Goal: Task Accomplishment & Management: Use online tool/utility

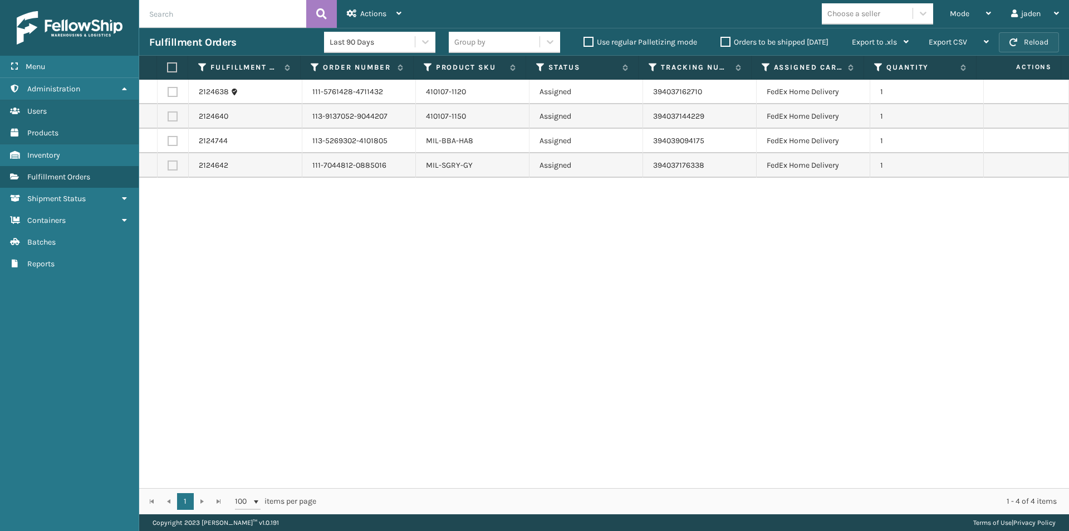
click at [1031, 38] on button "Reload" at bounding box center [1029, 42] width 60 height 20
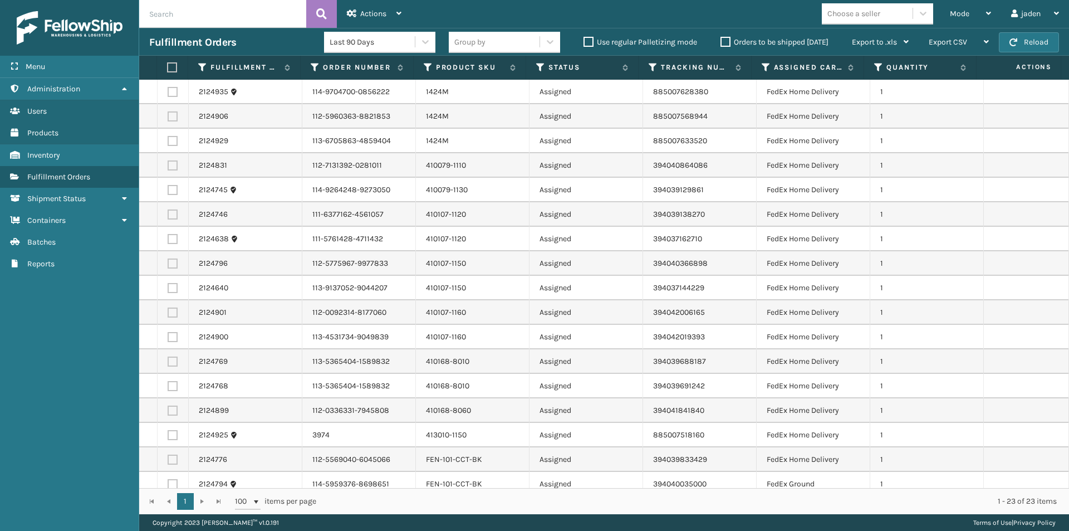
click at [168, 290] on label at bounding box center [173, 288] width 10 height 10
click at [168, 290] on input "checkbox" at bounding box center [168, 286] width 1 height 7
checkbox input "true"
click at [170, 261] on label at bounding box center [173, 263] width 10 height 10
click at [168, 261] on input "checkbox" at bounding box center [168, 261] width 1 height 7
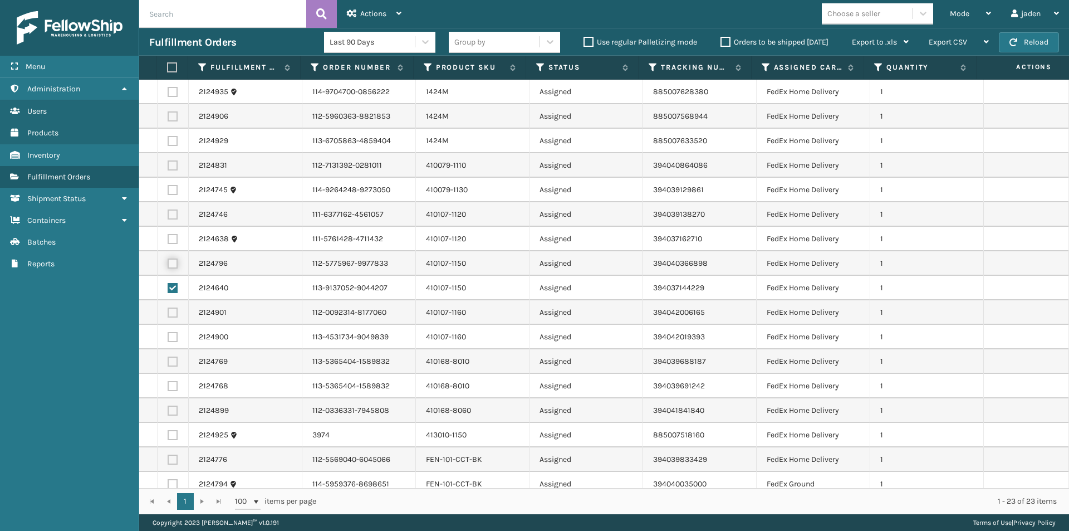
checkbox input "true"
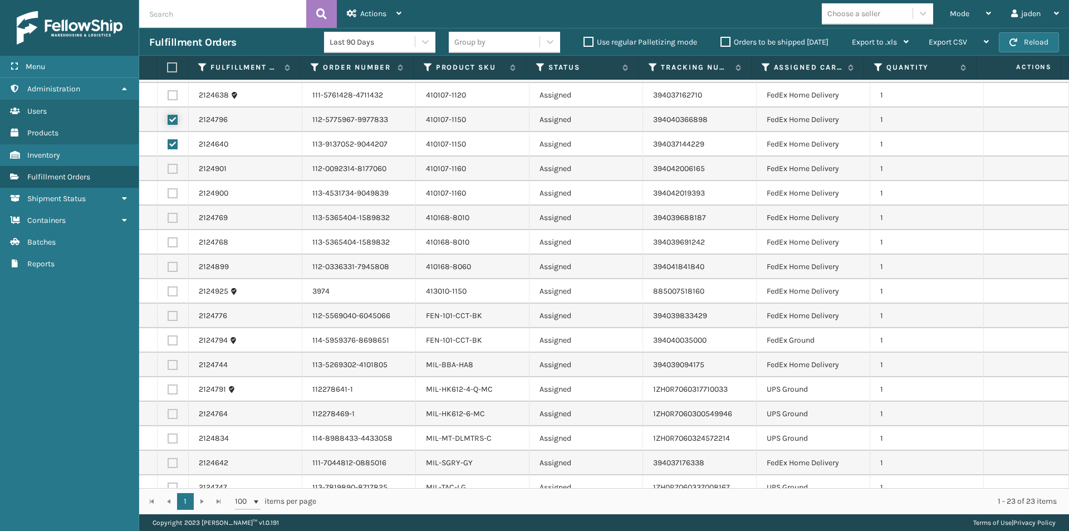
scroll to position [155, 0]
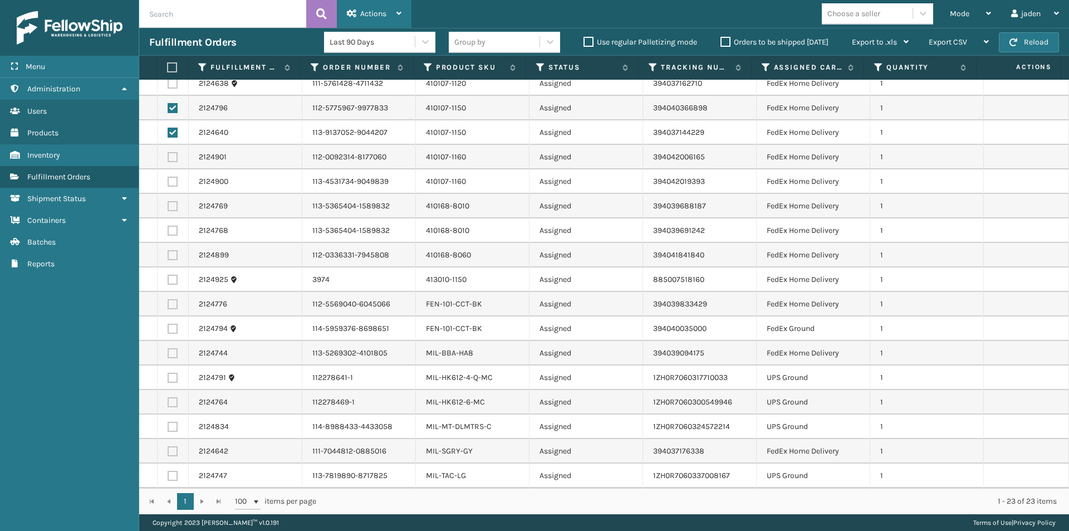
click at [365, 19] on div "Actions" at bounding box center [374, 14] width 55 height 28
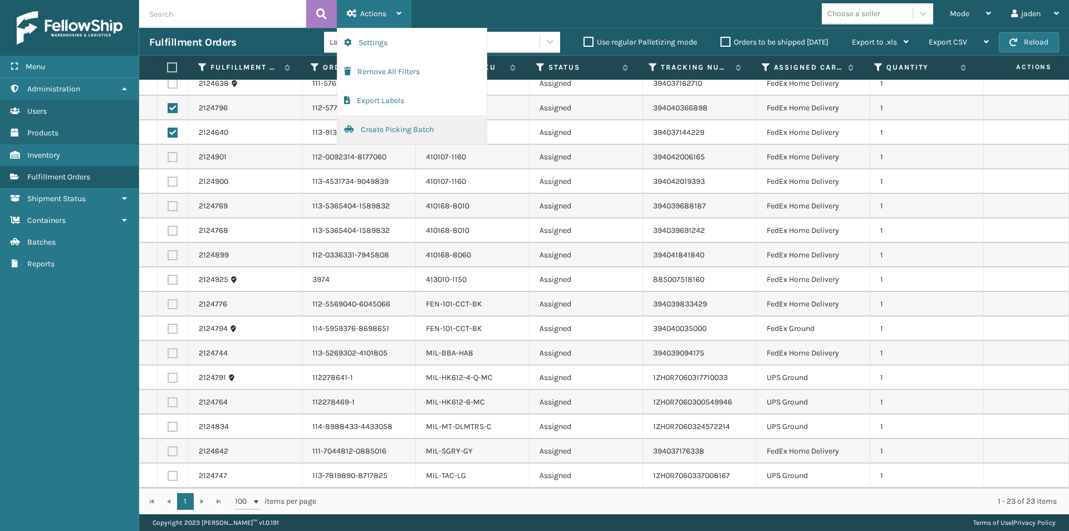
click at [373, 130] on button "Create Picking Batch" at bounding box center [411, 129] width 149 height 29
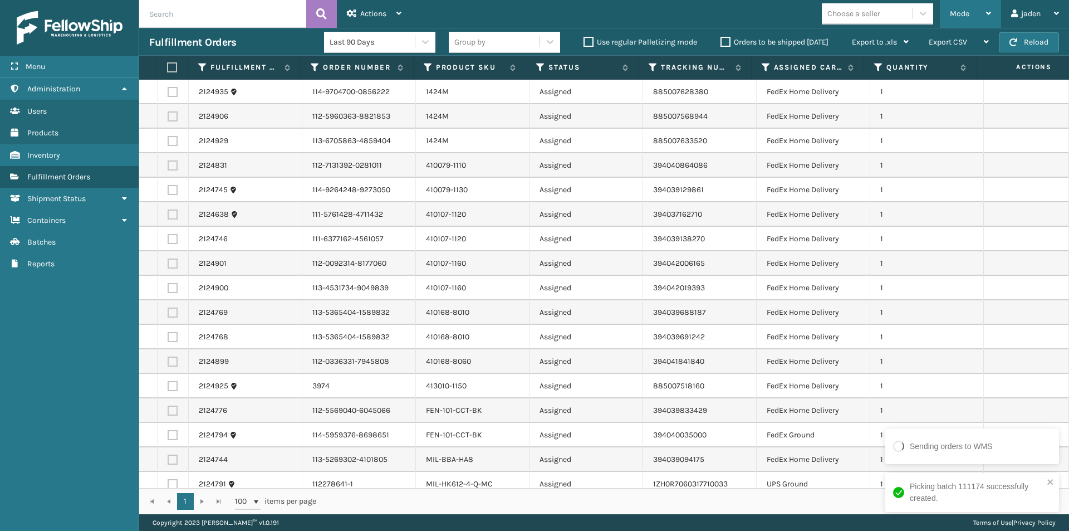
click at [951, 16] on span "Mode" at bounding box center [959, 13] width 19 height 9
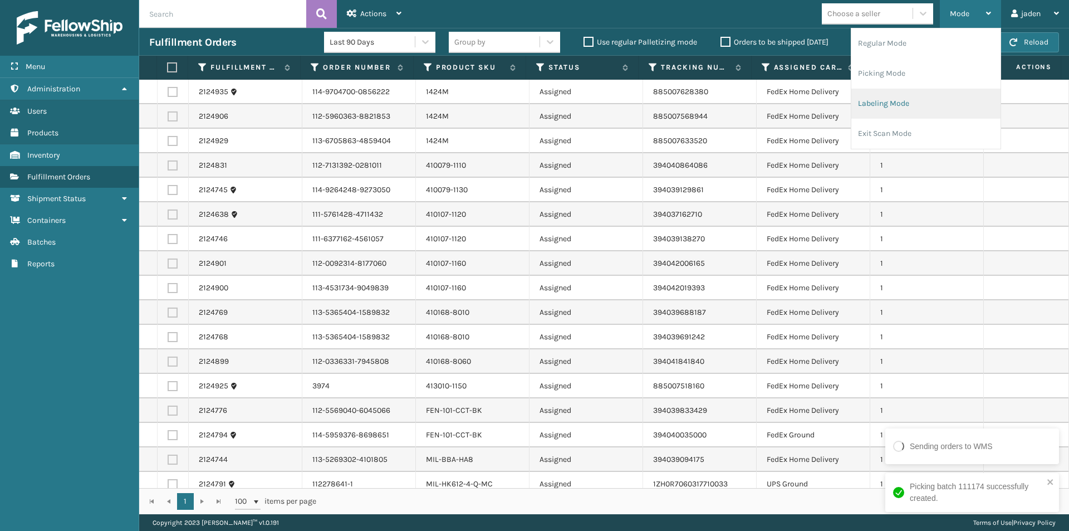
click at [934, 100] on li "Labeling Mode" at bounding box center [925, 104] width 149 height 30
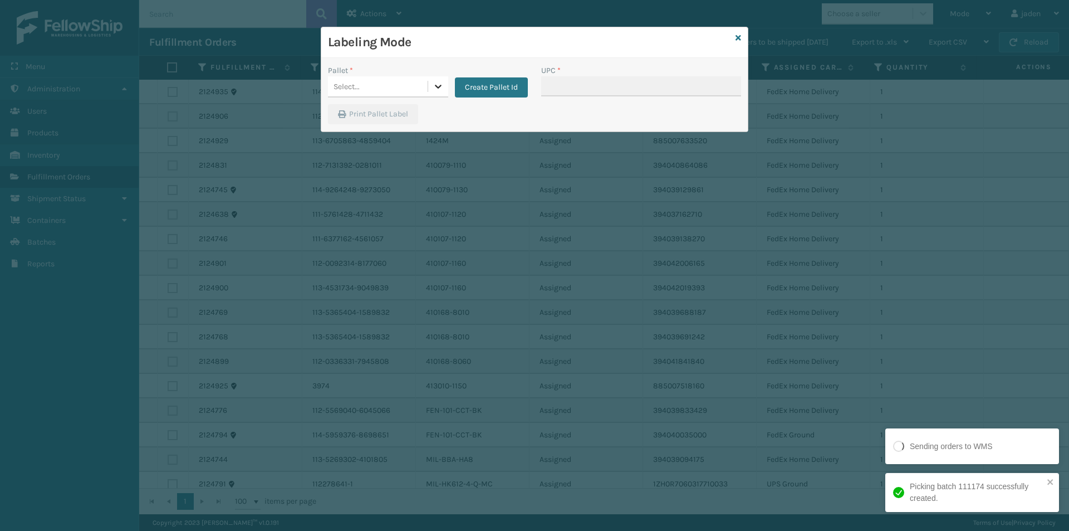
drag, startPoint x: 442, startPoint y: 89, endPoint x: 425, endPoint y: 98, distance: 18.9
click at [442, 89] on icon at bounding box center [438, 86] width 11 height 11
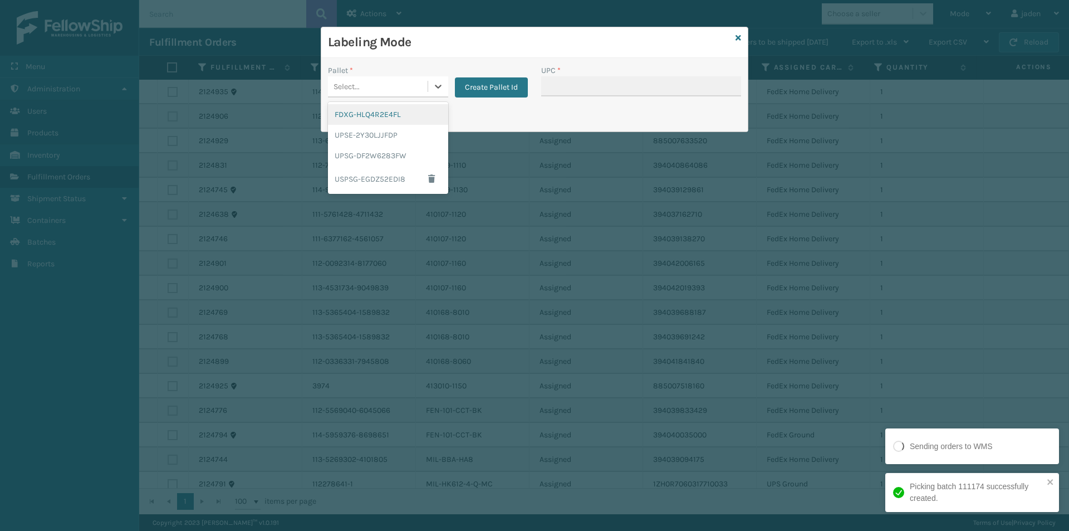
click at [386, 113] on div "FDXG-HLQ4R2E4FL" at bounding box center [388, 114] width 120 height 21
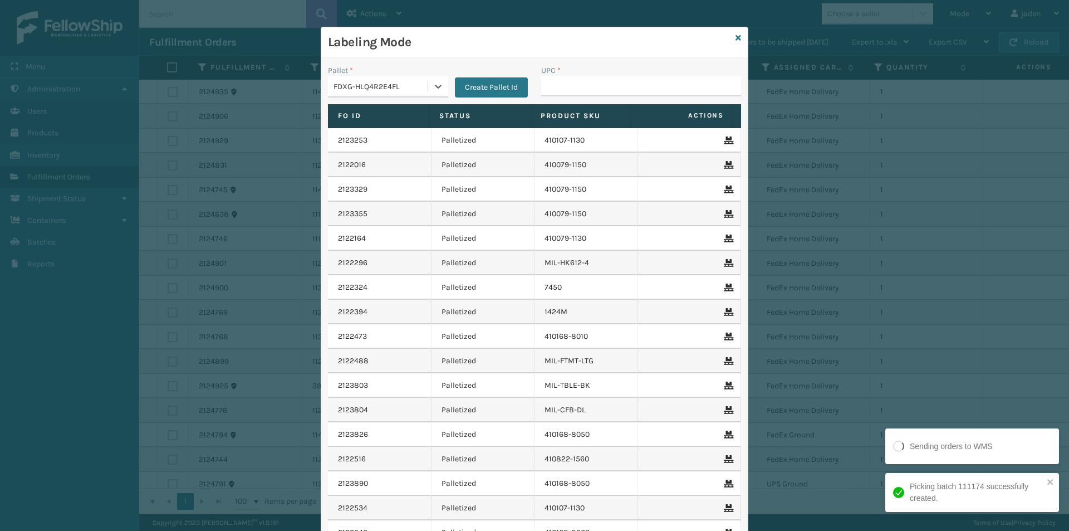
click at [602, 72] on div "UPC *" at bounding box center [641, 71] width 200 height 12
click at [614, 87] on input "UPC *" at bounding box center [641, 86] width 200 height 20
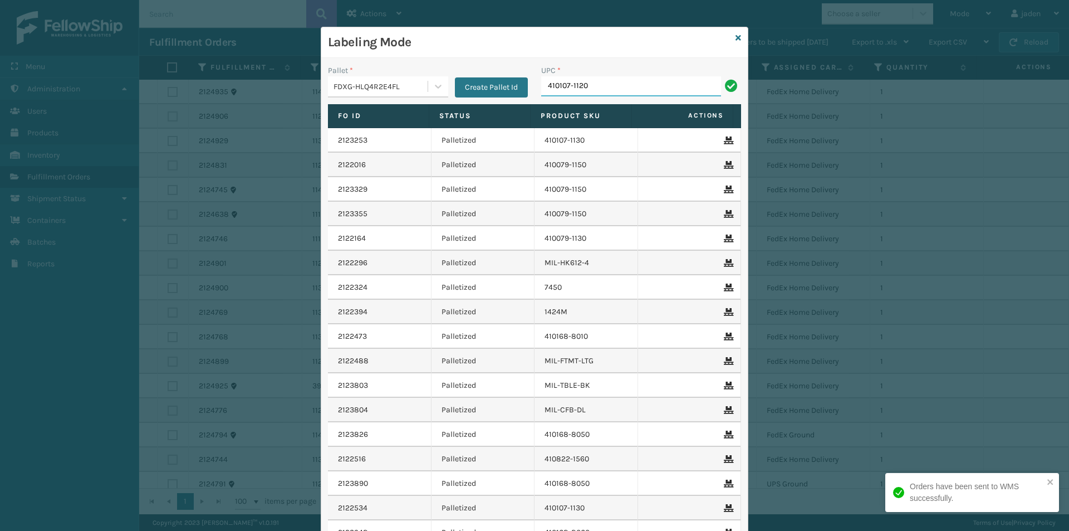
type input "410107-1120"
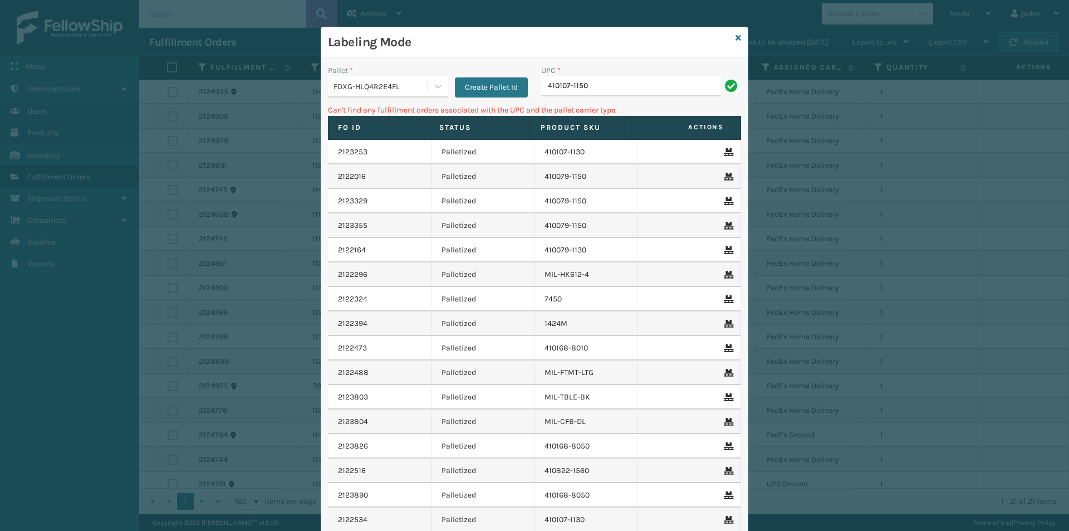
type input "410107-1150"
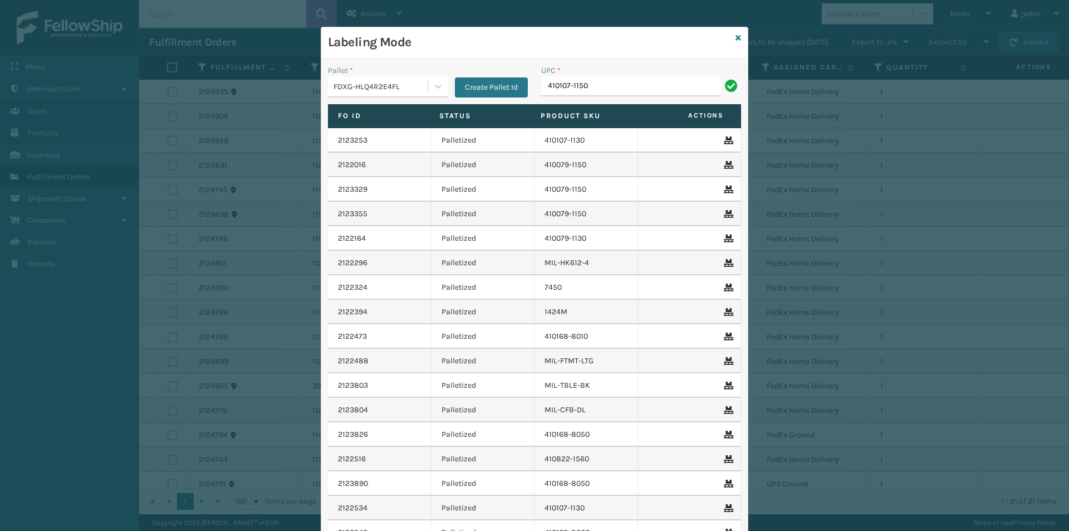
type input "410107-1150"
click at [736, 35] on icon at bounding box center [739, 38] width 6 height 8
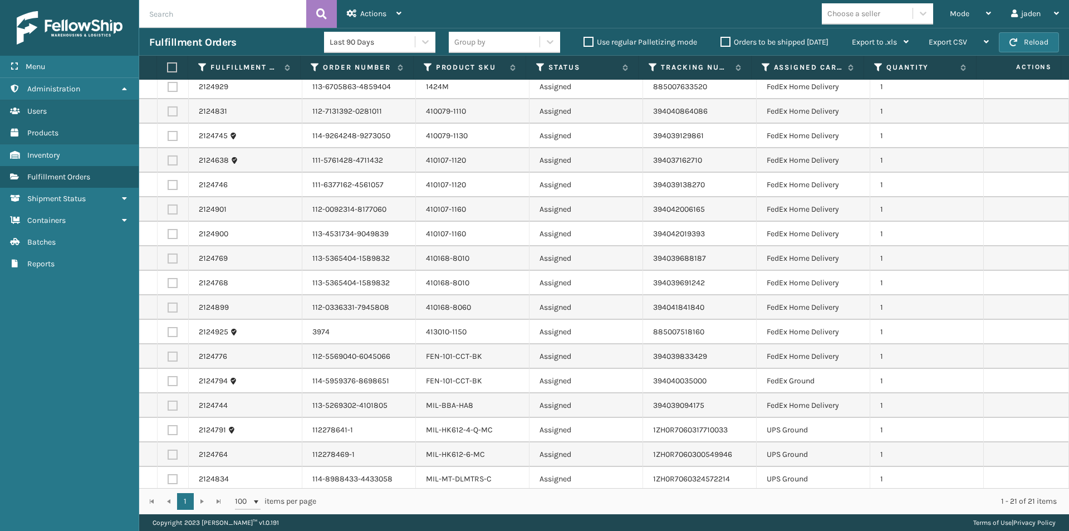
scroll to position [106, 0]
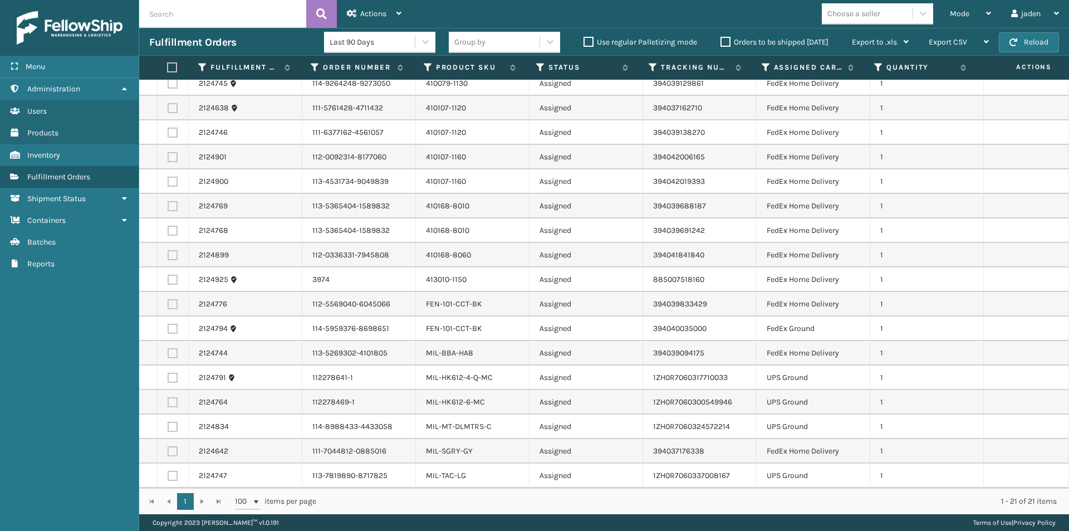
click at [172, 380] on label at bounding box center [173, 378] width 10 height 10
click at [168, 380] on input "checkbox" at bounding box center [168, 376] width 1 height 7
checkbox input "true"
click at [175, 401] on label at bounding box center [173, 402] width 10 height 10
click at [168, 401] on input "checkbox" at bounding box center [168, 400] width 1 height 7
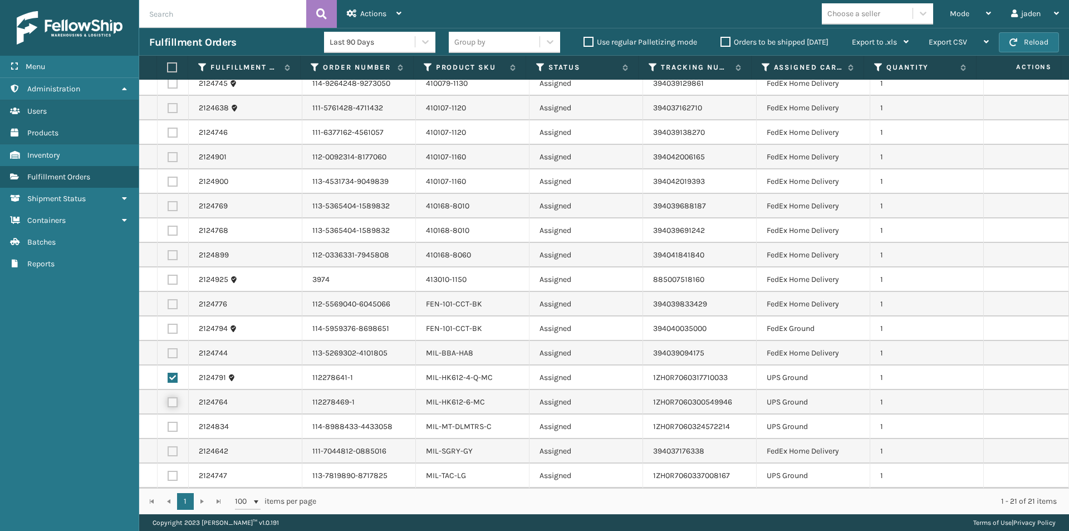
checkbox input "true"
click at [175, 429] on label at bounding box center [173, 427] width 10 height 10
click at [168, 429] on input "checkbox" at bounding box center [168, 425] width 1 height 7
checkbox input "true"
click at [173, 477] on label at bounding box center [173, 476] width 10 height 10
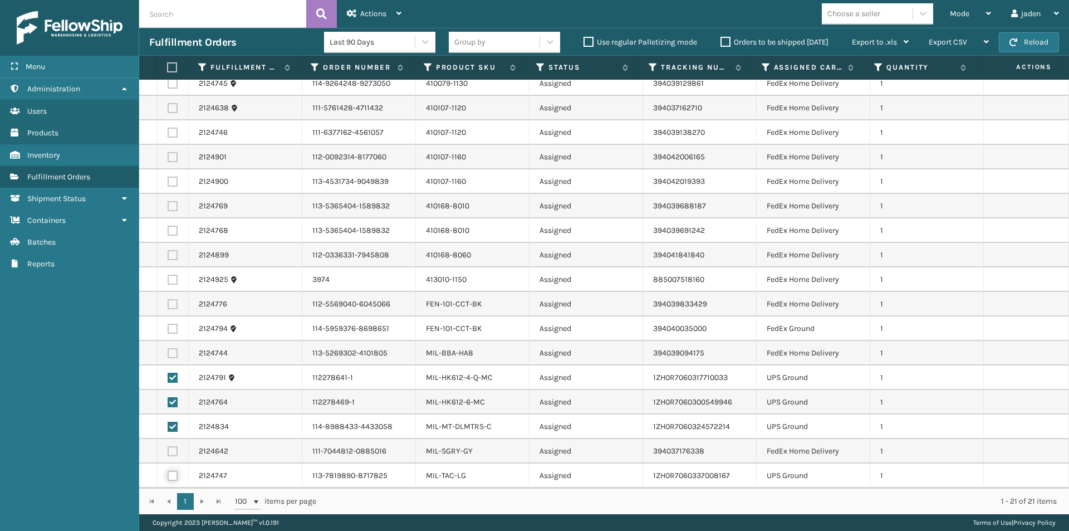
click at [168, 477] on input "checkbox" at bounding box center [168, 474] width 1 height 7
checkbox input "true"
click at [373, 7] on div "Actions" at bounding box center [374, 14] width 55 height 28
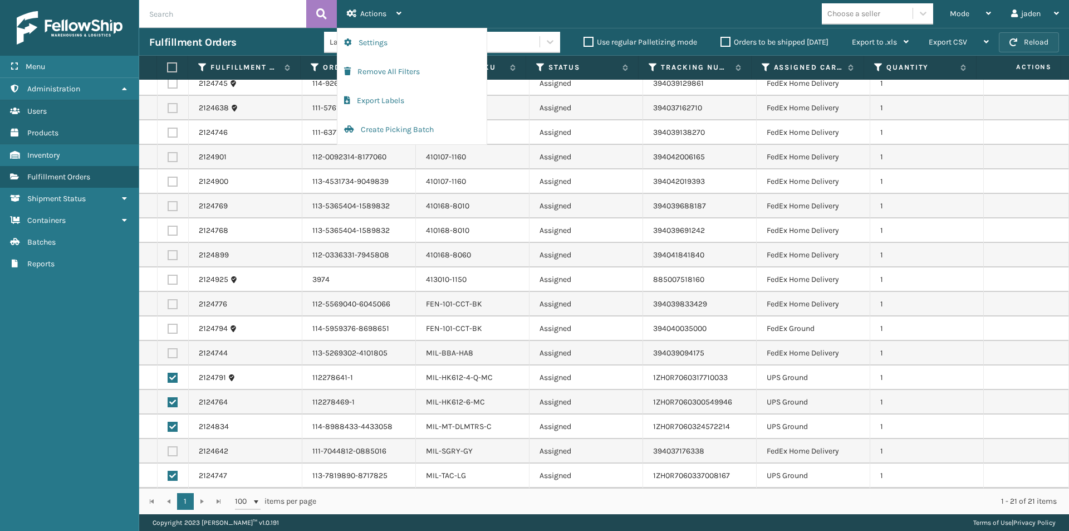
click at [1027, 40] on button "Reload" at bounding box center [1029, 42] width 60 height 20
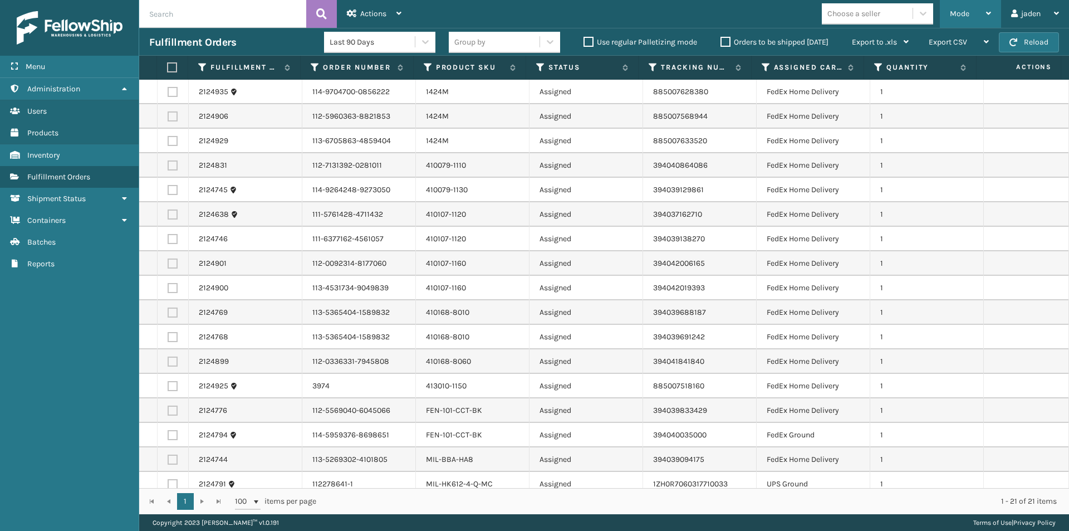
click at [965, 10] on span "Mode" at bounding box center [959, 13] width 19 height 9
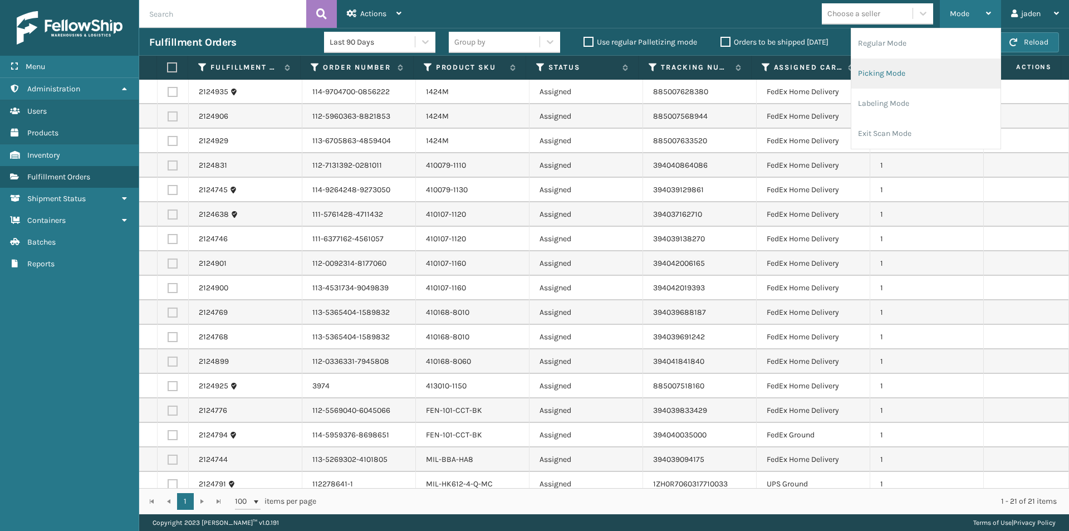
click at [908, 75] on li "Picking Mode" at bounding box center [925, 73] width 149 height 30
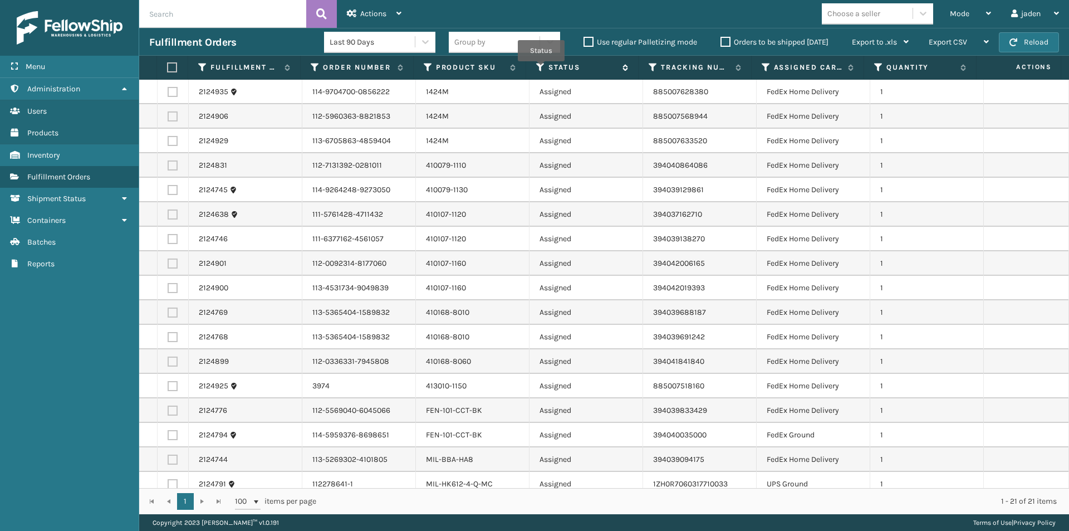
click at [542, 69] on icon at bounding box center [540, 67] width 9 height 10
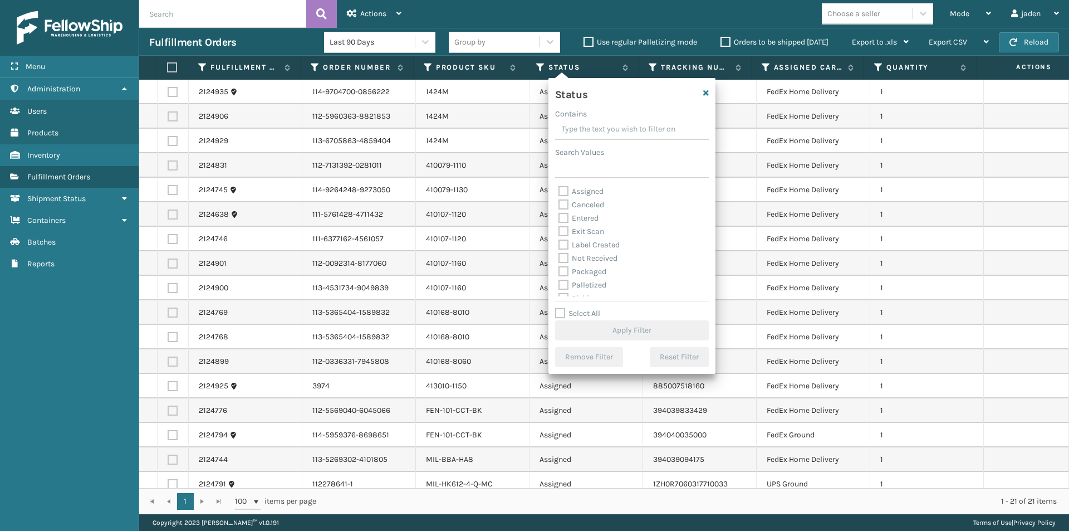
click at [566, 282] on label "Palletized" at bounding box center [582, 284] width 48 height 9
click at [559, 282] on input "Palletized" at bounding box center [558, 281] width 1 height 7
checkbox input "true"
click at [604, 337] on button "Apply Filter" at bounding box center [632, 330] width 154 height 20
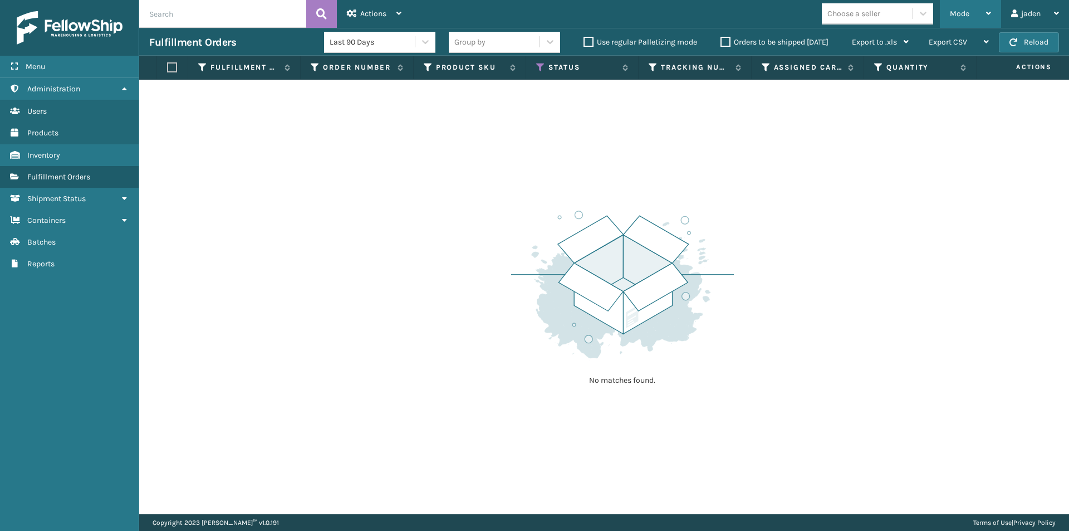
click at [969, 6] on div "Mode" at bounding box center [970, 14] width 41 height 28
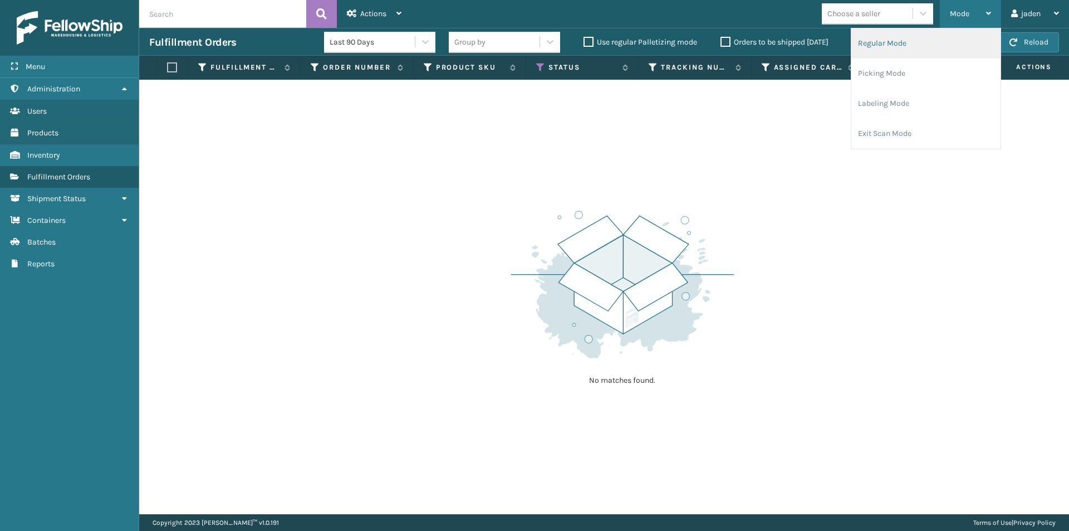
click at [898, 48] on li "Regular Mode" at bounding box center [925, 43] width 149 height 30
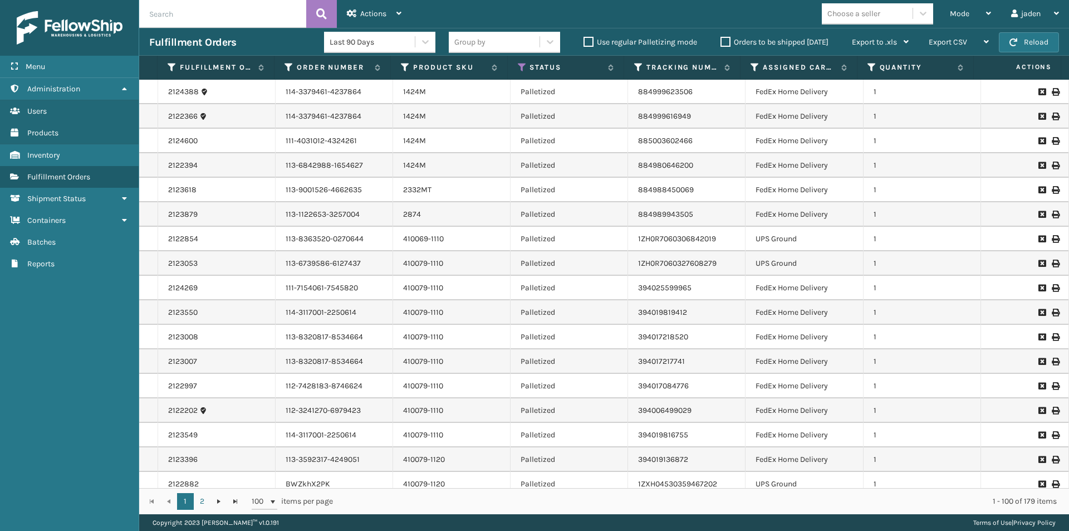
click at [219, 9] on input "text" at bounding box center [222, 14] width 167 height 28
type input "884986363898"
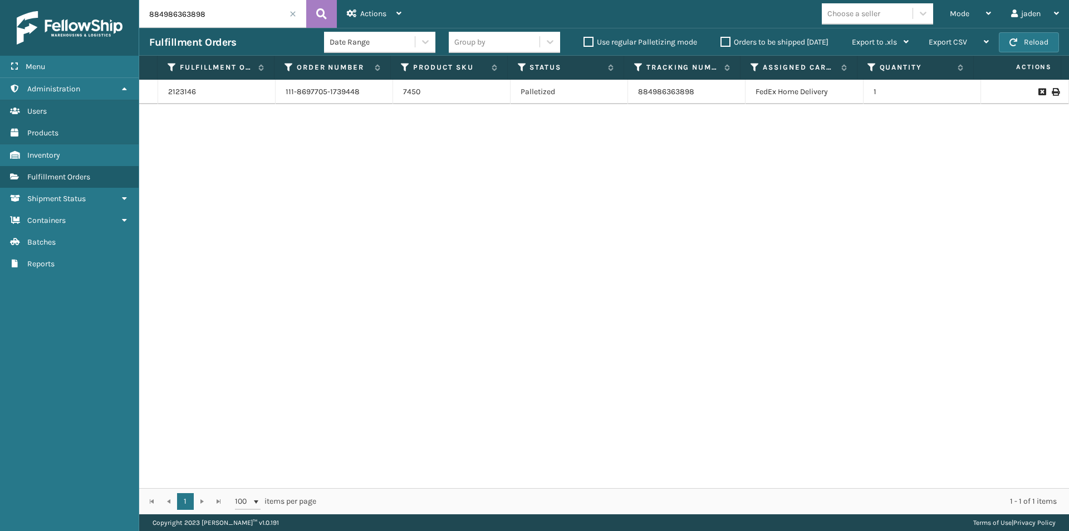
click at [291, 16] on span at bounding box center [293, 14] width 7 height 7
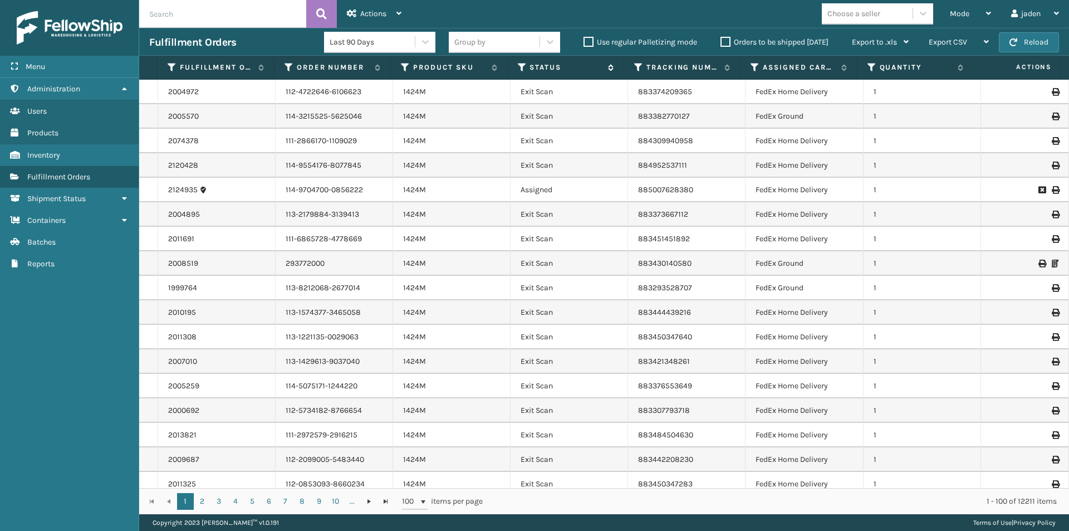
click at [523, 70] on icon at bounding box center [522, 67] width 9 height 10
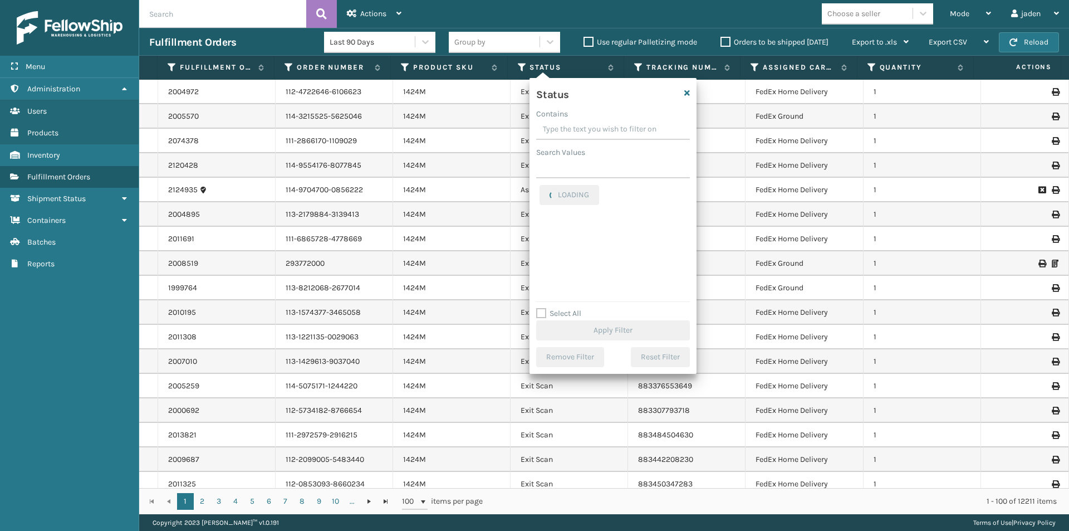
drag, startPoint x: 621, startPoint y: 126, endPoint x: 585, endPoint y: 128, distance: 36.8
click at [585, 128] on input "Contains" at bounding box center [613, 130] width 154 height 20
drag, startPoint x: 614, startPoint y: 126, endPoint x: 569, endPoint y: 131, distance: 45.3
click at [569, 131] on input "Contains" at bounding box center [613, 130] width 154 height 20
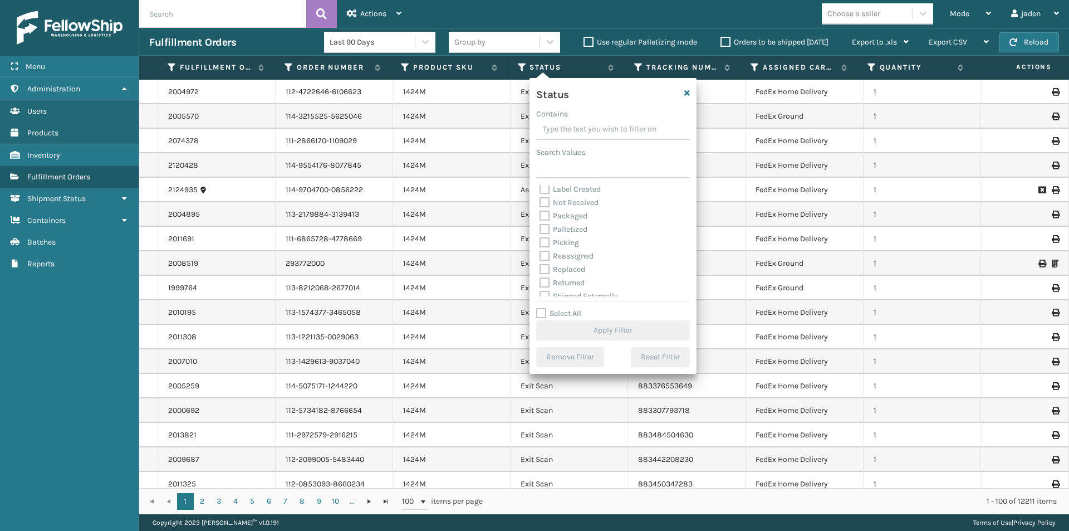
click at [545, 244] on label "Picking" at bounding box center [560, 242] width 40 height 9
click at [540, 243] on input "Picking" at bounding box center [540, 239] width 1 height 7
checkbox input "true"
click at [615, 332] on button "Apply Filter" at bounding box center [613, 330] width 154 height 20
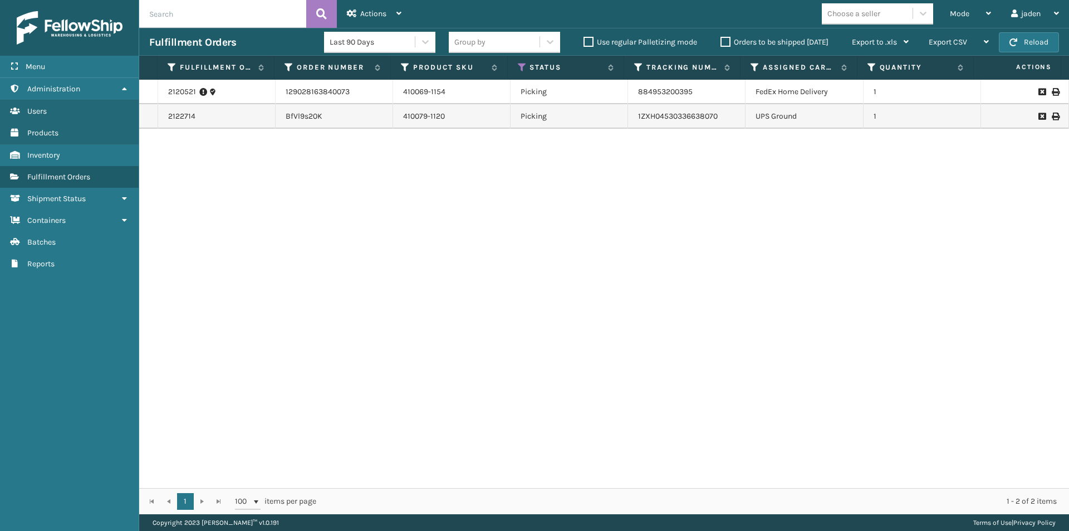
drag, startPoint x: 876, startPoint y: 232, endPoint x: 859, endPoint y: 232, distance: 16.7
drag, startPoint x: 859, startPoint y: 232, endPoint x: 478, endPoint y: 254, distance: 381.6
click at [478, 254] on div "2120521 129028163840073 410069-1154 Picking 884953200395 FedEx Home Delivery 1 …" at bounding box center [604, 284] width 930 height 408
drag, startPoint x: 741, startPoint y: 211, endPoint x: 513, endPoint y: 247, distance: 230.6
click at [513, 247] on div "2120521 129028163840073 410069-1154 Picking 884953200395 FedEx Home Delivery 1 …" at bounding box center [604, 284] width 930 height 408
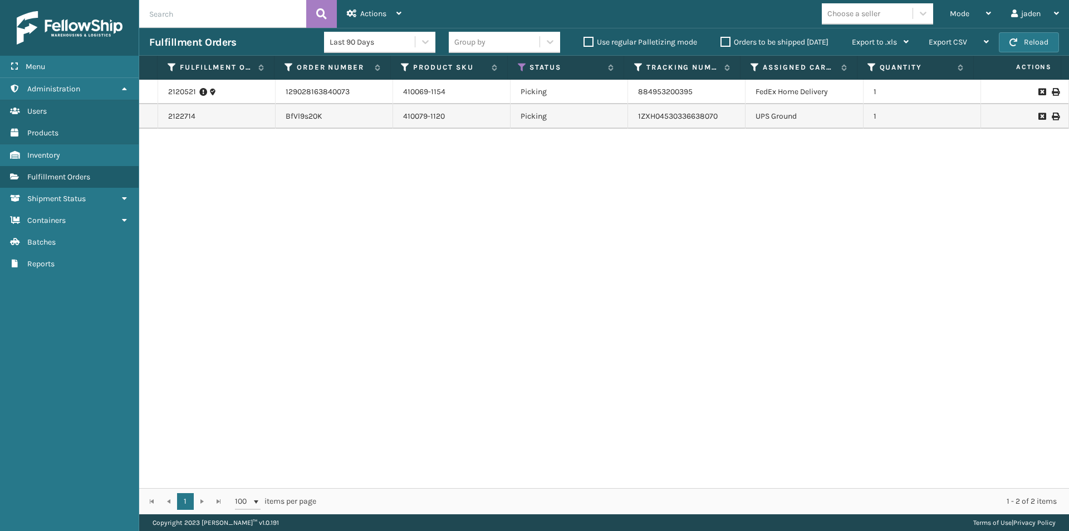
drag, startPoint x: 784, startPoint y: 190, endPoint x: 443, endPoint y: 241, distance: 345.1
click at [443, 241] on div "2120521 129028163840073 410069-1154 Picking 884953200395 FedEx Home Delivery 1 …" at bounding box center [604, 284] width 930 height 408
click at [964, 14] on span "Mode" at bounding box center [959, 13] width 19 height 9
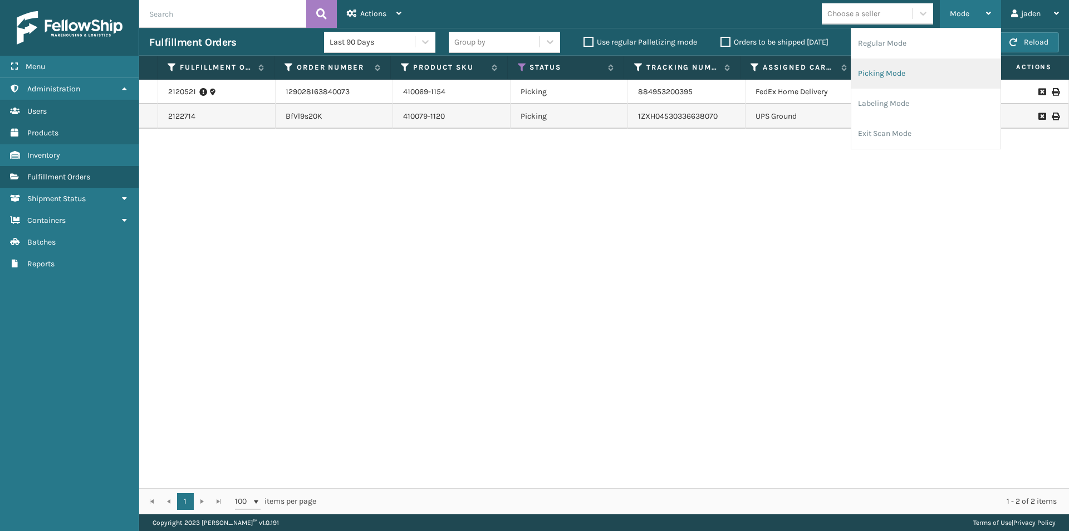
click at [921, 71] on li "Picking Mode" at bounding box center [925, 73] width 149 height 30
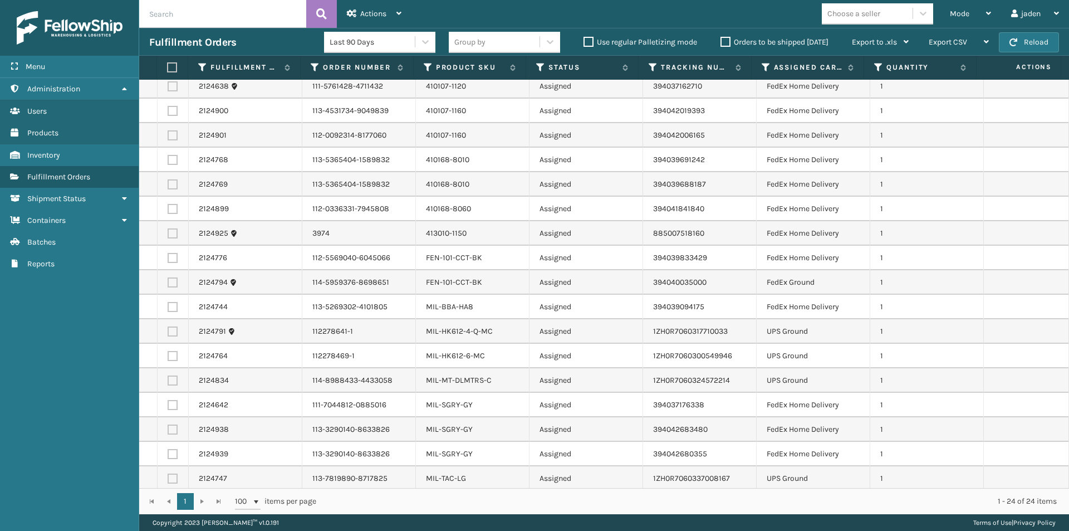
scroll to position [180, 0]
drag, startPoint x: 173, startPoint y: 67, endPoint x: 180, endPoint y: 84, distance: 18.7
click at [173, 66] on label at bounding box center [170, 67] width 7 height 10
click at [168, 66] on input "checkbox" at bounding box center [167, 67] width 1 height 7
checkbox input "true"
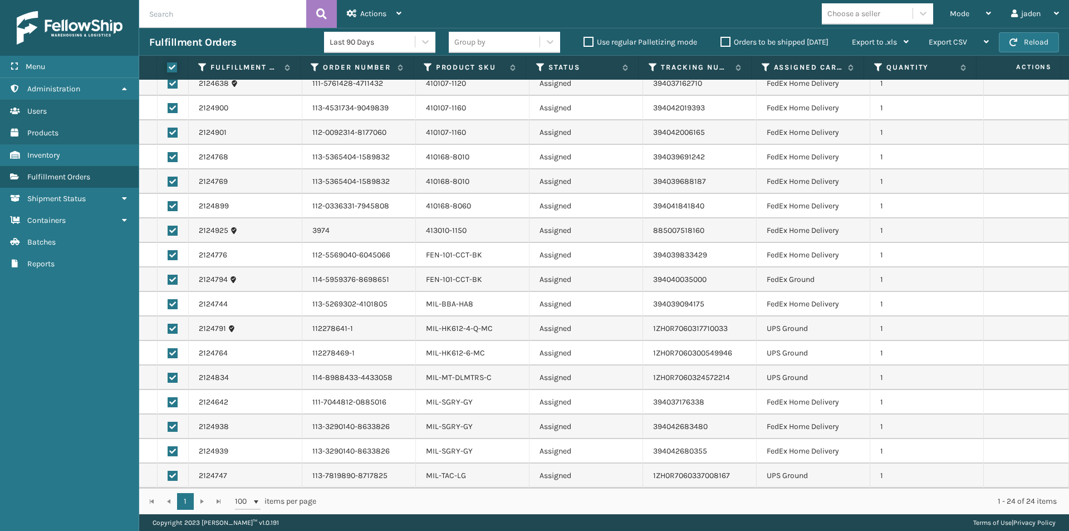
checkbox input "true"
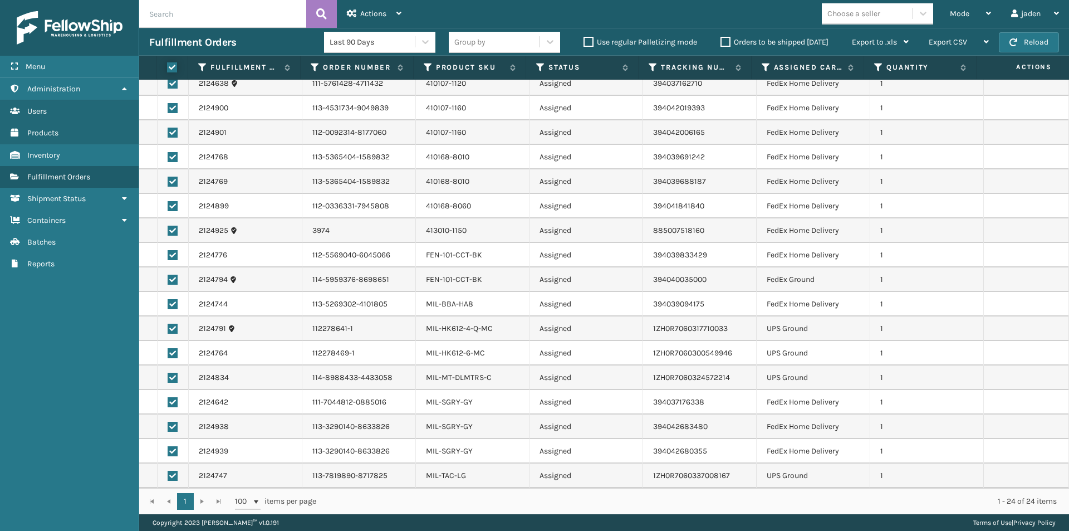
checkbox input "true"
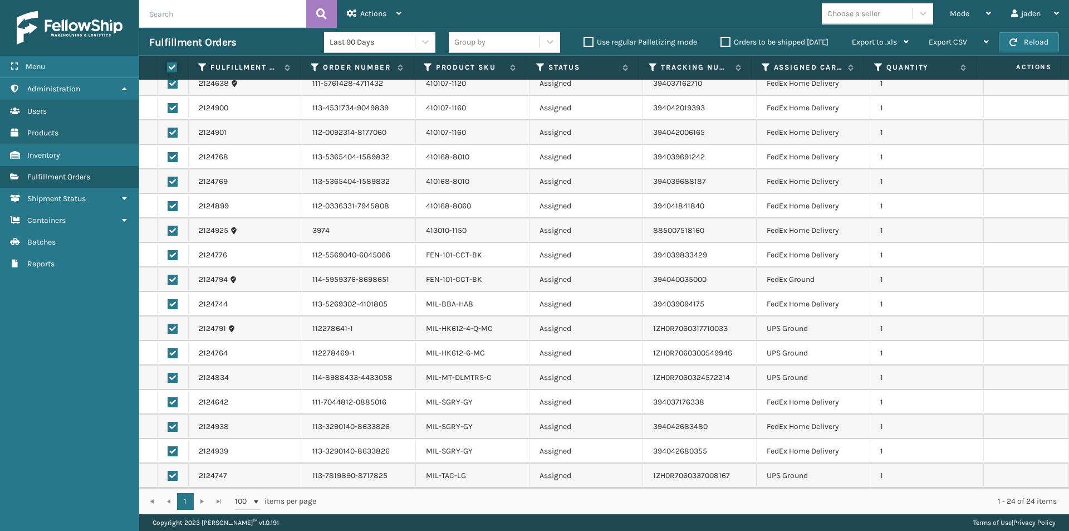
checkbox input "true"
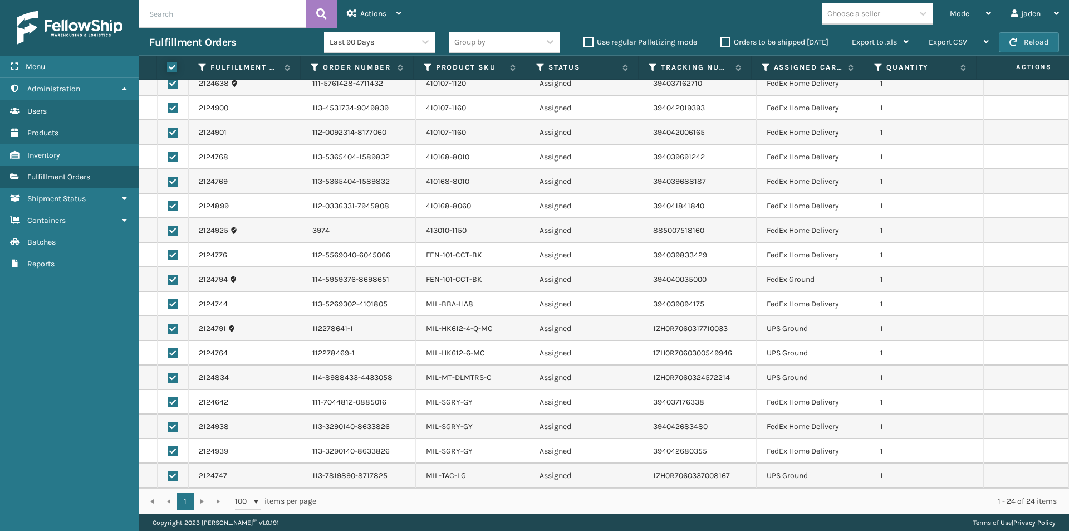
checkbox input "true"
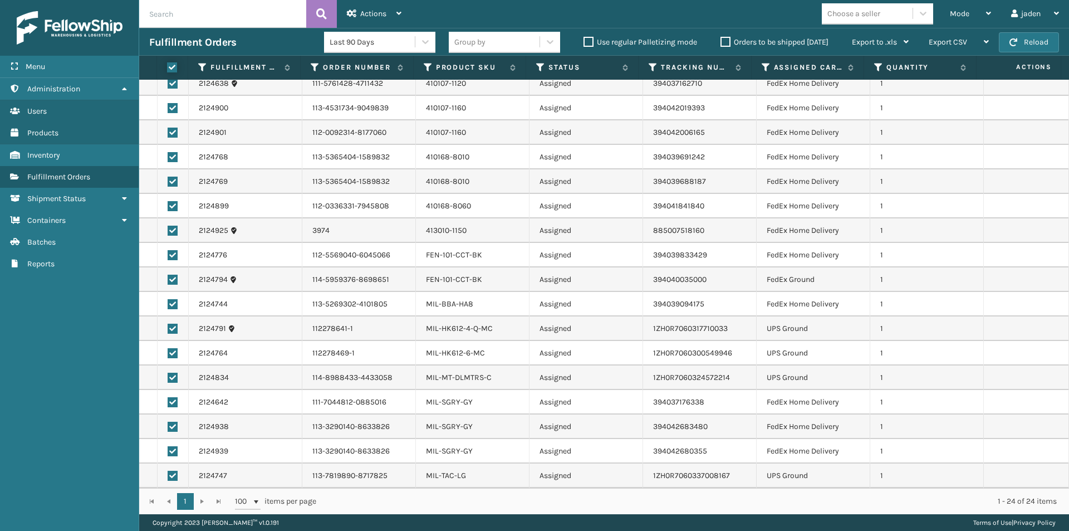
checkbox input "true"
click at [175, 329] on label at bounding box center [173, 329] width 10 height 10
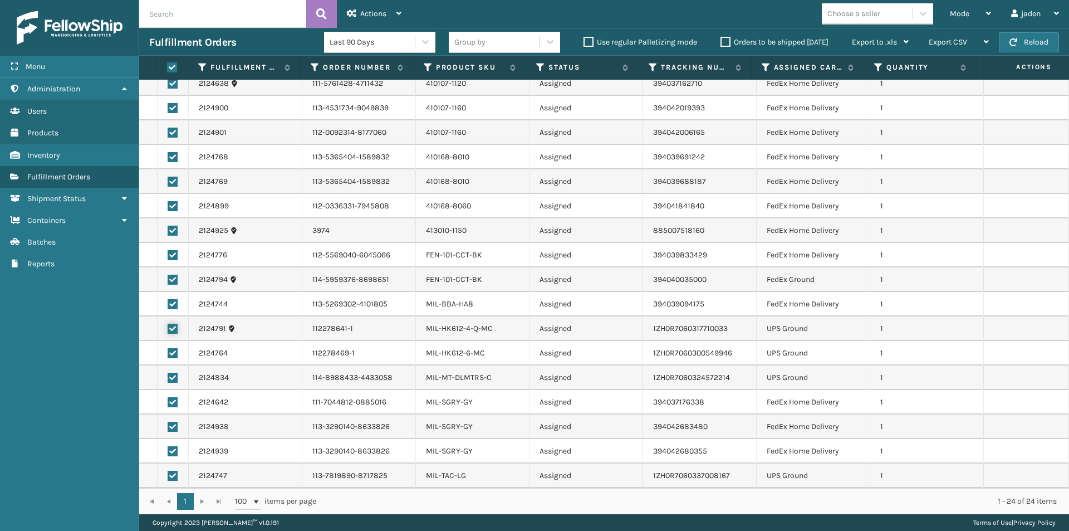
click at [168, 329] on input "checkbox" at bounding box center [168, 327] width 1 height 7
checkbox input "false"
click at [176, 355] on label at bounding box center [173, 353] width 10 height 10
click at [168, 355] on input "checkbox" at bounding box center [168, 351] width 1 height 7
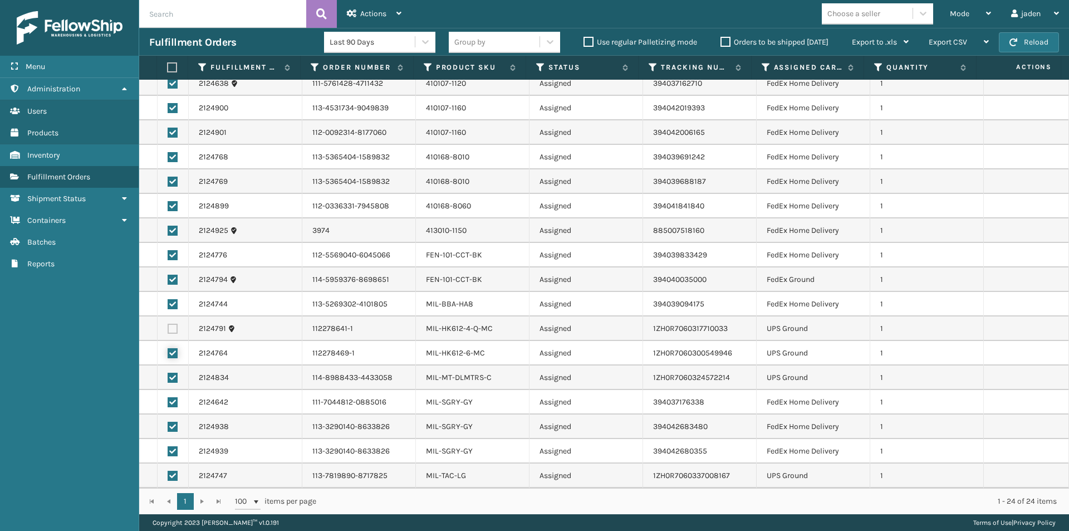
checkbox input "false"
click at [173, 374] on label at bounding box center [173, 378] width 10 height 10
click at [168, 374] on input "checkbox" at bounding box center [168, 376] width 1 height 7
checkbox input "false"
click at [170, 476] on label at bounding box center [173, 476] width 10 height 10
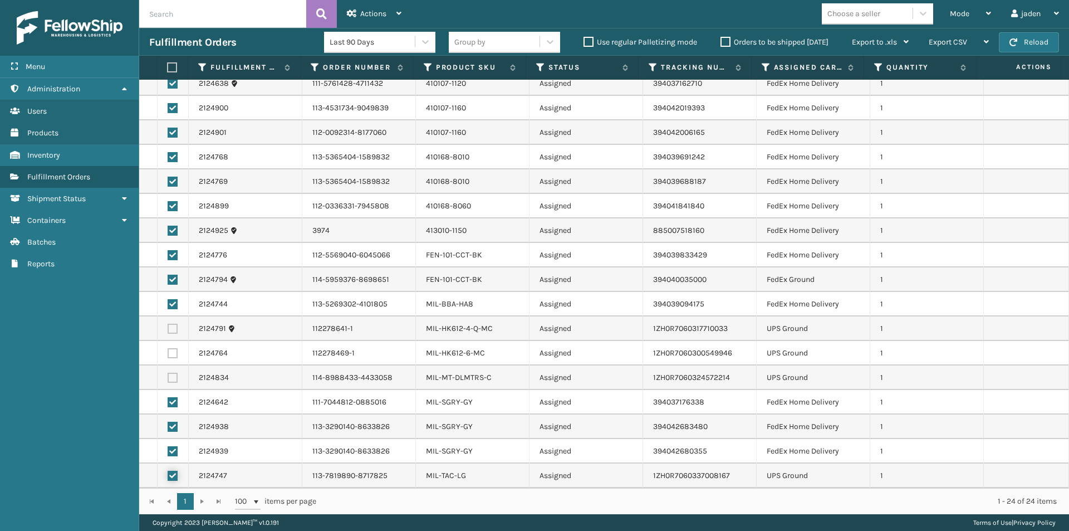
click at [168, 476] on input "checkbox" at bounding box center [168, 474] width 1 height 7
checkbox input "false"
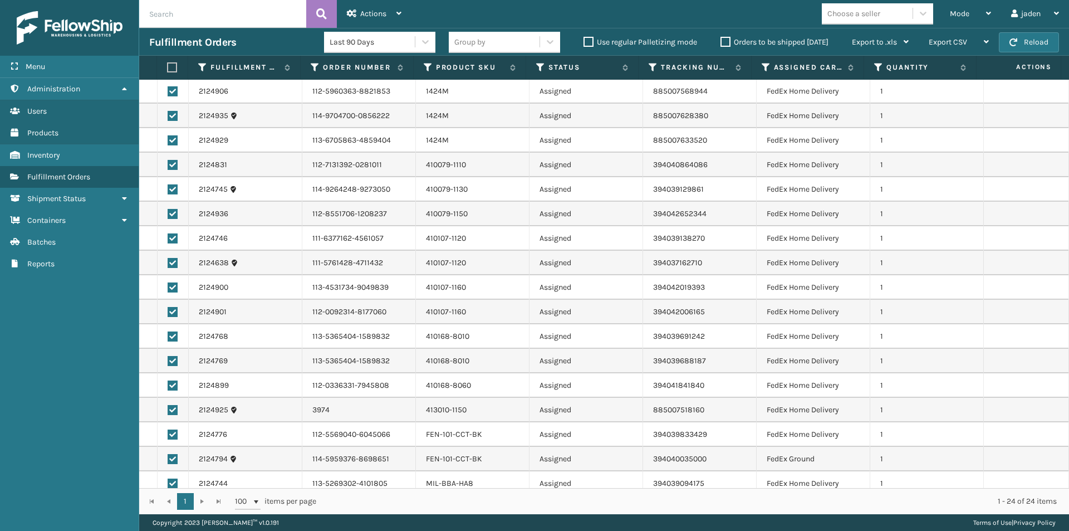
scroll to position [0, 0]
click at [378, 9] on span "Actions" at bounding box center [373, 13] width 26 height 9
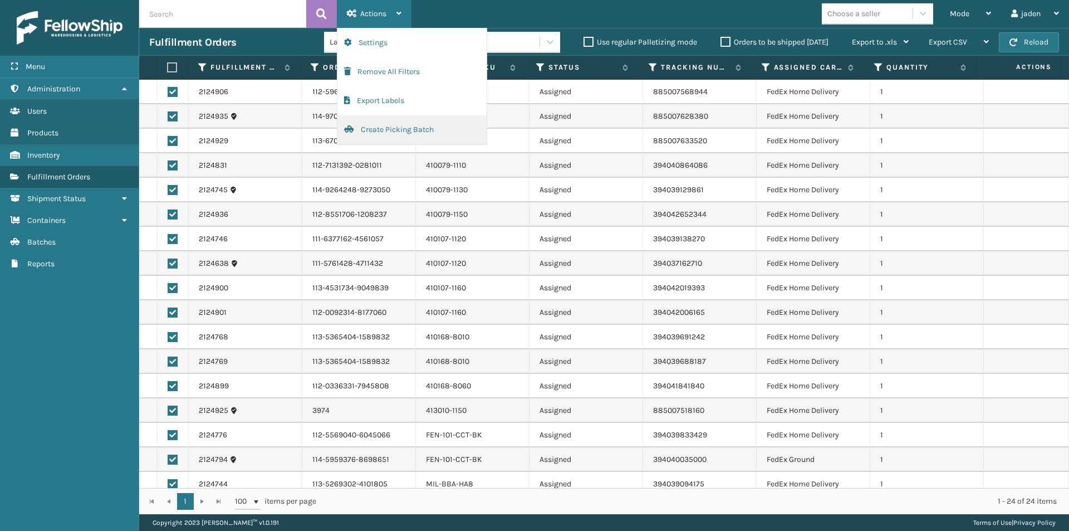
click at [374, 127] on button "Create Picking Batch" at bounding box center [411, 129] width 149 height 29
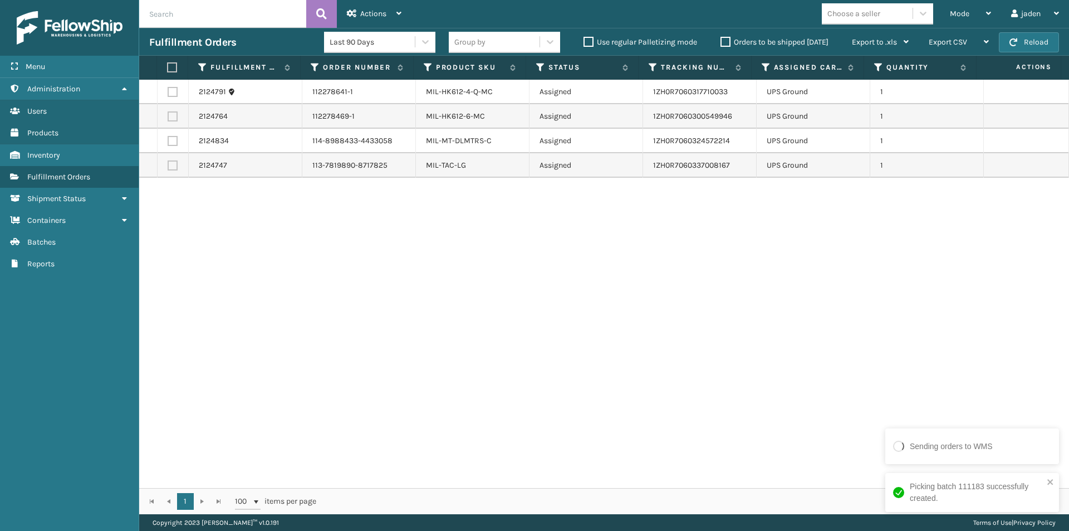
drag, startPoint x: 913, startPoint y: 281, endPoint x: 242, endPoint y: 171, distance: 679.9
click at [441, 334] on div "2124791 112278641-1 MIL-HK612-4-Q-MC Assigned 1ZH0R7060317710033 UPS Ground 1 2…" at bounding box center [604, 284] width 930 height 408
drag, startPoint x: 173, startPoint y: 68, endPoint x: 253, endPoint y: 51, distance: 82.1
click at [173, 68] on label at bounding box center [170, 67] width 7 height 10
click at [168, 68] on input "checkbox" at bounding box center [167, 67] width 1 height 7
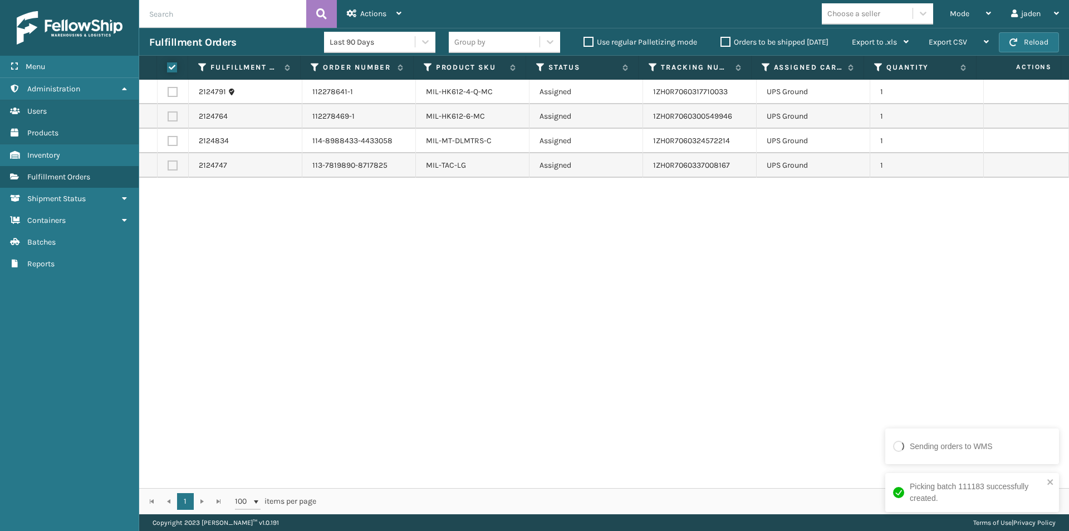
checkbox input "true"
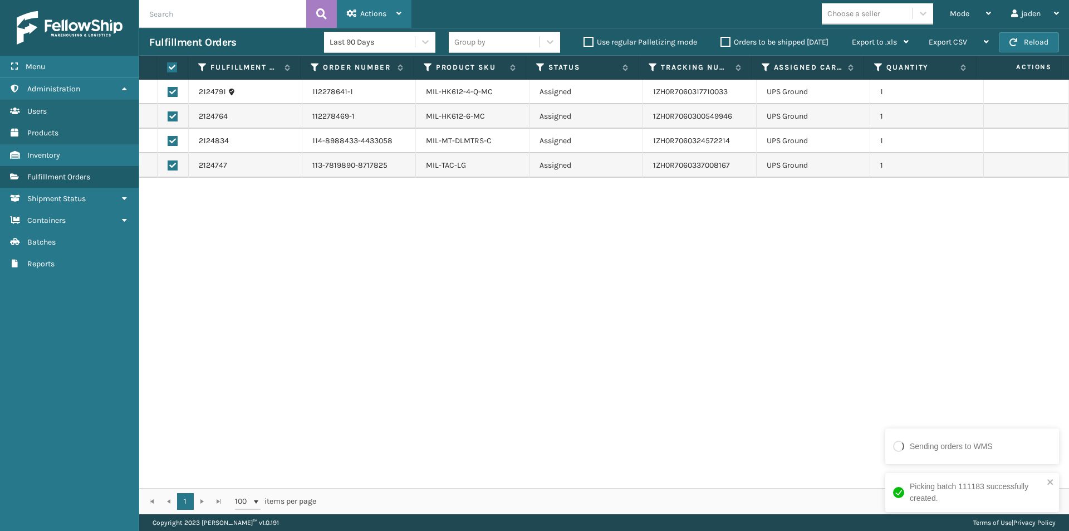
click at [380, 7] on div "Actions" at bounding box center [374, 14] width 55 height 28
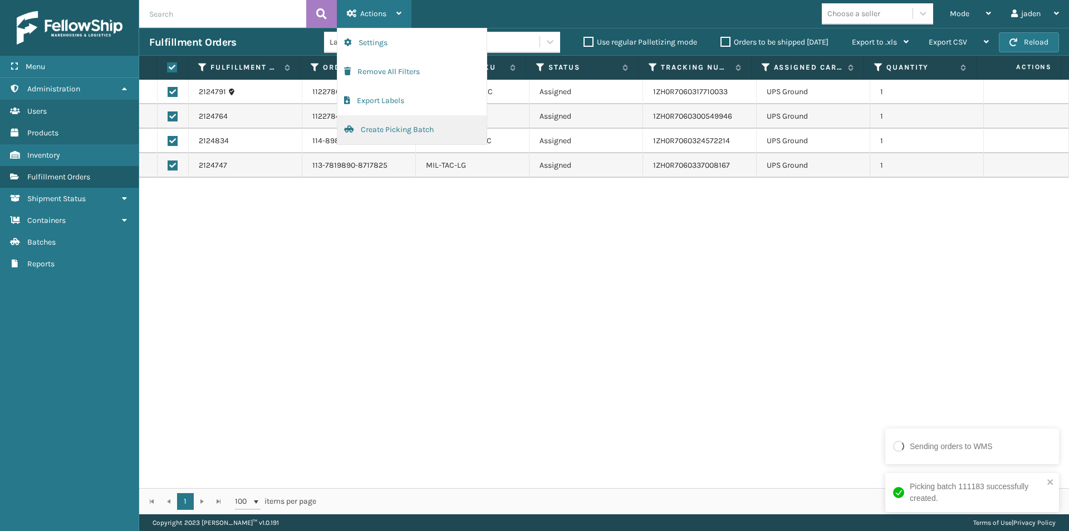
click at [384, 136] on button "Create Picking Batch" at bounding box center [411, 129] width 149 height 29
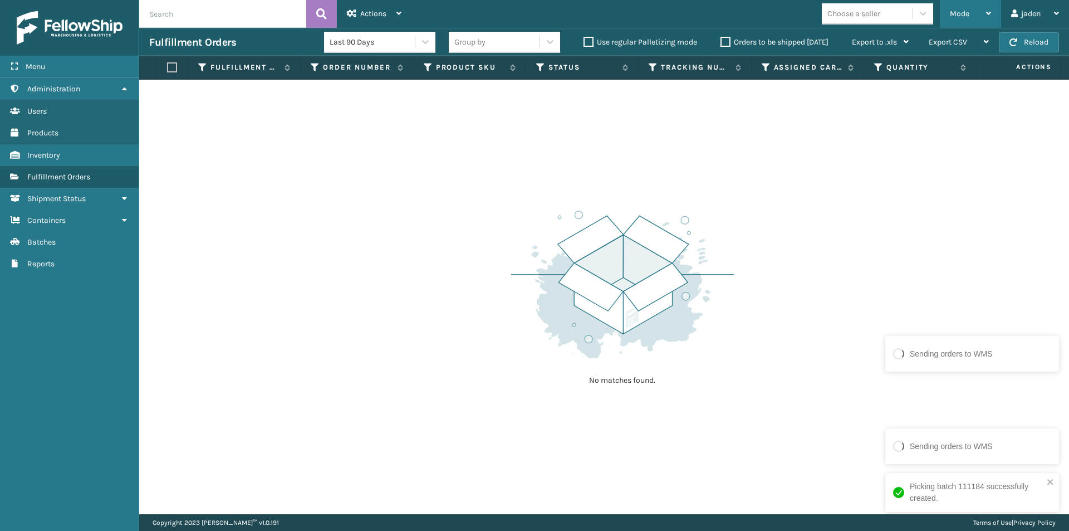
click at [974, 6] on div "Mode" at bounding box center [970, 14] width 41 height 28
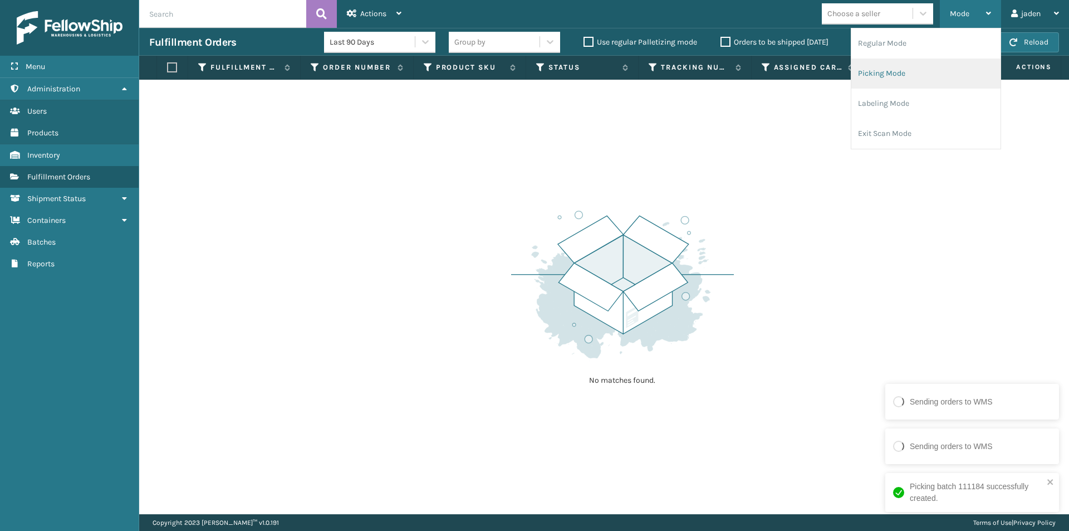
click at [930, 64] on li "Picking Mode" at bounding box center [925, 73] width 149 height 30
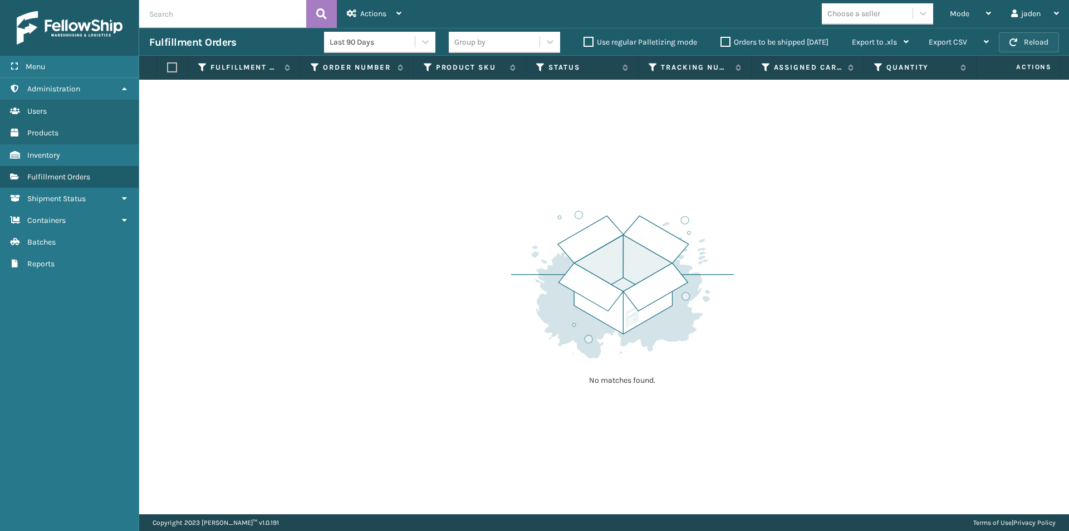
click at [1022, 39] on button "Reload" at bounding box center [1029, 42] width 60 height 20
drag, startPoint x: 669, startPoint y: 155, endPoint x: 224, endPoint y: 52, distance: 456.6
click at [295, 205] on div "No matches found." at bounding box center [604, 297] width 930 height 434
click at [1032, 39] on button "Reload" at bounding box center [1029, 42] width 60 height 20
click at [1033, 38] on button "Reload" at bounding box center [1029, 42] width 60 height 20
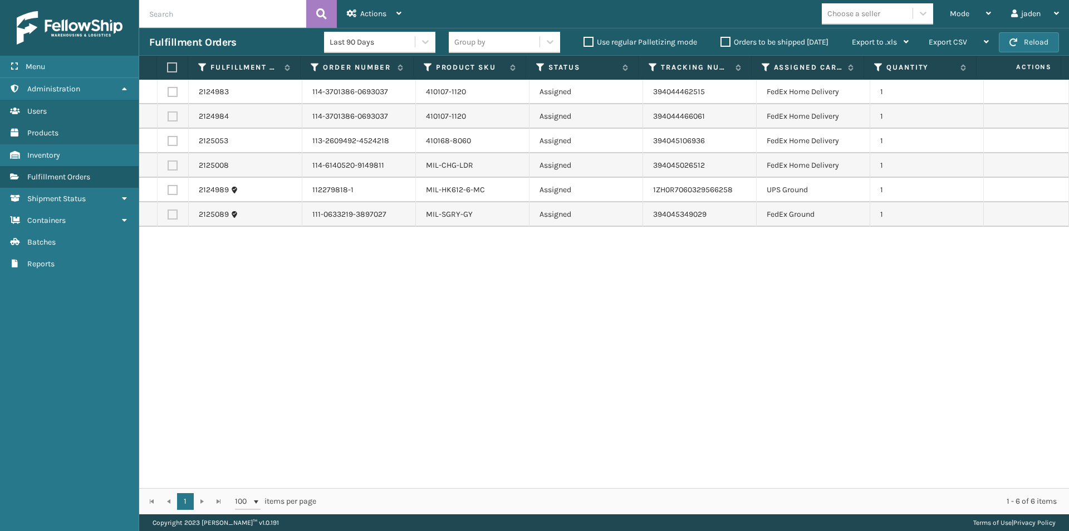
drag, startPoint x: 738, startPoint y: 307, endPoint x: 405, endPoint y: 351, distance: 336.4
click at [405, 351] on div "2124983 114-3701386-0693037 410107-1120 Assigned 394044462515 FedEx Home Delive…" at bounding box center [604, 284] width 930 height 408
click at [170, 68] on label at bounding box center [170, 67] width 7 height 10
click at [168, 68] on input "checkbox" at bounding box center [167, 67] width 1 height 7
checkbox input "true"
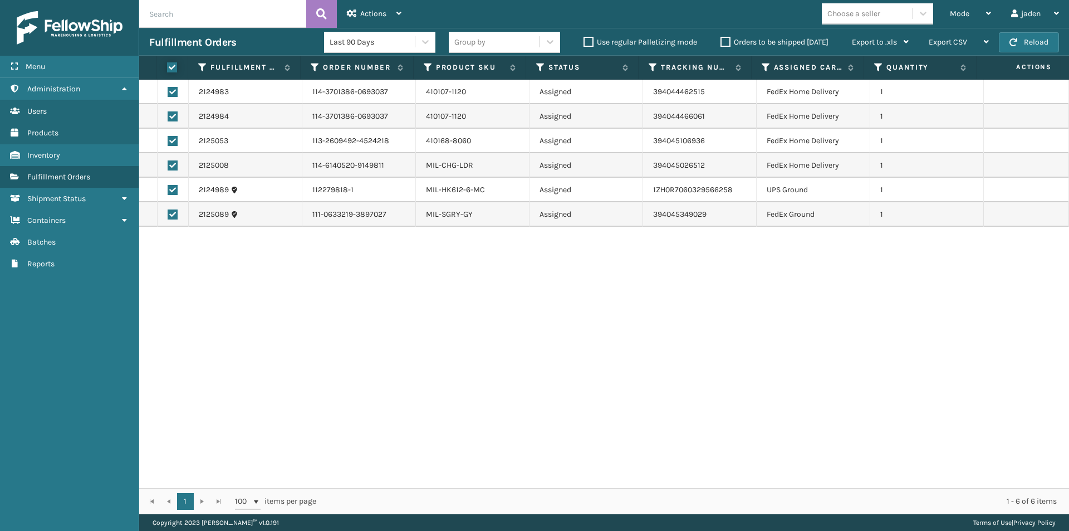
checkbox input "true"
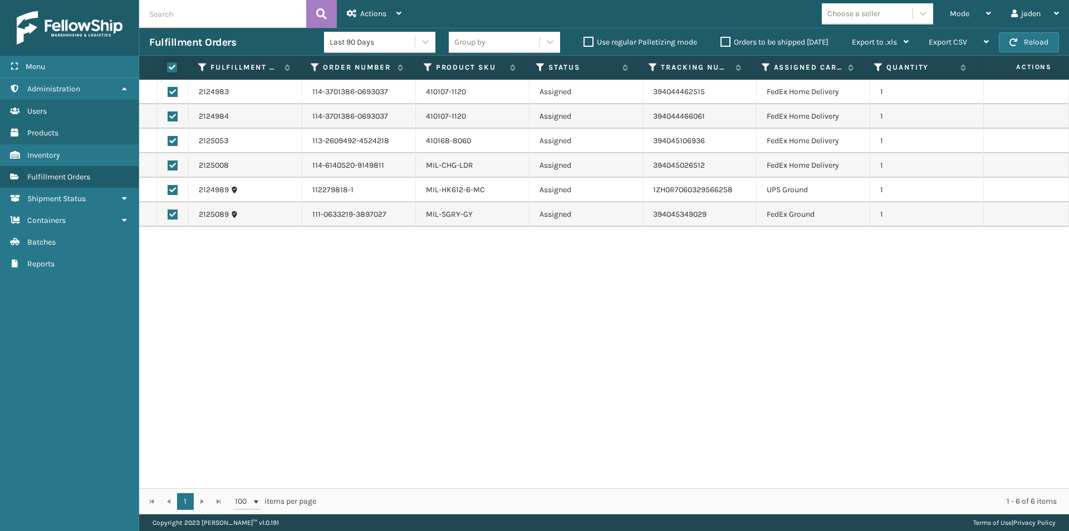
checkbox input "true"
click at [174, 166] on label at bounding box center [173, 165] width 10 height 10
click at [168, 166] on input "checkbox" at bounding box center [168, 163] width 1 height 7
checkbox input "false"
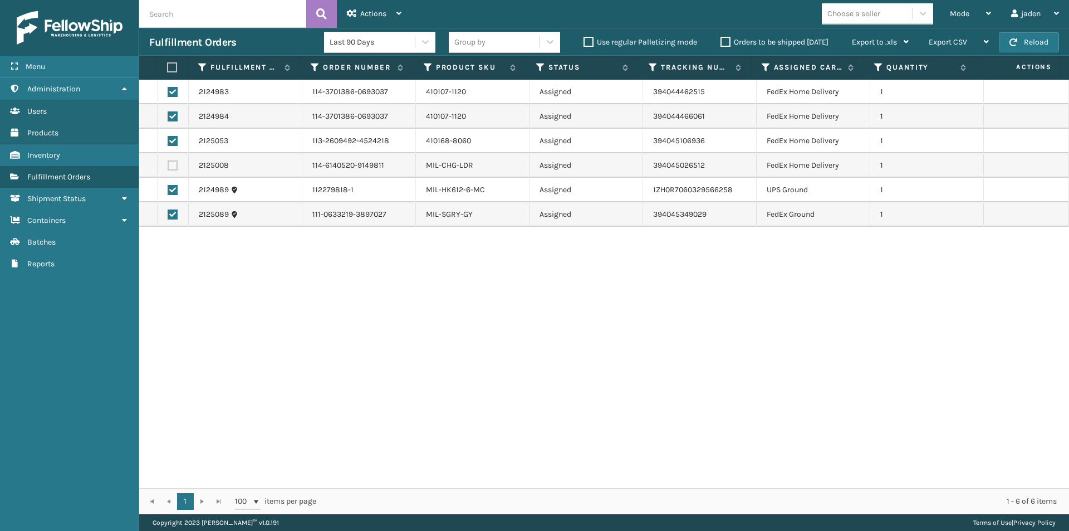
click at [173, 164] on label at bounding box center [173, 165] width 10 height 10
click at [168, 164] on input "checkbox" at bounding box center [168, 163] width 1 height 7
checkbox input "true"
click at [170, 68] on label at bounding box center [170, 67] width 7 height 10
click at [168, 68] on input "checkbox" at bounding box center [167, 67] width 1 height 7
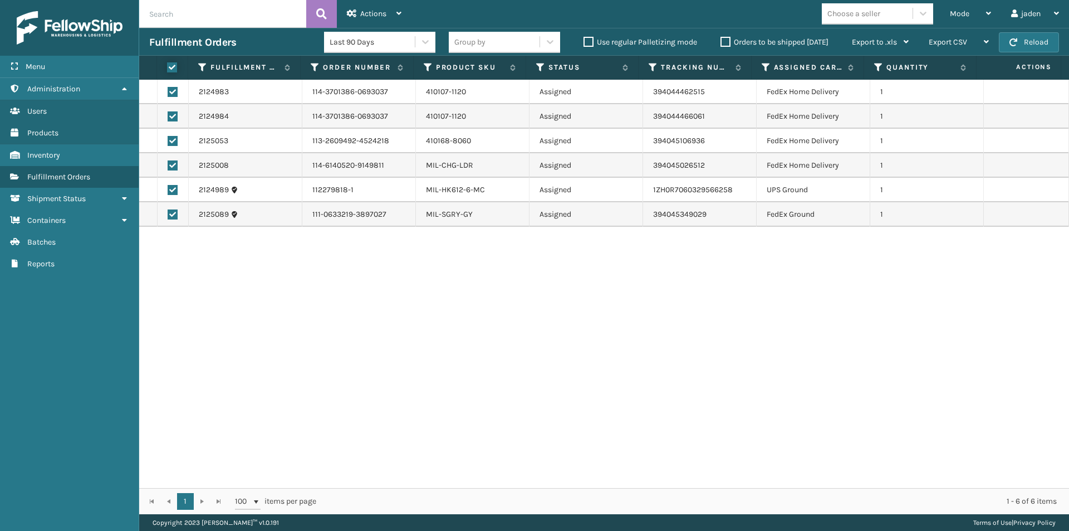
checkbox input "false"
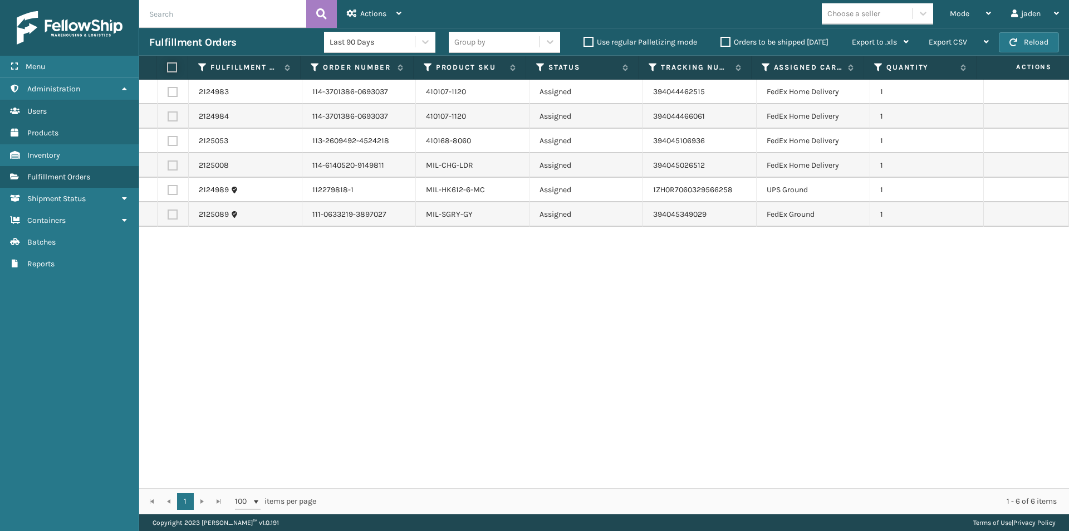
checkbox input "false"
click at [978, 10] on div "Mode" at bounding box center [970, 14] width 41 height 28
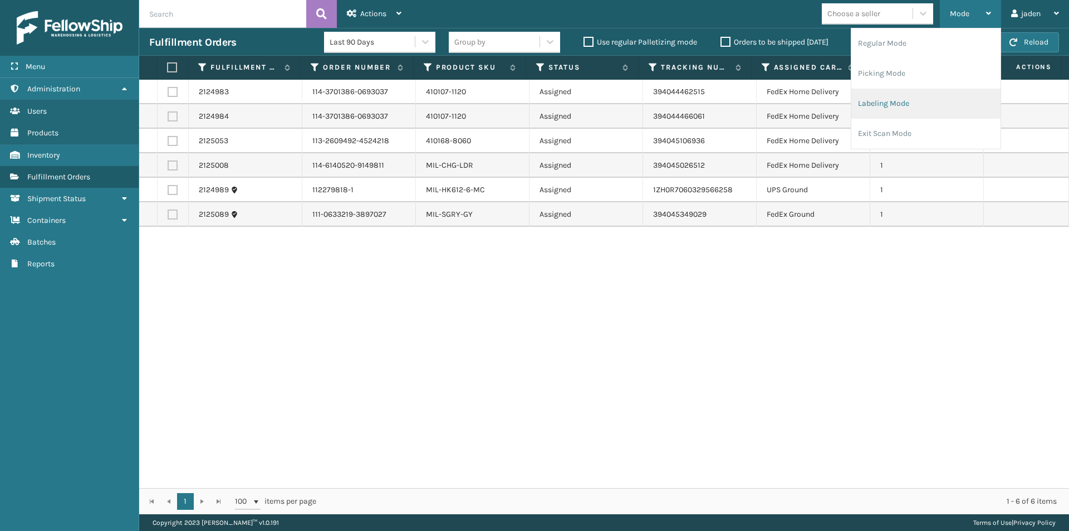
click at [914, 105] on li "Labeling Mode" at bounding box center [925, 104] width 149 height 30
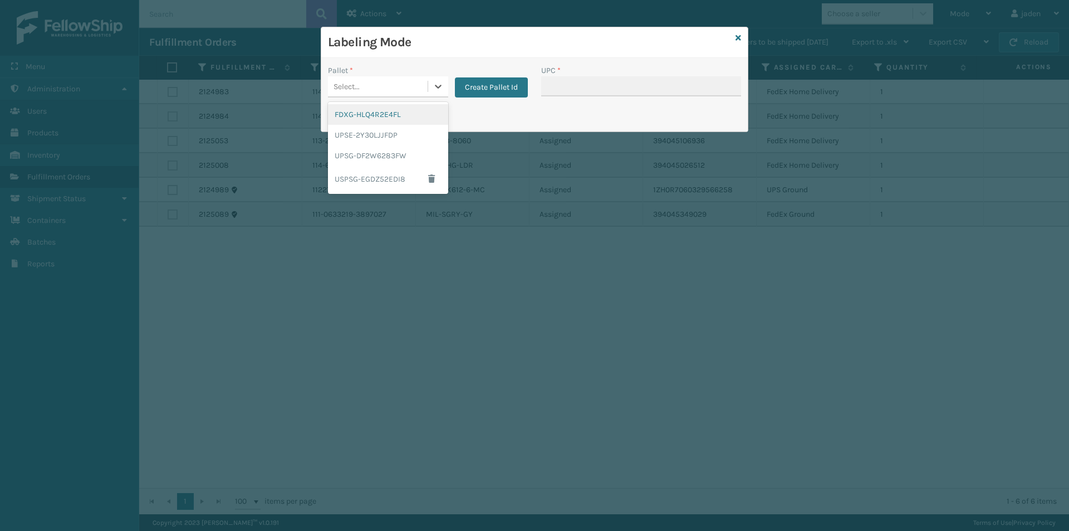
drag, startPoint x: 434, startPoint y: 83, endPoint x: 380, endPoint y: 104, distance: 58.0
click at [438, 80] on div at bounding box center [438, 86] width 20 height 20
click at [361, 115] on div "FDXG-HLQ4R2E4FL" at bounding box center [388, 114] width 120 height 21
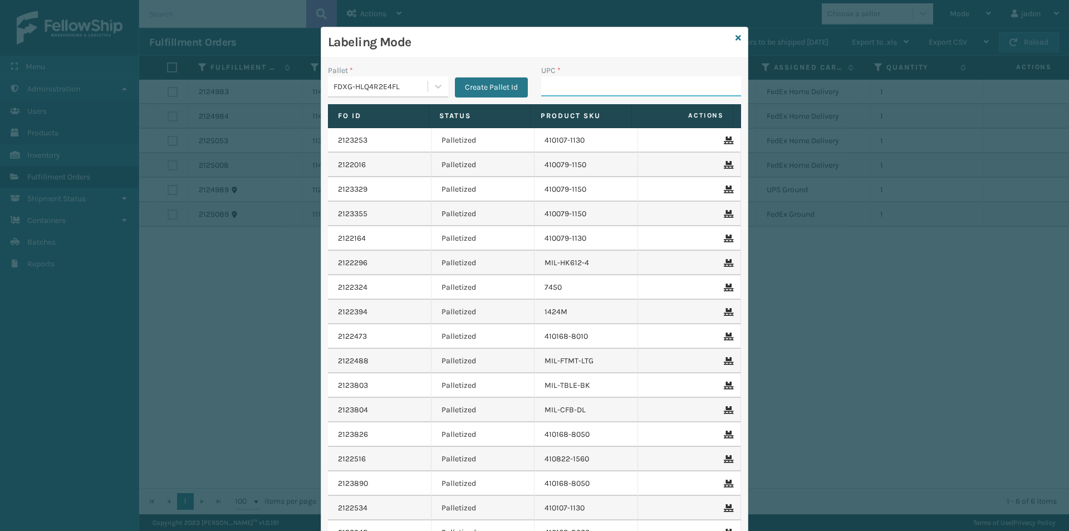
click at [563, 89] on input "UPC *" at bounding box center [641, 86] width 200 height 20
click at [731, 37] on div "Labeling Mode" at bounding box center [534, 42] width 427 height 31
click at [736, 38] on icon at bounding box center [739, 38] width 6 height 8
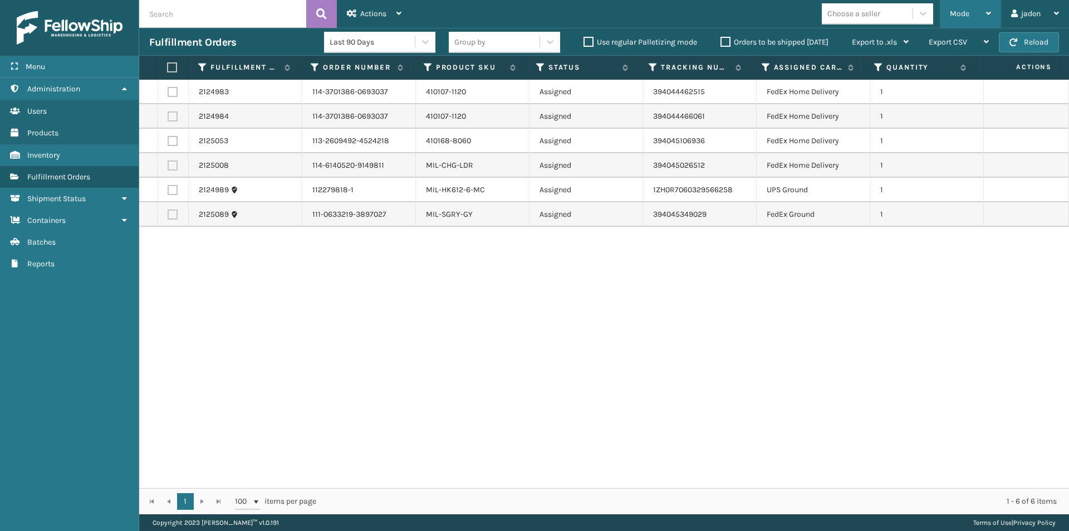
click at [966, 7] on div "Mode" at bounding box center [970, 14] width 41 height 28
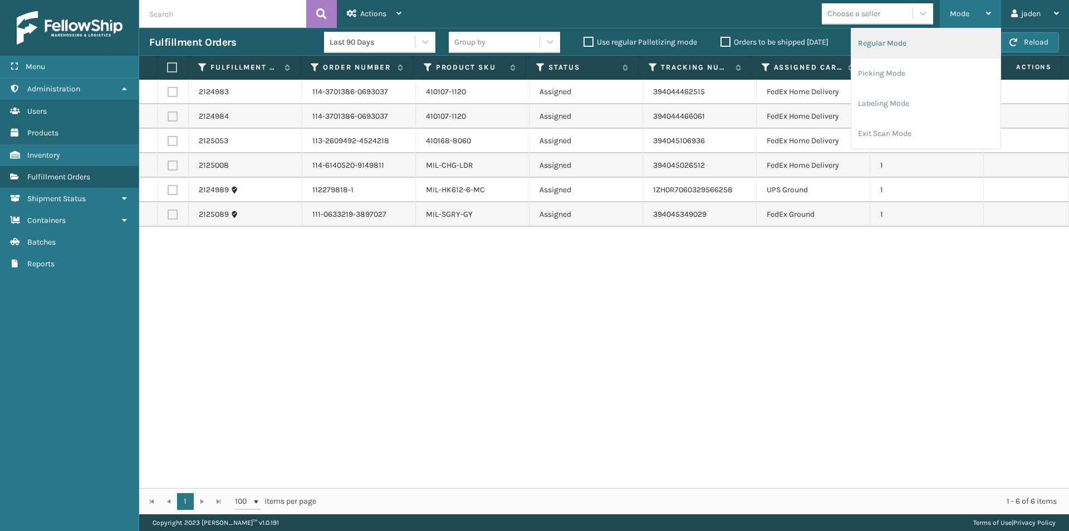
click at [927, 51] on li "Regular Mode" at bounding box center [925, 43] width 149 height 30
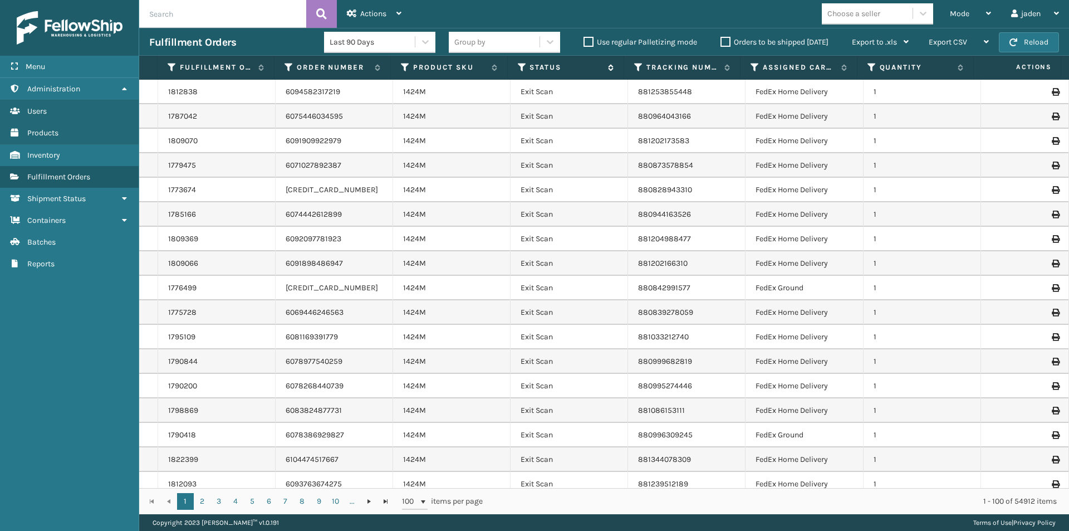
click at [522, 67] on icon at bounding box center [522, 67] width 9 height 10
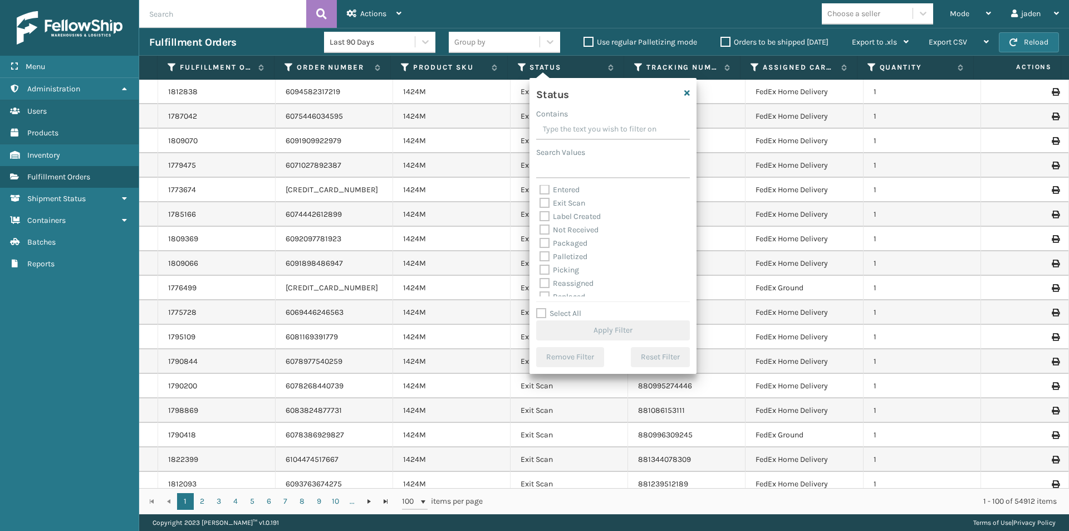
scroll to position [56, 0]
click at [550, 243] on label "Picking" at bounding box center [560, 242] width 40 height 9
click at [540, 243] on input "Picking" at bounding box center [540, 239] width 1 height 7
checkbox input "true"
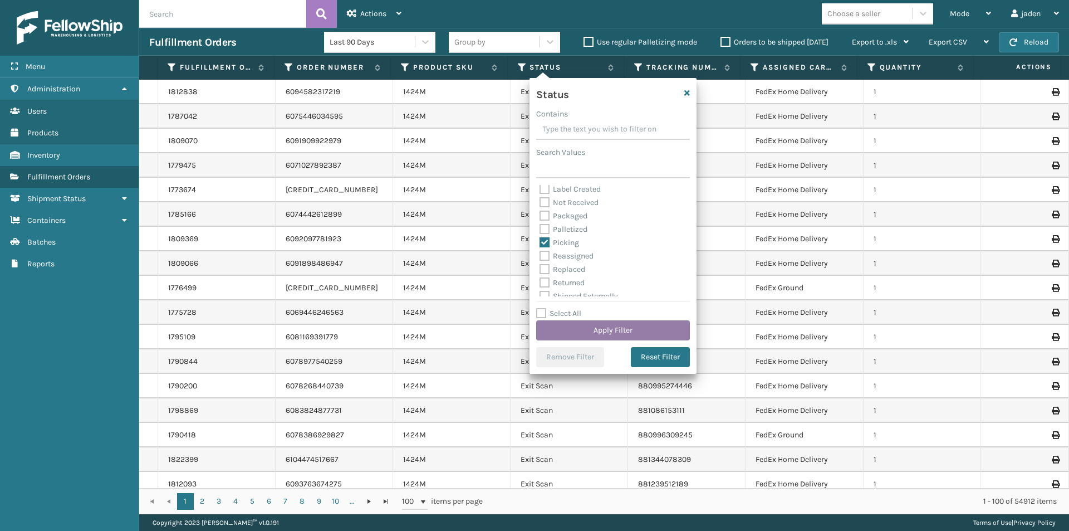
click at [591, 334] on button "Apply Filter" at bounding box center [613, 330] width 154 height 20
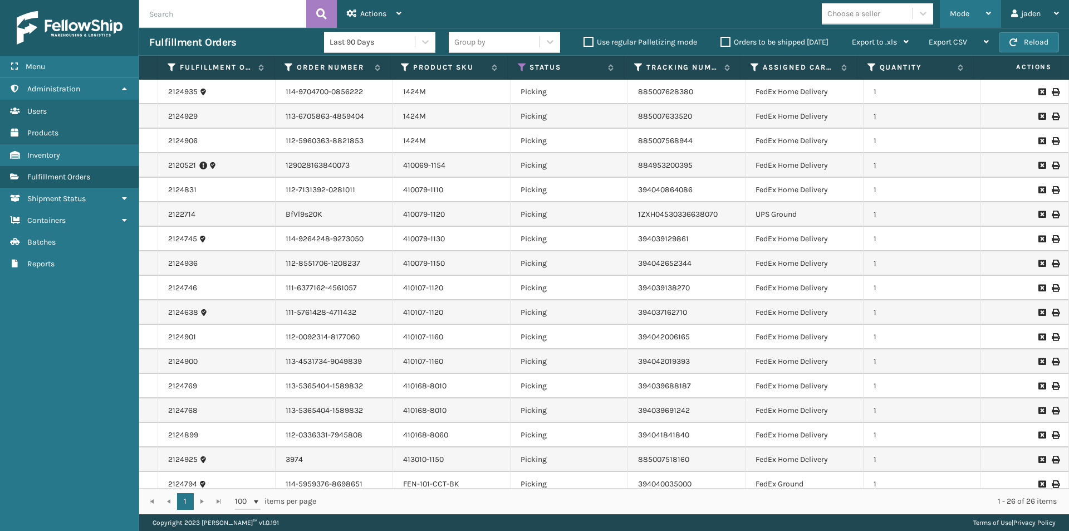
click at [961, 12] on span "Mode" at bounding box center [959, 13] width 19 height 9
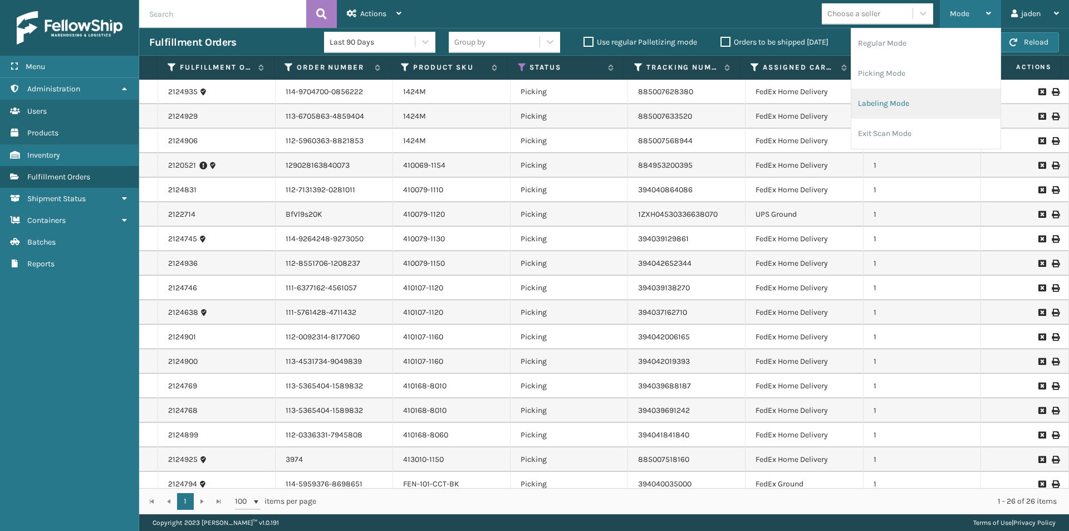
click at [911, 97] on li "Labeling Mode" at bounding box center [925, 104] width 149 height 30
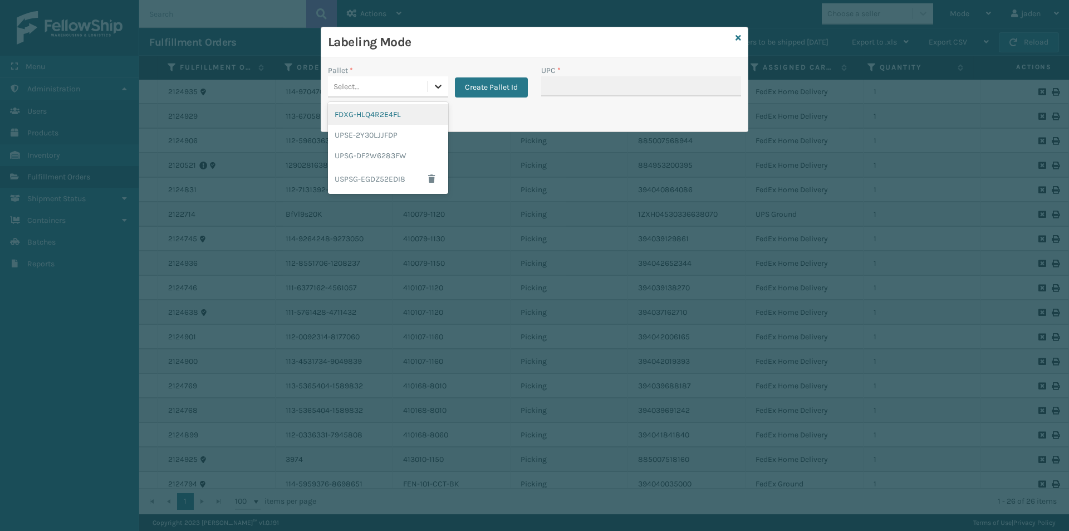
click at [433, 87] on icon at bounding box center [438, 86] width 11 height 11
click at [387, 119] on div "FDXG-HLQ4R2E4FL" at bounding box center [388, 114] width 120 height 21
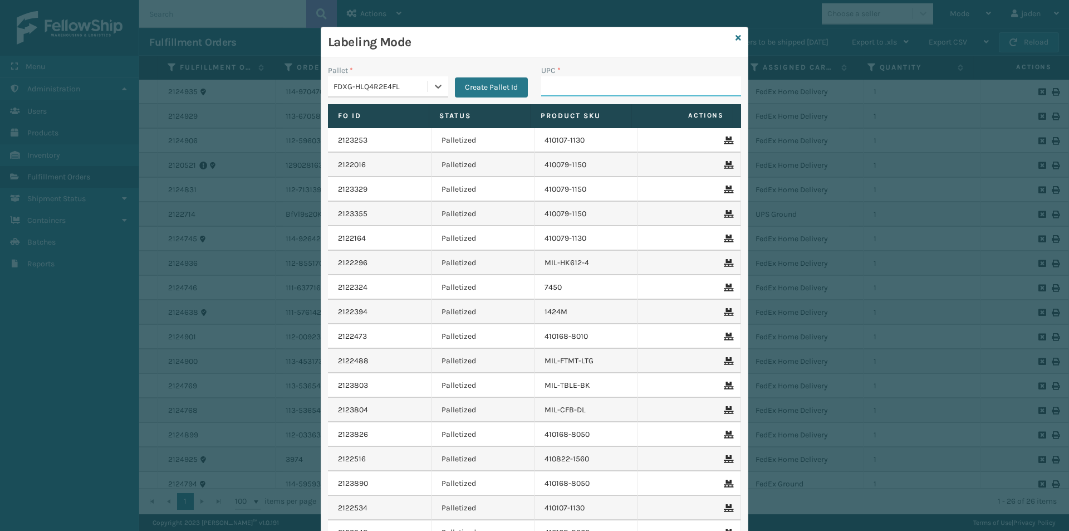
drag, startPoint x: 600, startPoint y: 78, endPoint x: 597, endPoint y: 86, distance: 8.8
click at [600, 78] on input "UPC *" at bounding box center [641, 86] width 200 height 20
type input "080313014246"
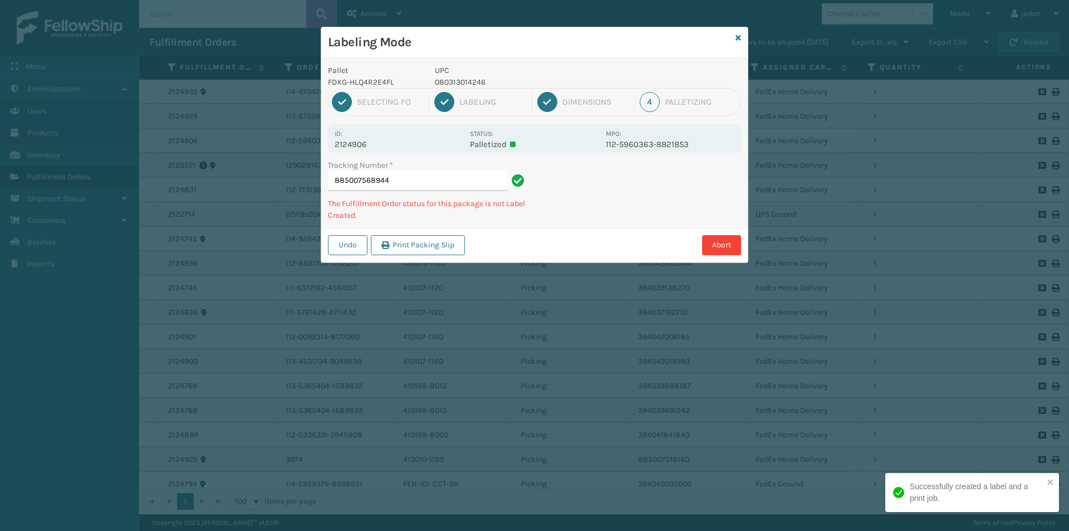
click at [462, 84] on p "080313014246" at bounding box center [517, 82] width 164 height 12
copy p "080313014246"
drag, startPoint x: 627, startPoint y: 198, endPoint x: 698, endPoint y: 178, distance: 73.7
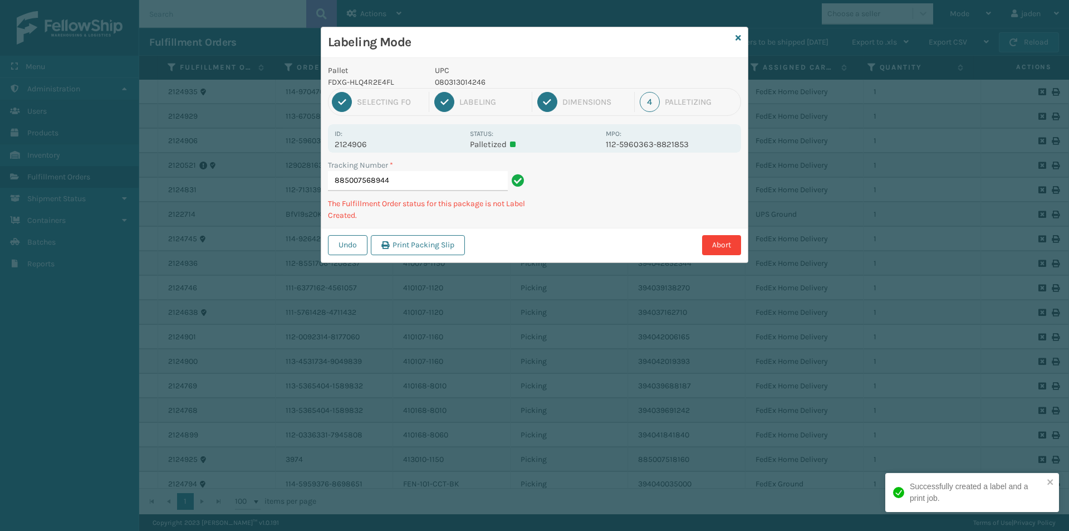
click at [604, 215] on div "Pallet FDXG-HLQ4R2E4FL UPC 080313014246 1 Selecting FO 2 Labeling 3 Dimensions …" at bounding box center [534, 160] width 427 height 204
drag, startPoint x: 698, startPoint y: 178, endPoint x: 611, endPoint y: 212, distance: 93.5
click at [611, 212] on div "Tracking Number * 885007568944 The Fulfillment Order status for this package is…" at bounding box center [534, 193] width 427 height 68
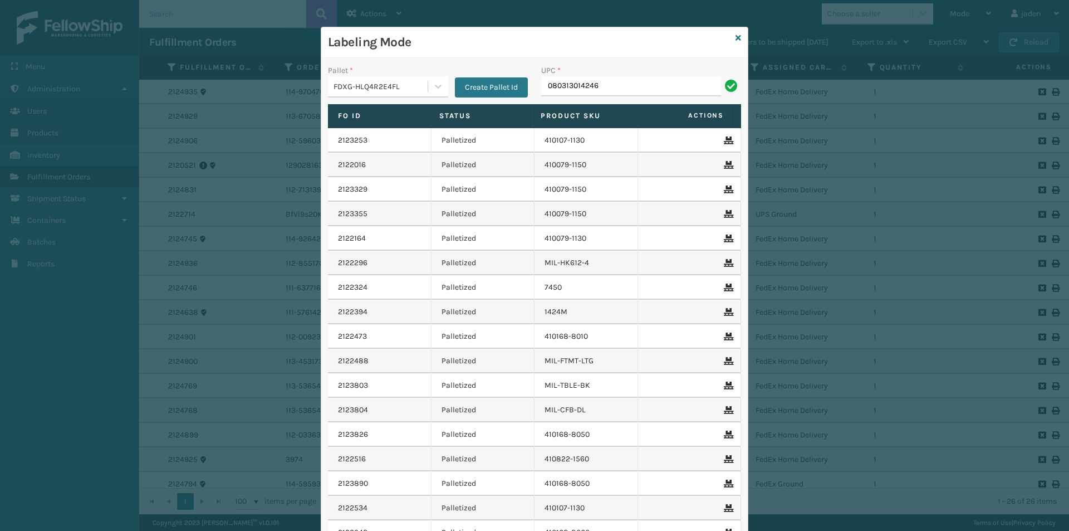
type input "080313014246"
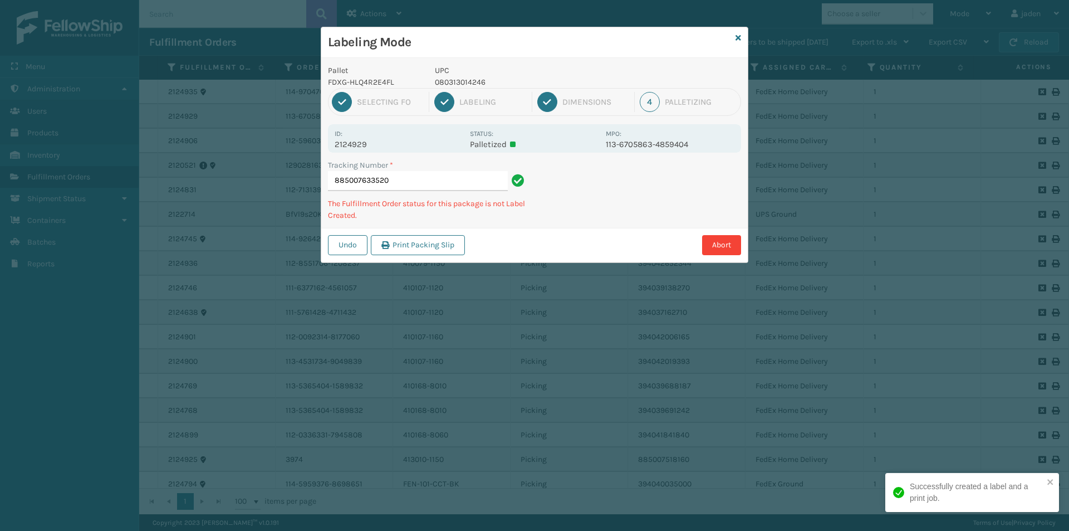
click at [471, 79] on p "080313014246" at bounding box center [517, 82] width 164 height 12
copy p "080313014246"
drag, startPoint x: 674, startPoint y: 194, endPoint x: 616, endPoint y: 213, distance: 60.4
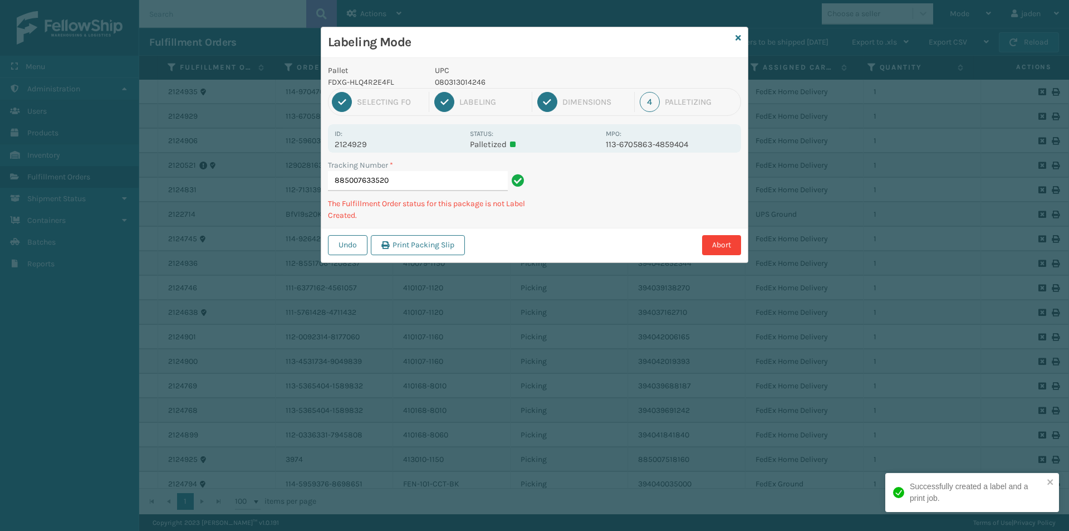
click at [615, 215] on div "Tracking Number * 885007633520 The Fulfillment Order status for this package is…" at bounding box center [534, 193] width 427 height 68
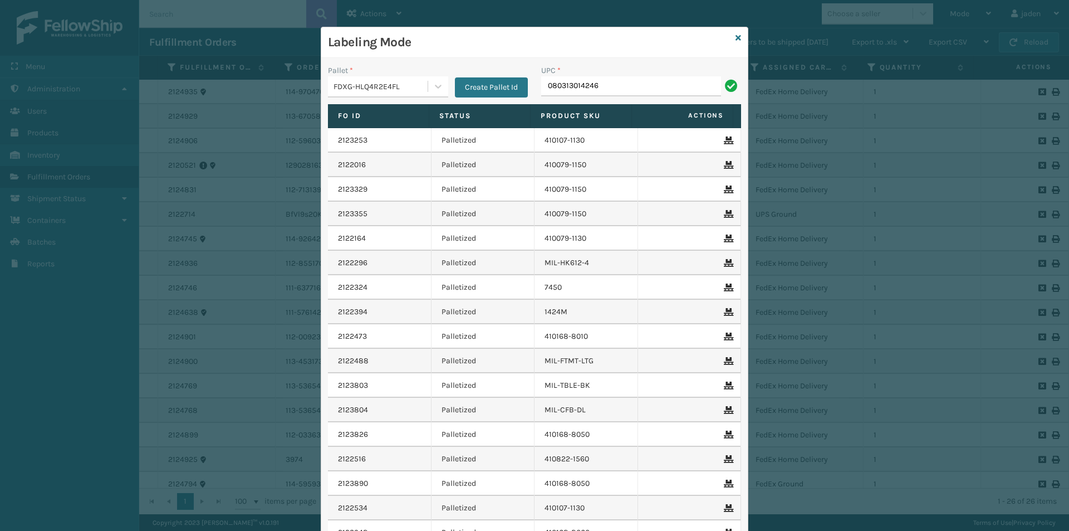
type input "080313014246"
type input "410079-1110"
type input "410079-1130"
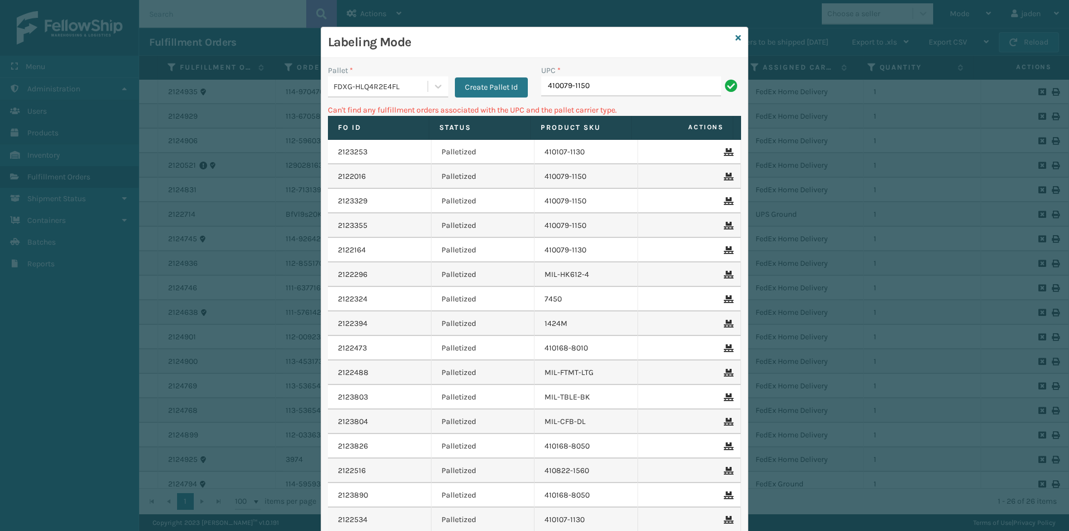
type input "410079-1150"
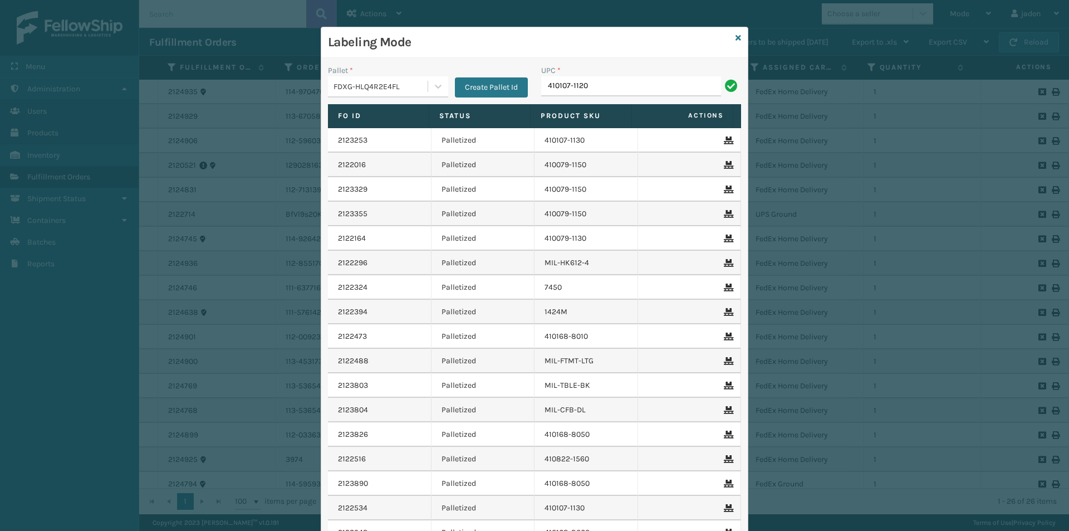
type input "410107-1120"
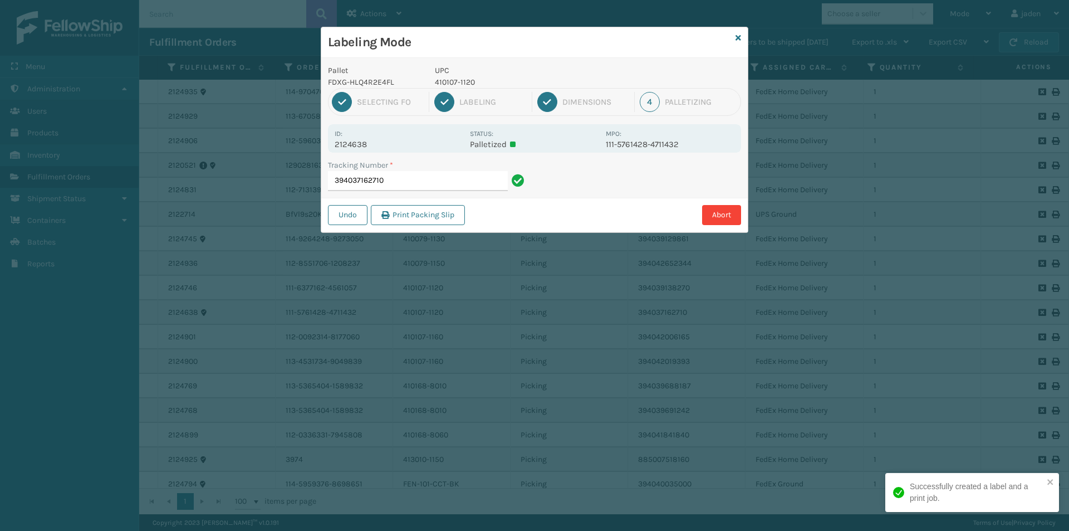
click at [449, 80] on p "410107-1120" at bounding box center [517, 82] width 164 height 12
copy p "410107-1120"
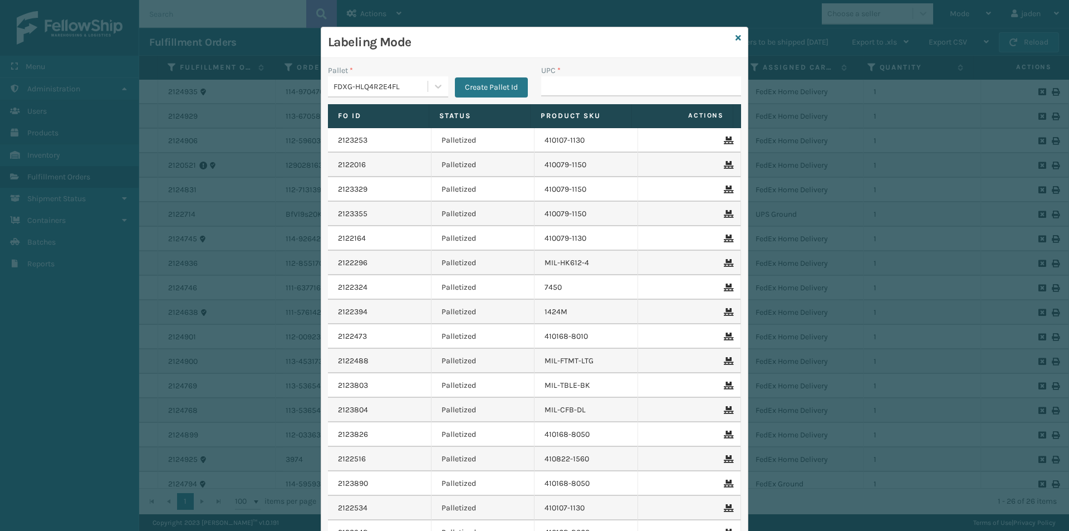
drag, startPoint x: 578, startPoint y: 79, endPoint x: 577, endPoint y: 85, distance: 6.2
type input "410107-1120"
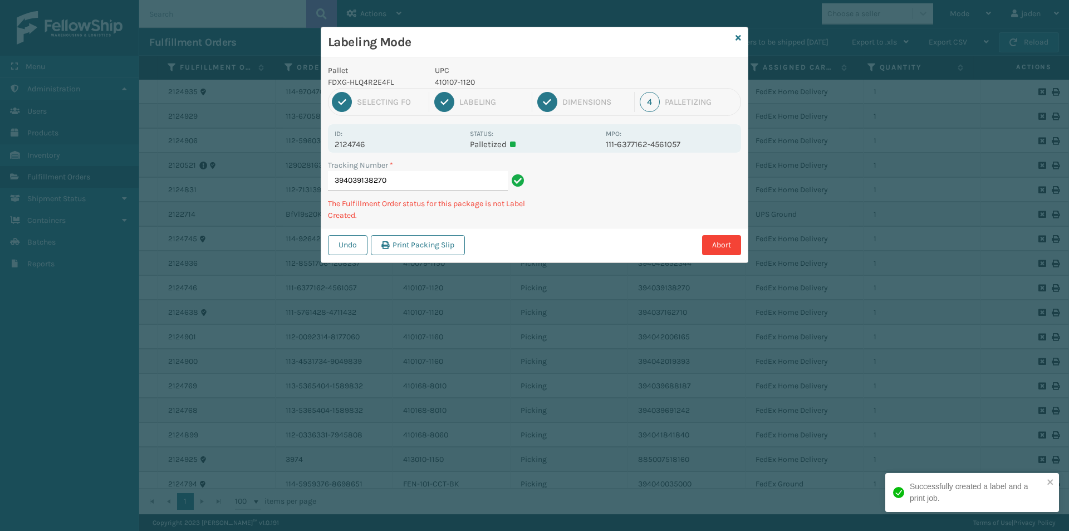
click at [455, 84] on p "410107-1120" at bounding box center [517, 82] width 164 height 12
copy p "410107-1120"
drag, startPoint x: 668, startPoint y: 205, endPoint x: 606, endPoint y: 222, distance: 64.0
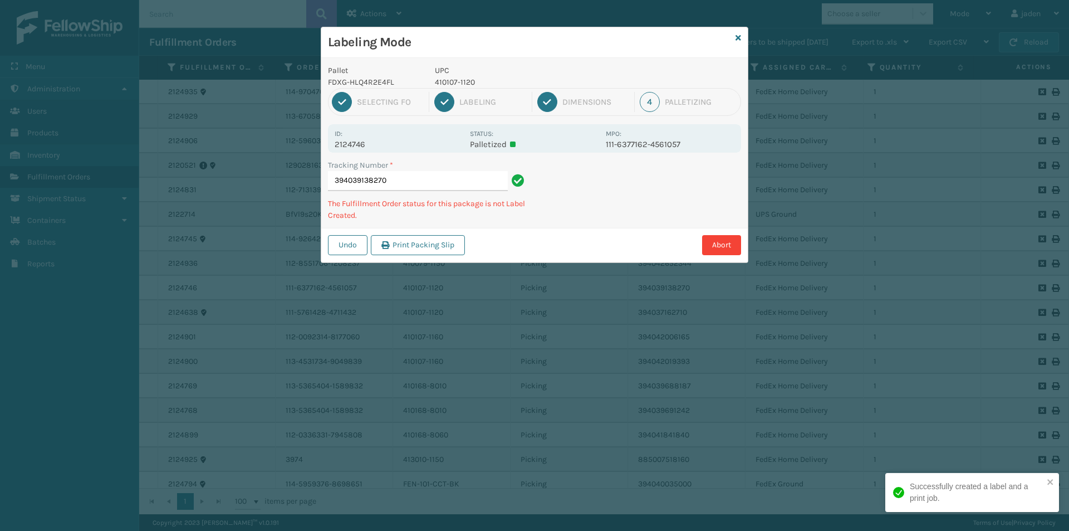
click at [606, 222] on div "Tracking Number * 394039138270 The Fulfillment Order status for this package is…" at bounding box center [534, 193] width 427 height 68
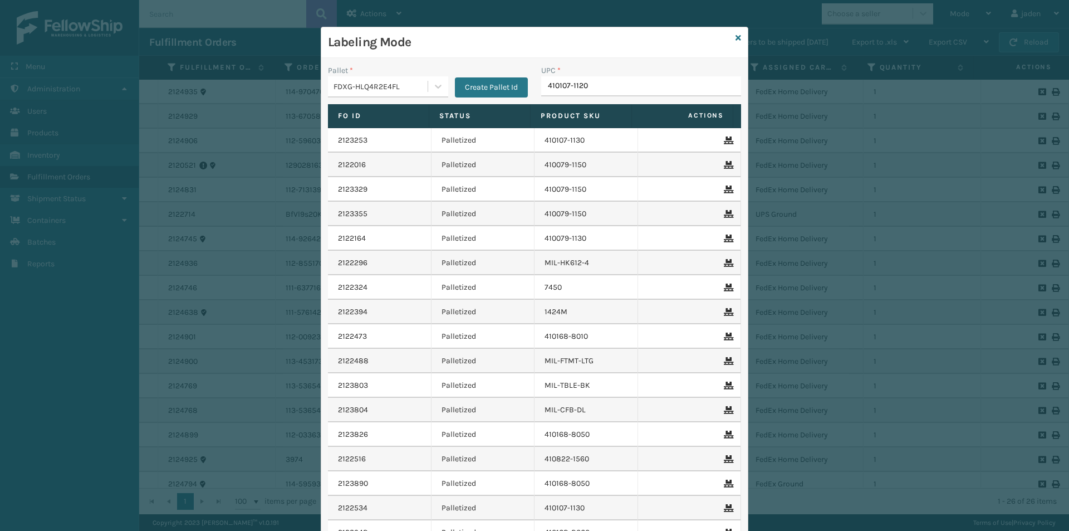
type input "410107-1120"
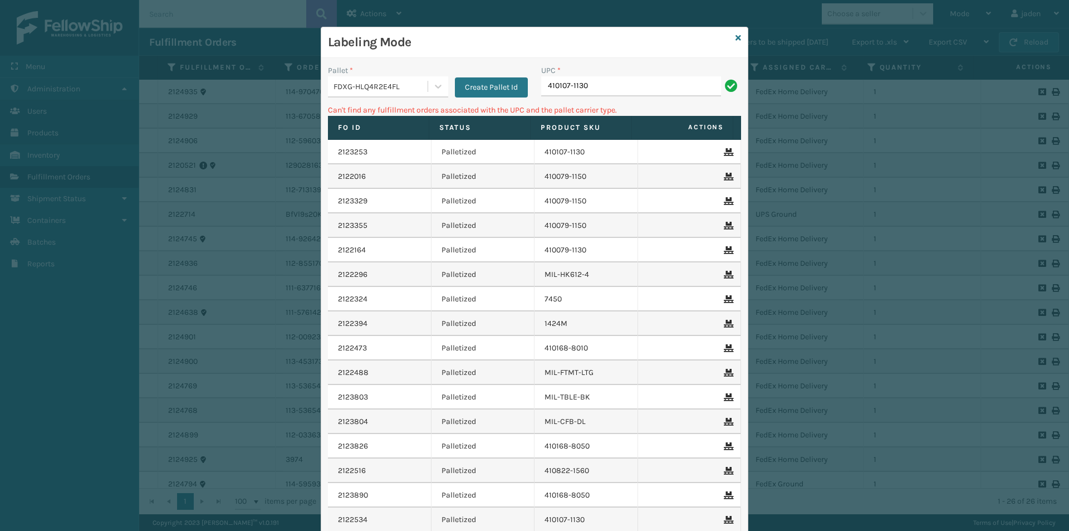
type input "410107-1130"
type input "410107-1150"
type input "4"
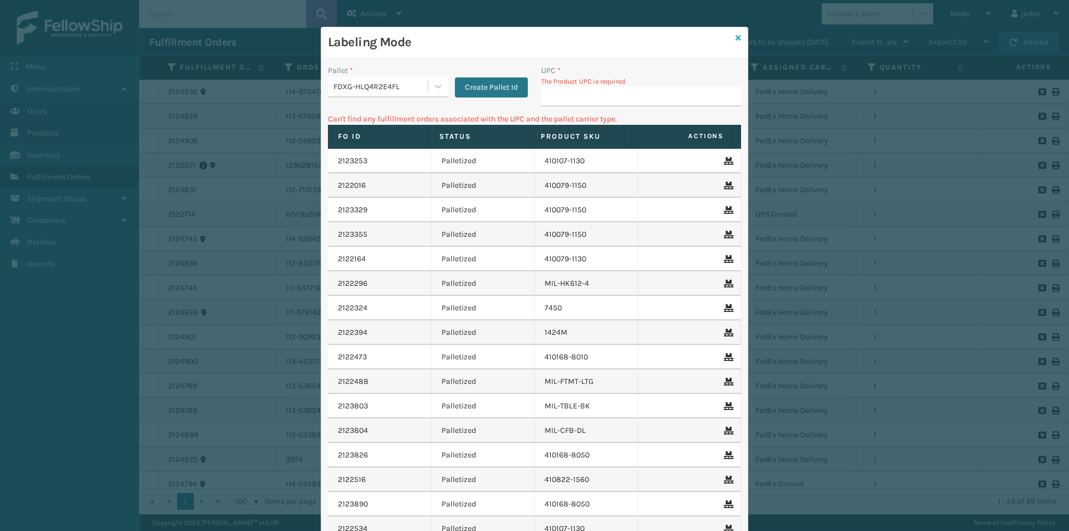
click at [736, 42] on link at bounding box center [739, 38] width 6 height 12
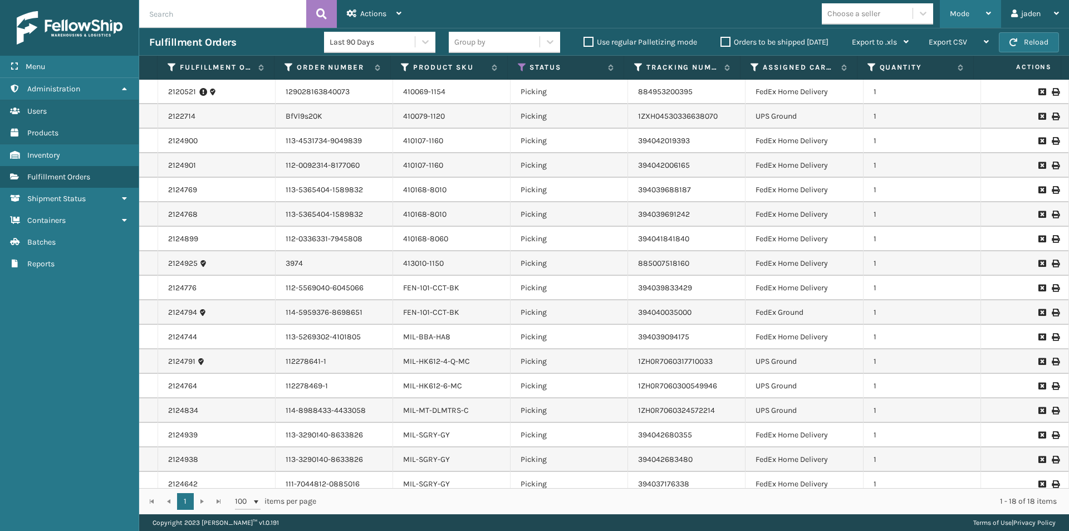
click at [979, 14] on div "Mode" at bounding box center [970, 14] width 41 height 28
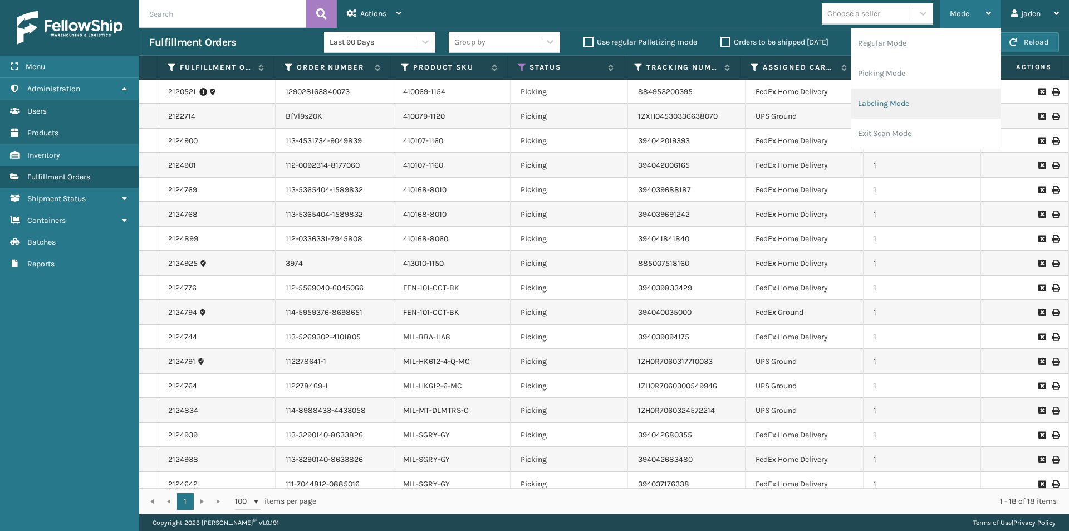
click at [925, 107] on li "Labeling Mode" at bounding box center [925, 104] width 149 height 30
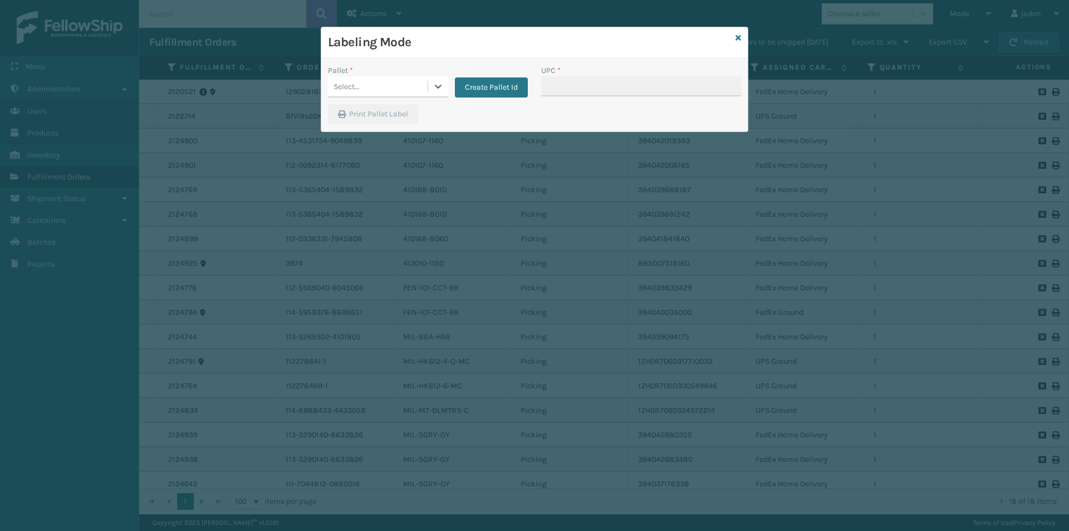
click at [429, 90] on div at bounding box center [438, 86] width 20 height 20
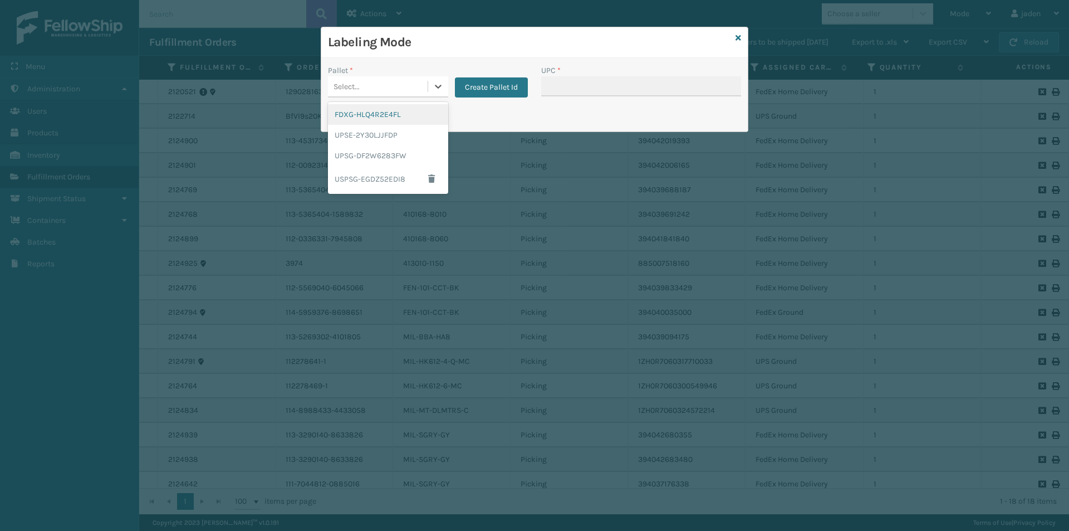
click at [401, 115] on div "FDXG-HLQ4R2E4FL" at bounding box center [388, 114] width 120 height 21
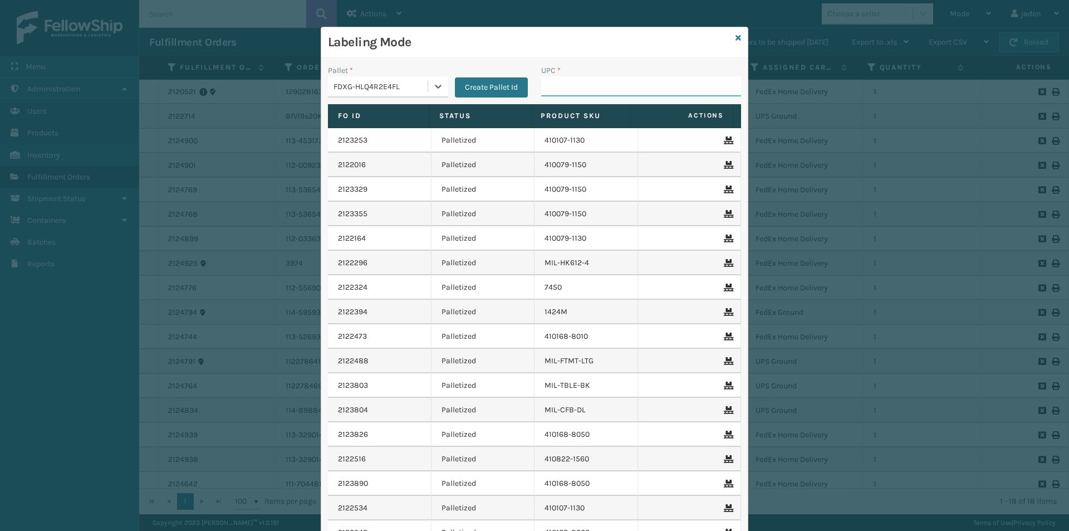
click at [599, 81] on input "UPC *" at bounding box center [641, 86] width 200 height 20
type input "410107-160"
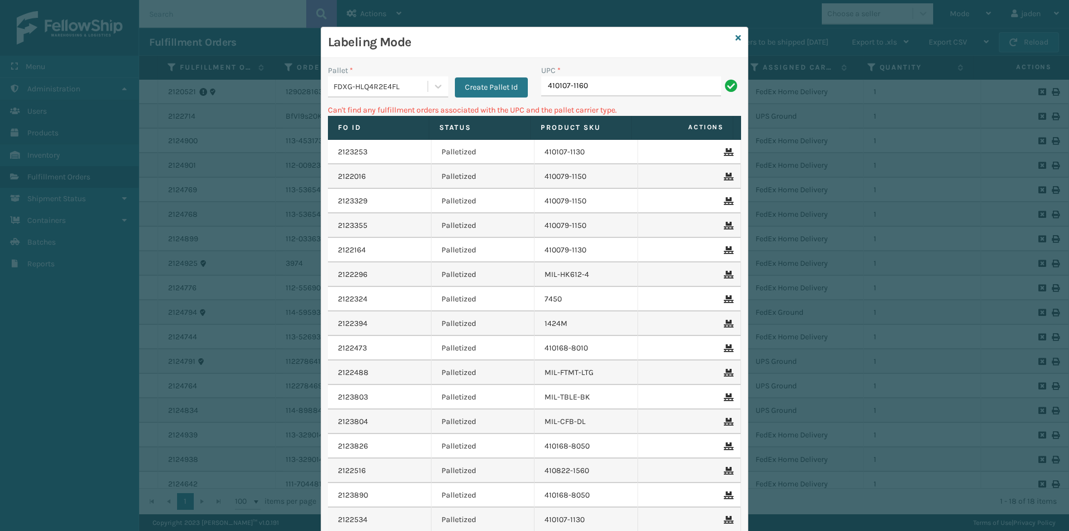
type input "410107-1160"
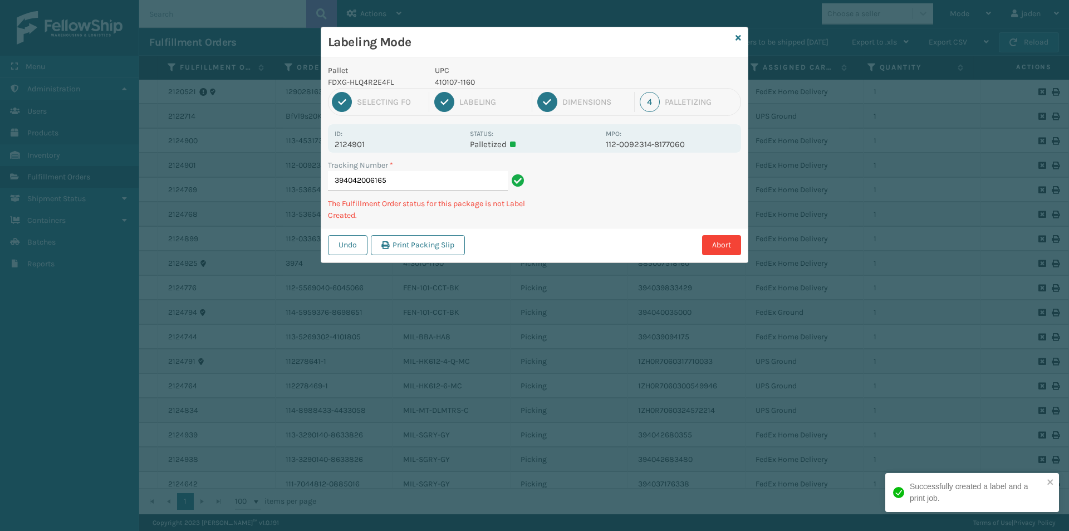
type input "3940420061654"
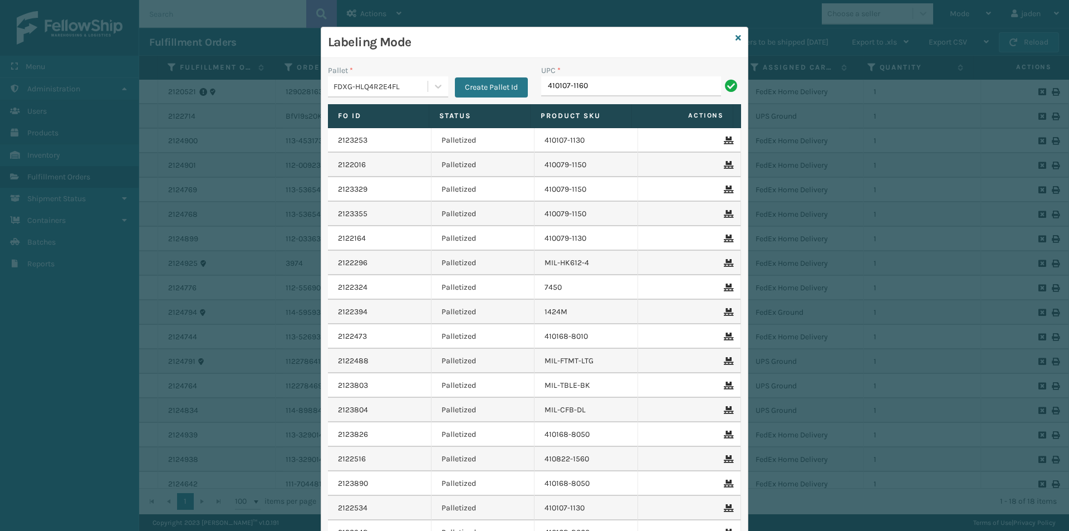
type input "410107-1160"
type input "410168-8010"
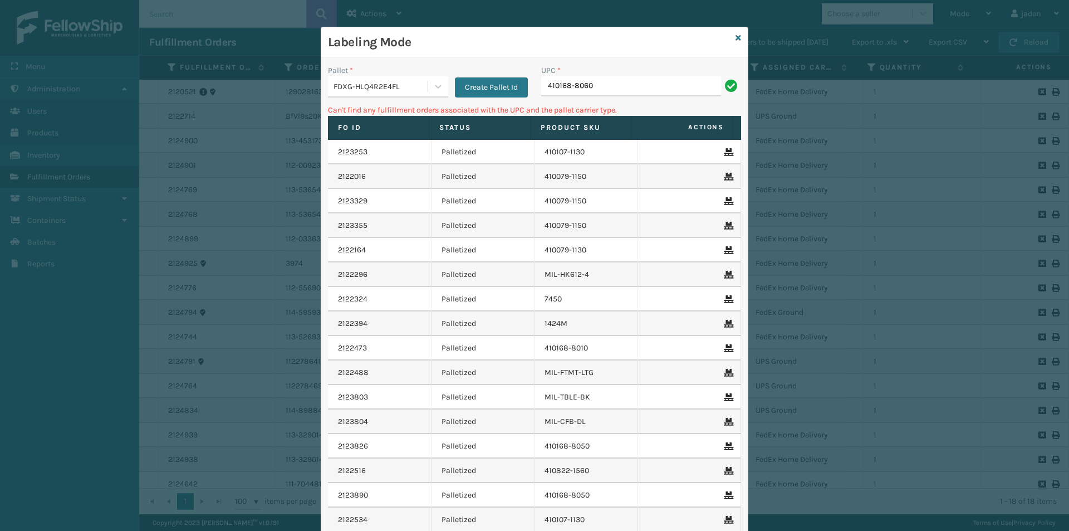
type input "410168-8060"
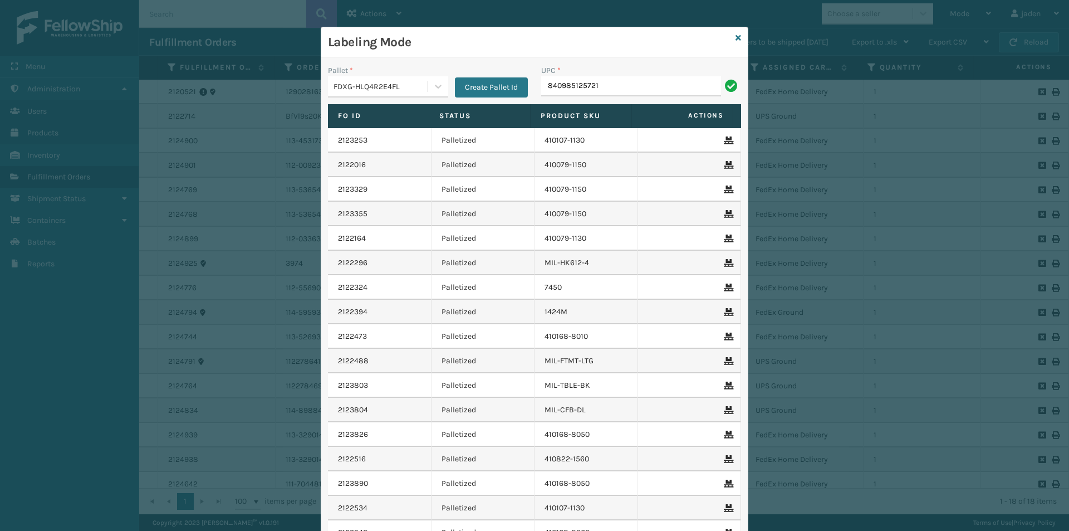
type input "840985125721"
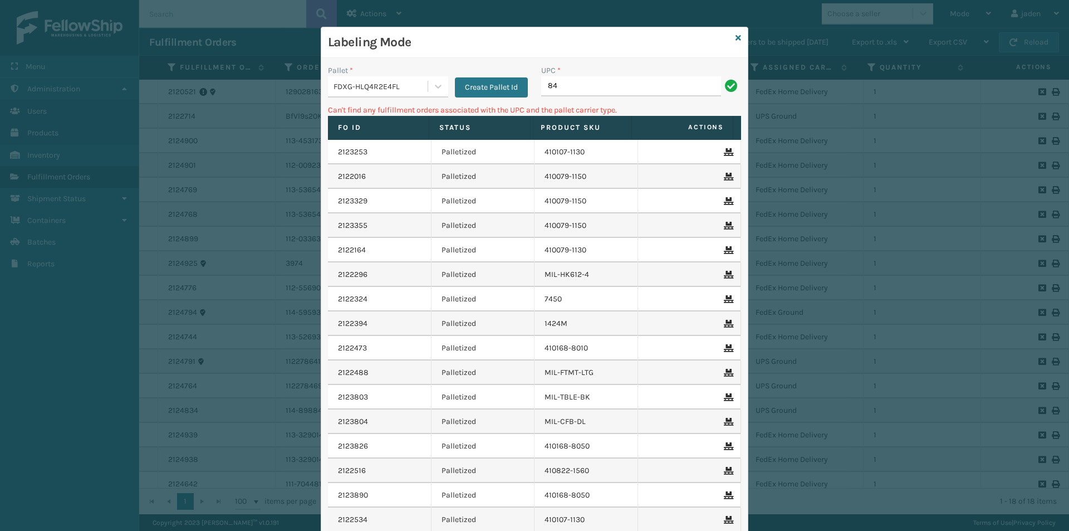
type input "8"
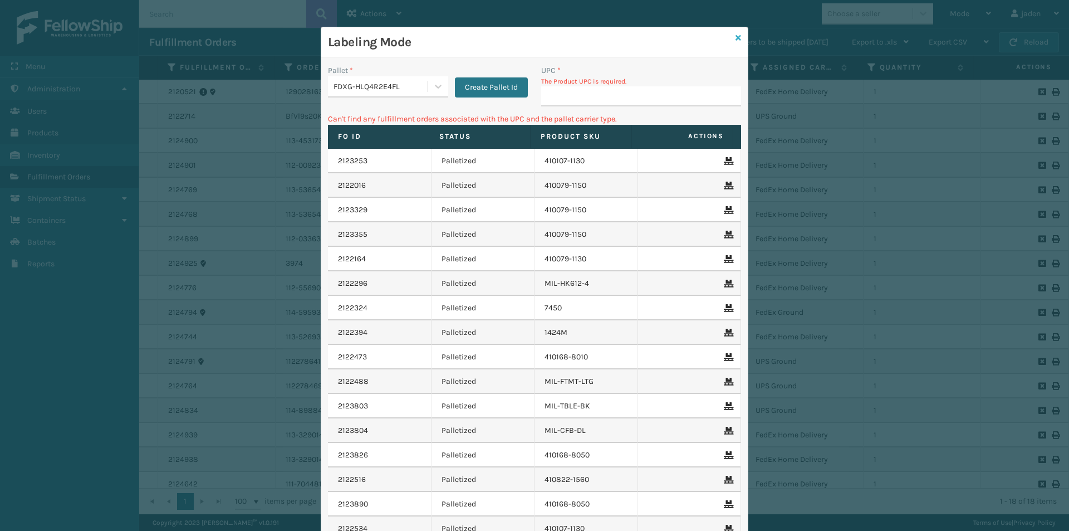
click at [736, 38] on icon at bounding box center [739, 38] width 6 height 8
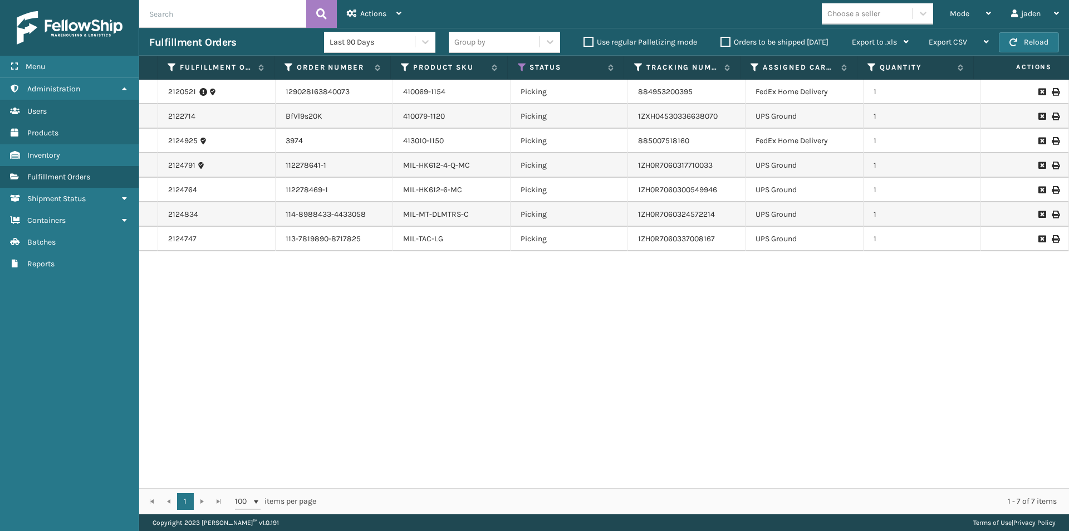
drag, startPoint x: 802, startPoint y: 353, endPoint x: 792, endPoint y: 351, distance: 10.2
drag, startPoint x: 792, startPoint y: 351, endPoint x: 483, endPoint y: 361, distance: 309.2
click at [483, 361] on div "2120521 129028163840073 410069-1154 Picking 884953200395 FedEx Home Delivery 1 …" at bounding box center [604, 284] width 930 height 408
click at [953, 9] on span "Mode" at bounding box center [959, 13] width 19 height 9
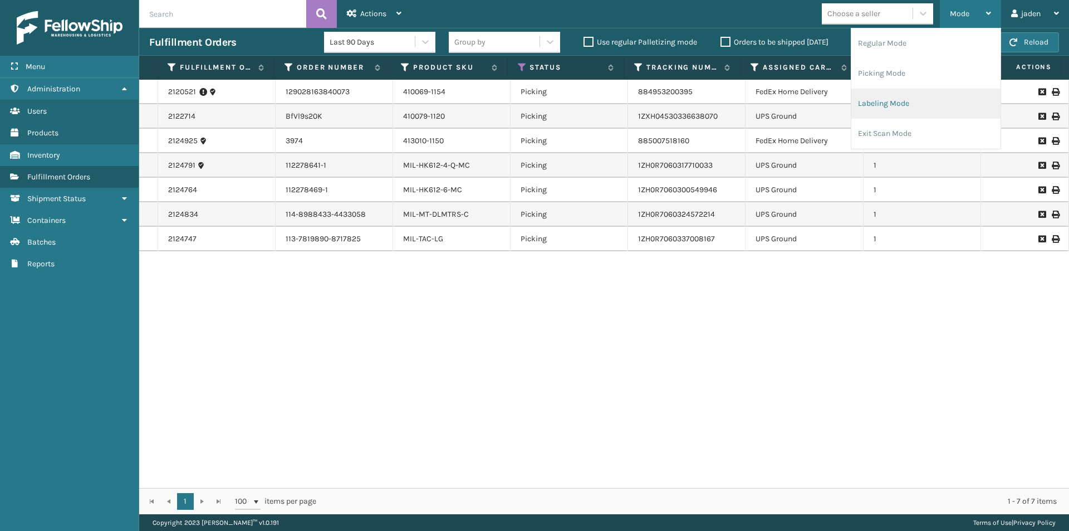
click at [894, 106] on li "Labeling Mode" at bounding box center [925, 104] width 149 height 30
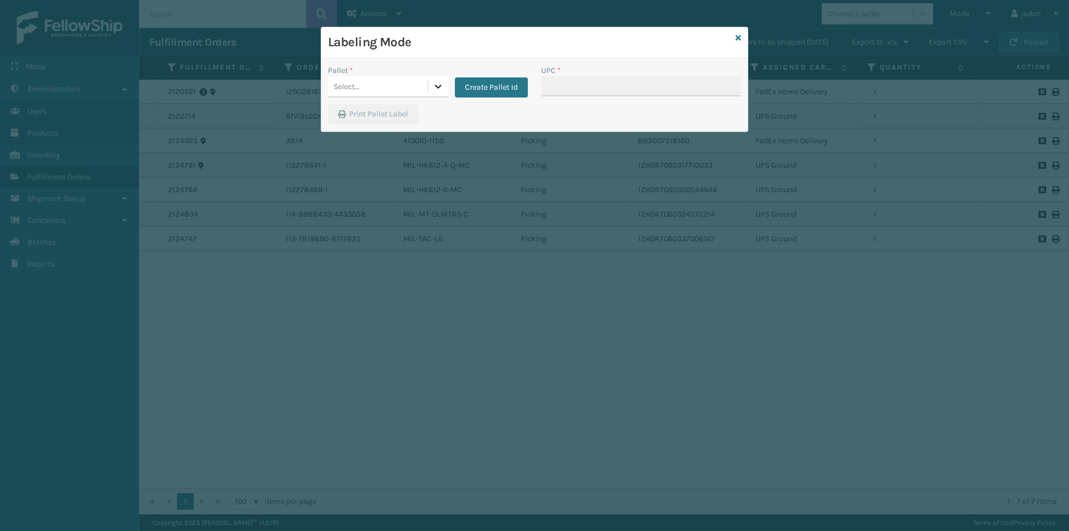
click at [437, 84] on icon at bounding box center [438, 86] width 11 height 11
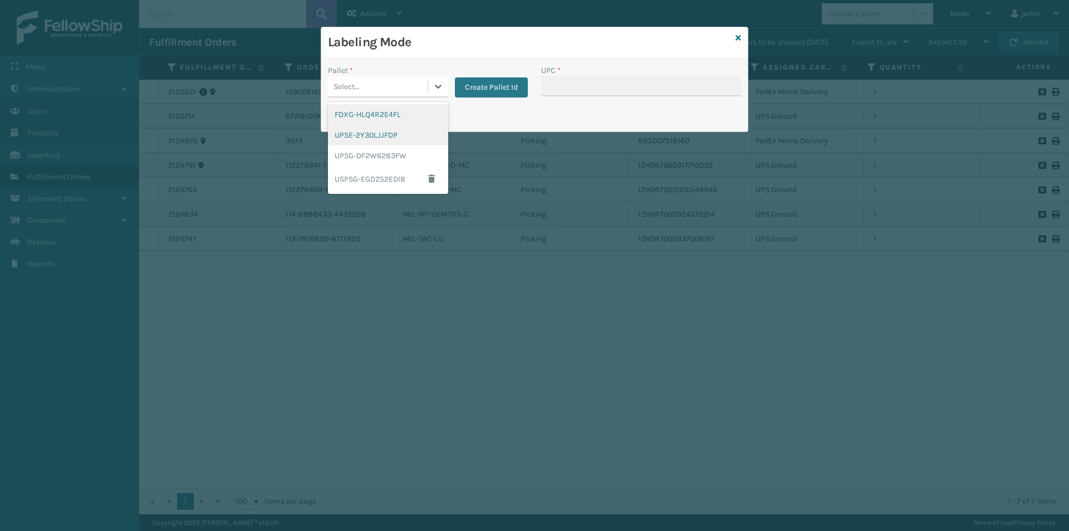
click at [363, 125] on div "UPSE-2Y30LJJFDP" at bounding box center [388, 135] width 120 height 21
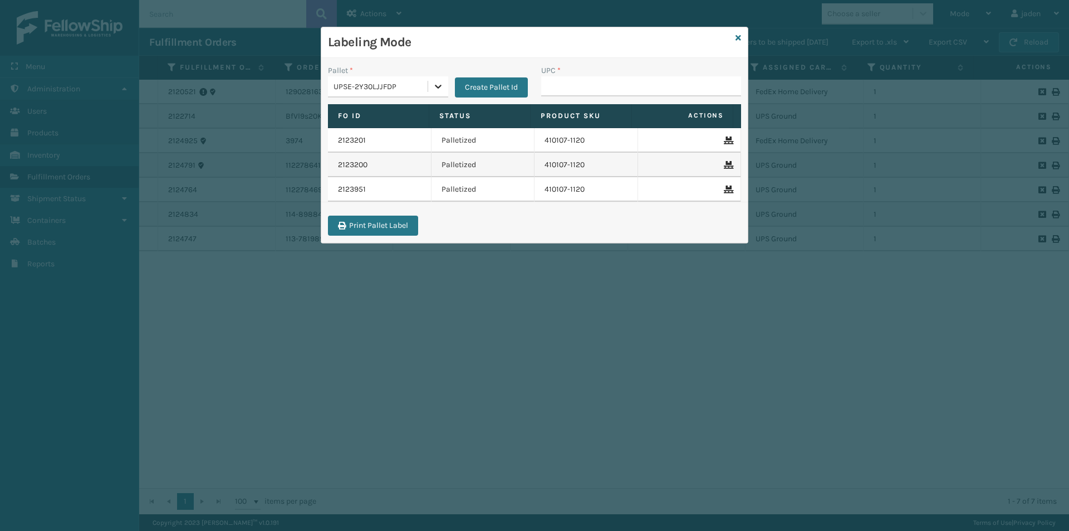
click at [440, 93] on div at bounding box center [438, 86] width 20 height 20
click at [403, 115] on div "FDXG-HLQ4R2E4FL" at bounding box center [388, 114] width 120 height 21
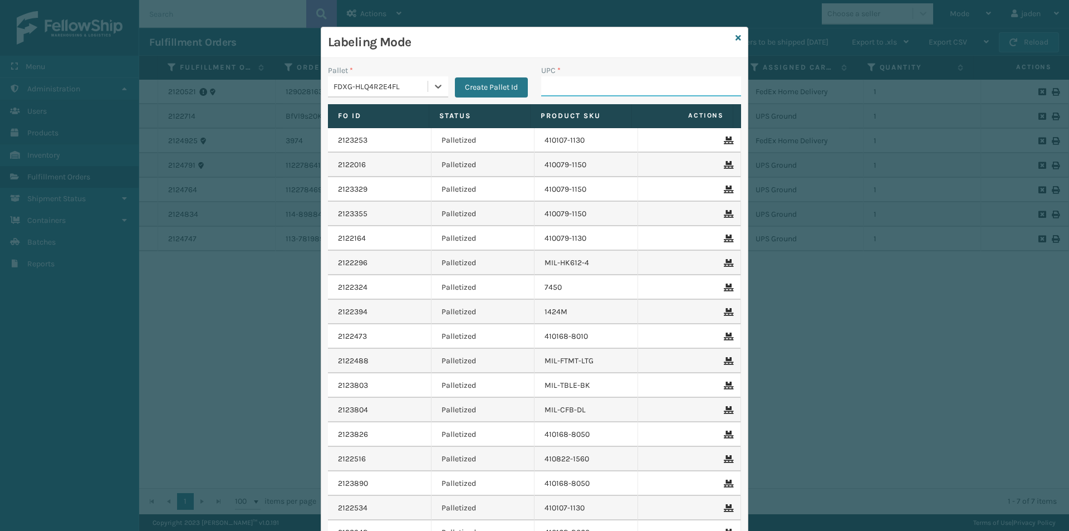
click at [608, 84] on input "UPC *" at bounding box center [641, 86] width 200 height 20
type input "413010-1150"
click at [596, 88] on input "UPC *" at bounding box center [641, 86] width 200 height 20
click at [433, 85] on icon at bounding box center [438, 86] width 11 height 11
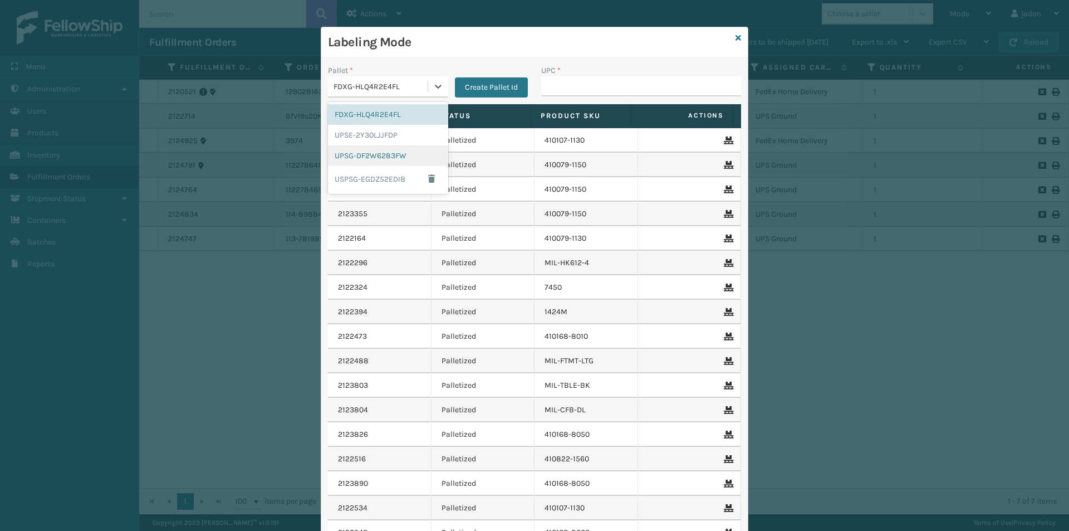
click at [361, 156] on div "UPSG-DF2W6283FW" at bounding box center [388, 155] width 120 height 21
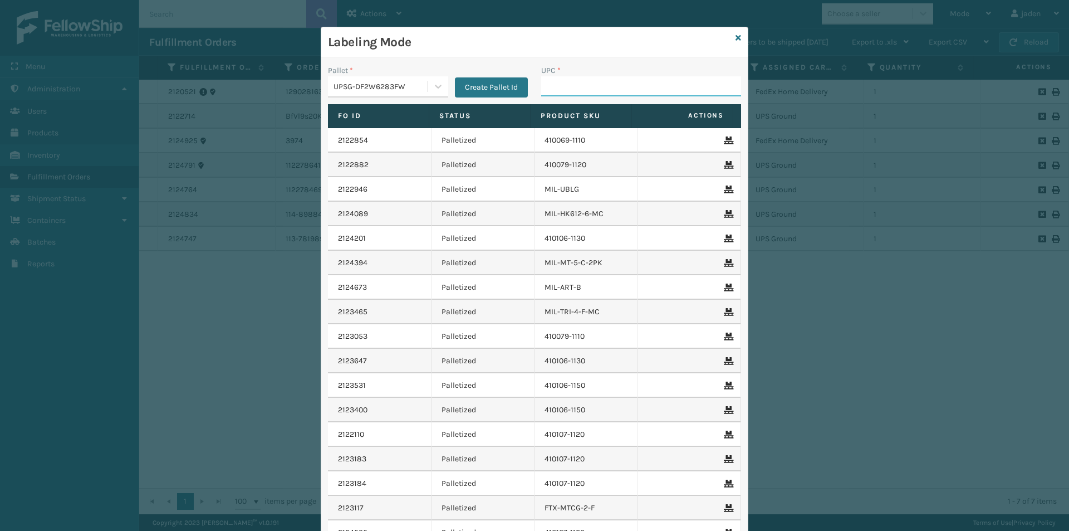
click at [632, 87] on input "UPC *" at bounding box center [641, 86] width 200 height 20
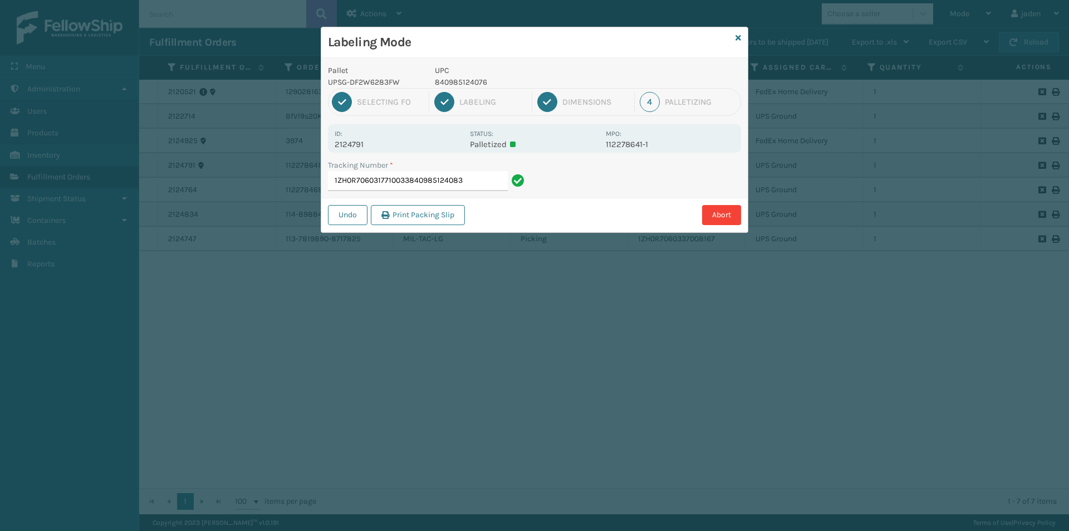
type input "1ZH0R7060317710033840985124083"
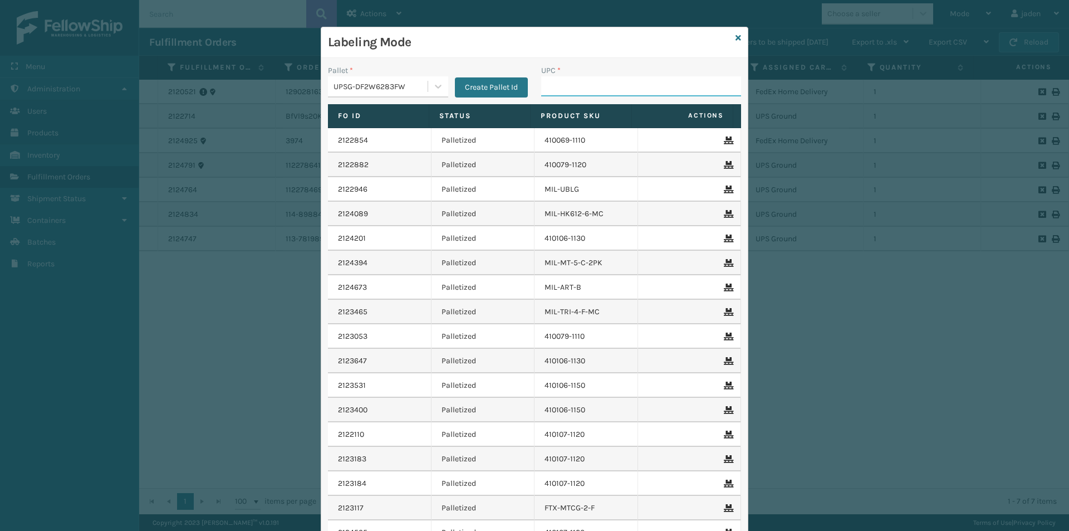
click at [569, 84] on input "UPC *" at bounding box center [641, 86] width 200 height 20
type input "8409851"
click at [736, 38] on icon at bounding box center [739, 38] width 6 height 8
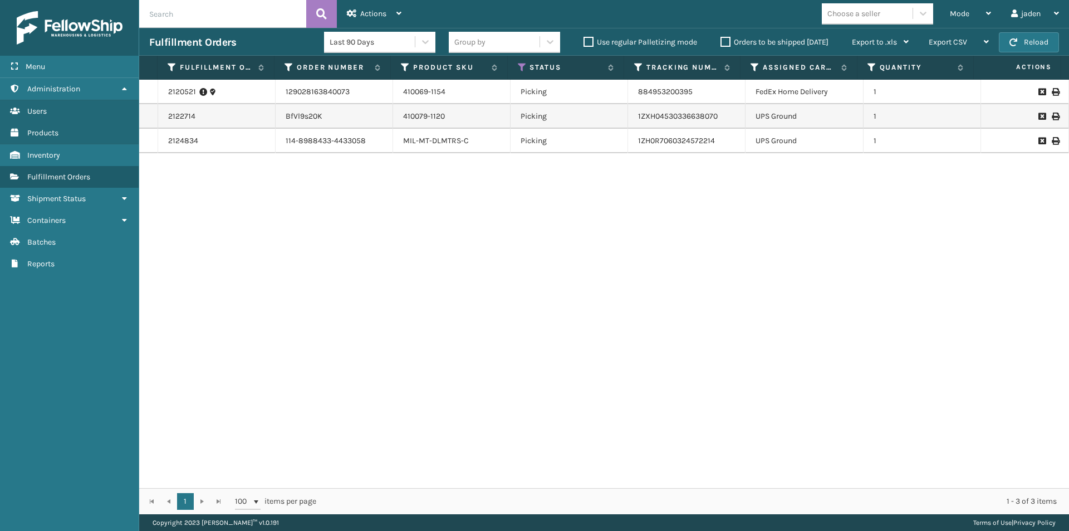
drag, startPoint x: 697, startPoint y: 321, endPoint x: 623, endPoint y: 116, distance: 218.6
click at [414, 336] on div "2120521 129028163840073 410069-1154 Picking 884953200395 FedEx Home Delivery 1 …" at bounding box center [604, 284] width 930 height 408
click at [964, 2] on div "Mode" at bounding box center [970, 14] width 41 height 28
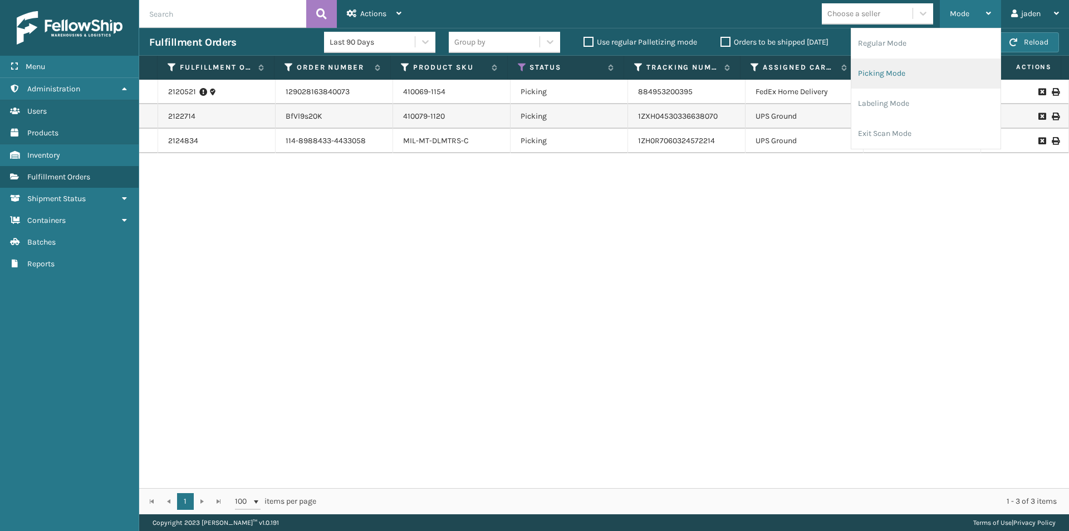
click at [899, 83] on li "Picking Mode" at bounding box center [925, 73] width 149 height 30
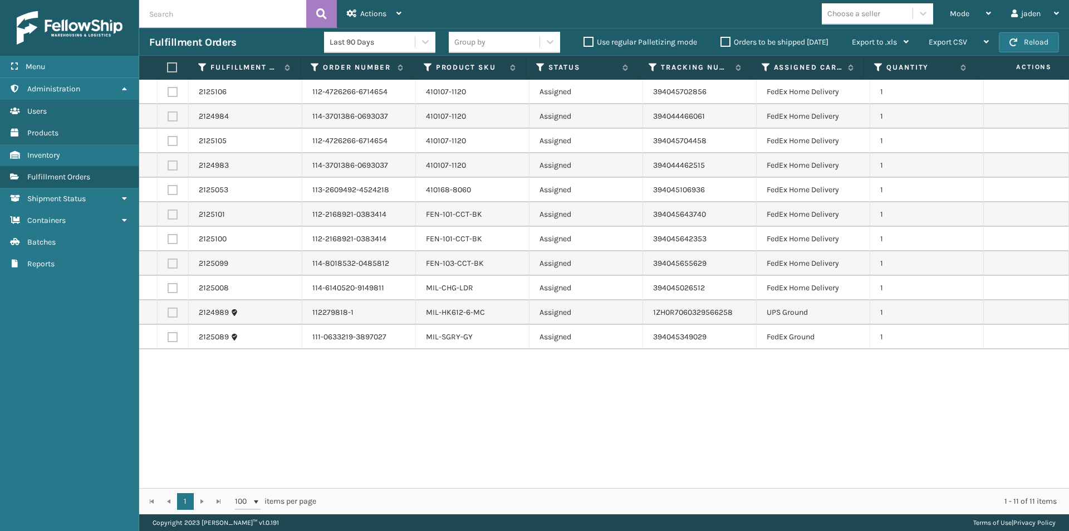
drag, startPoint x: 667, startPoint y: 443, endPoint x: 271, endPoint y: 425, distance: 396.3
click at [428, 475] on div "2125106 112-4726266-6714654 410107-1120 Assigned 394045702856 FedEx Home Delive…" at bounding box center [604, 284] width 930 height 408
click at [171, 313] on label at bounding box center [173, 312] width 10 height 10
click at [168, 313] on input "checkbox" at bounding box center [168, 310] width 1 height 7
checkbox input "true"
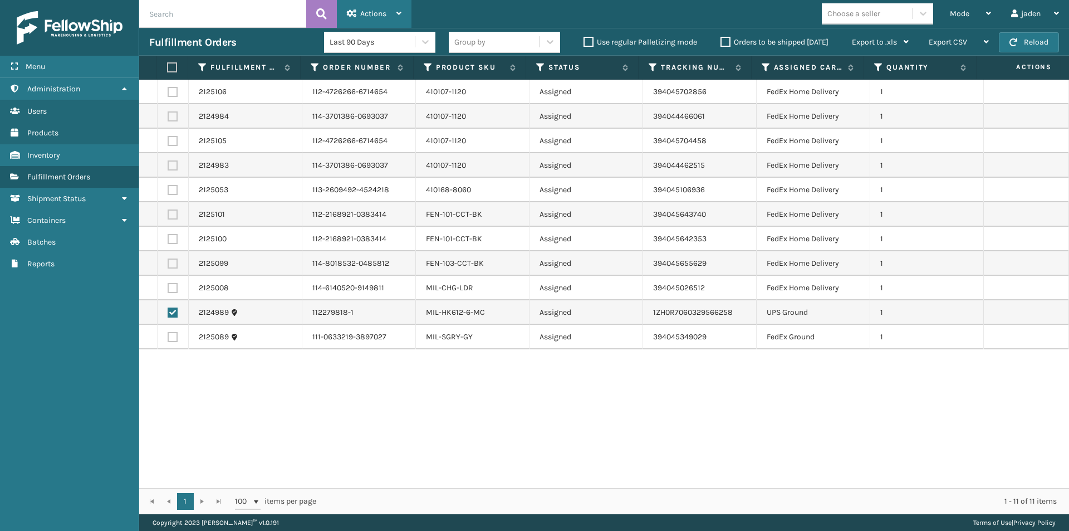
click at [394, 9] on div "Actions" at bounding box center [374, 14] width 55 height 28
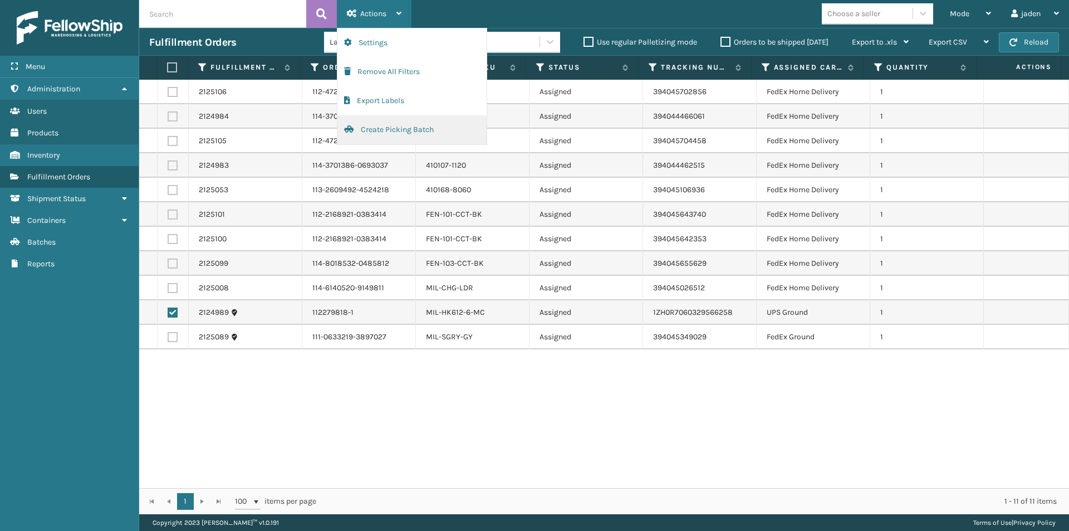
click at [386, 135] on button "Create Picking Batch" at bounding box center [411, 129] width 149 height 29
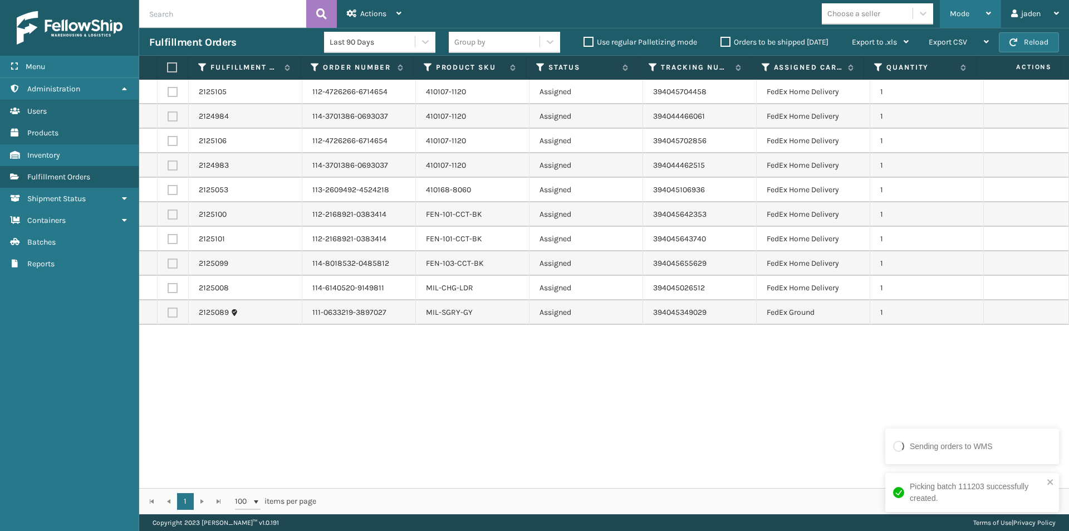
click at [968, 17] on span "Mode" at bounding box center [959, 13] width 19 height 9
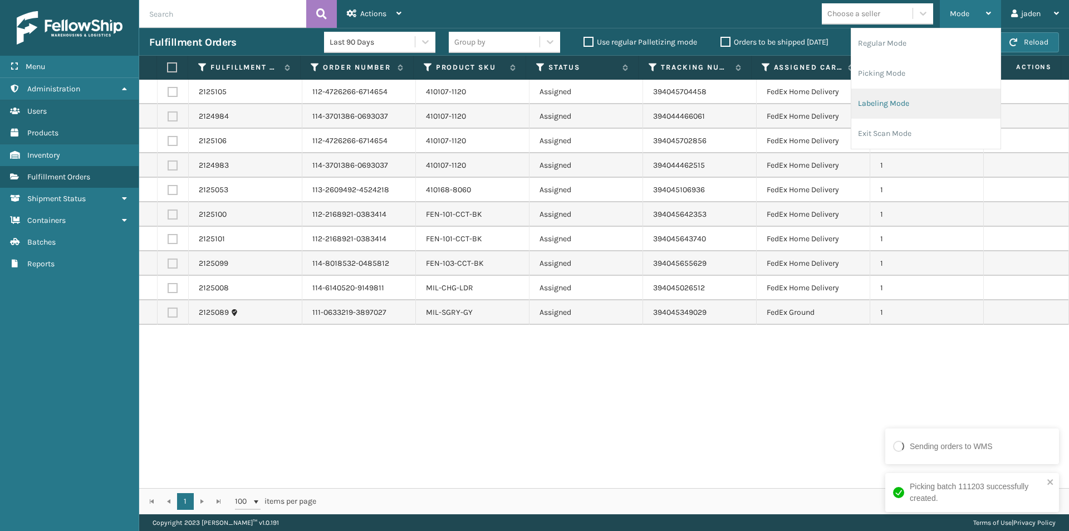
click at [914, 104] on li "Labeling Mode" at bounding box center [925, 104] width 149 height 30
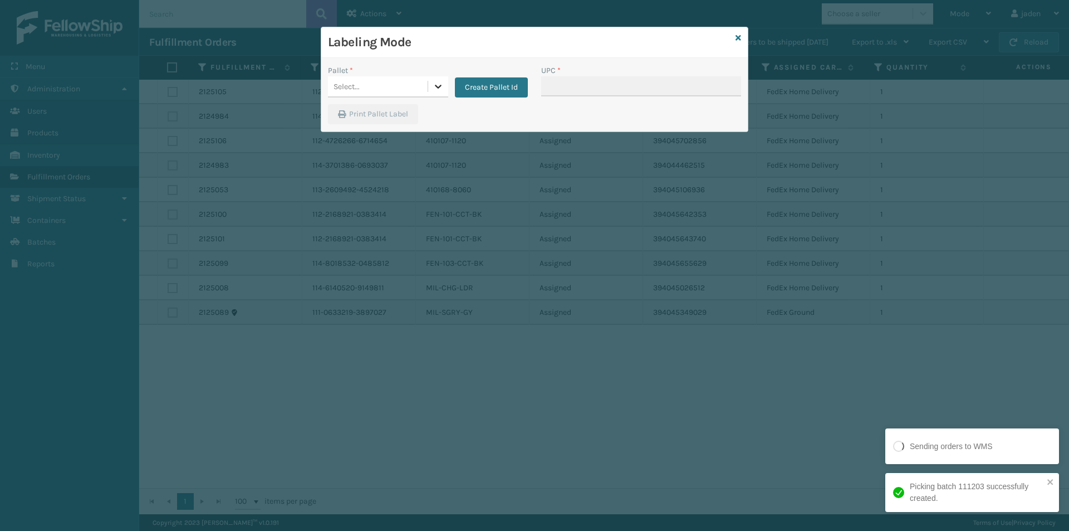
click at [441, 87] on icon at bounding box center [438, 86] width 11 height 11
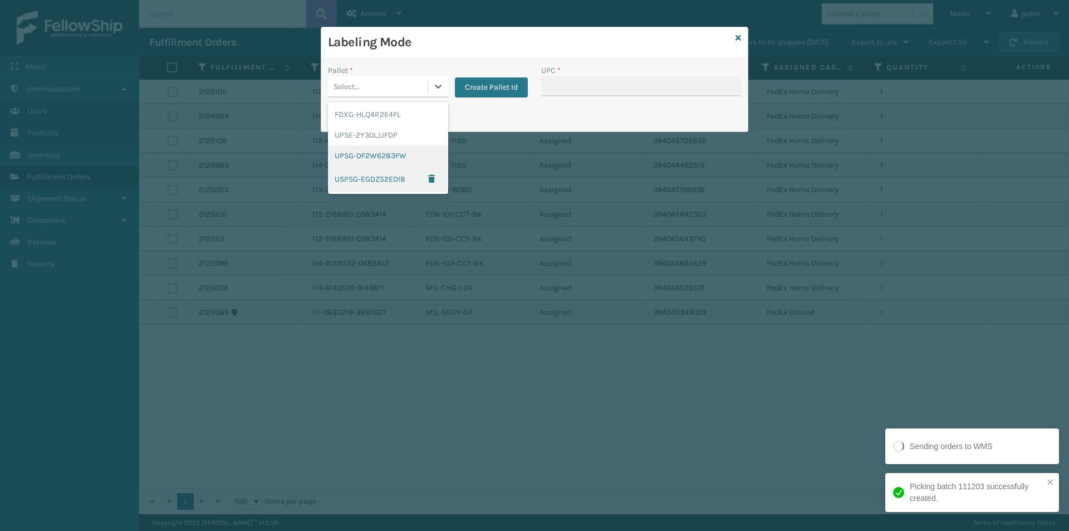
click at [358, 159] on div "UPSG-DF2W6283FW" at bounding box center [388, 155] width 120 height 21
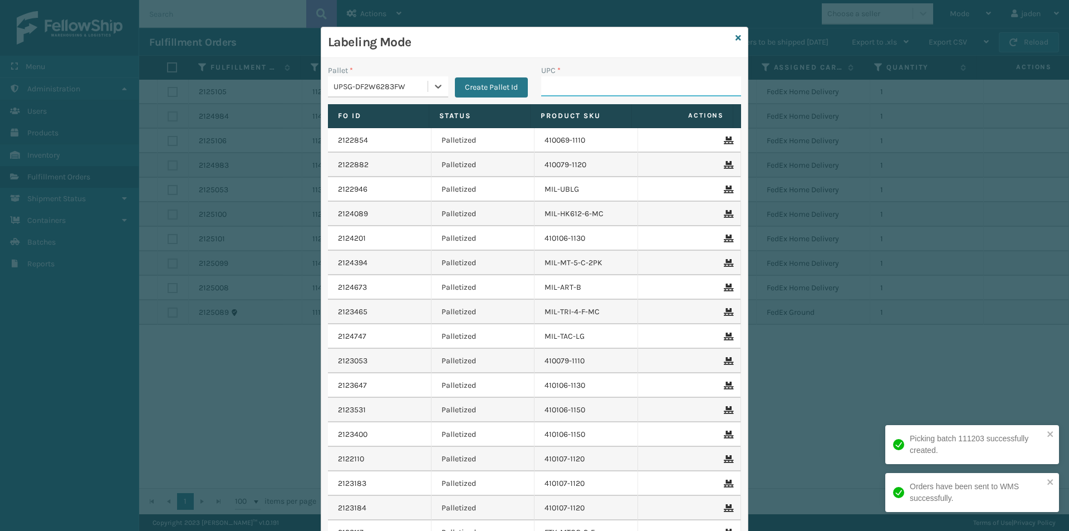
click at [570, 81] on input "UPC *" at bounding box center [641, 86] width 200 height 20
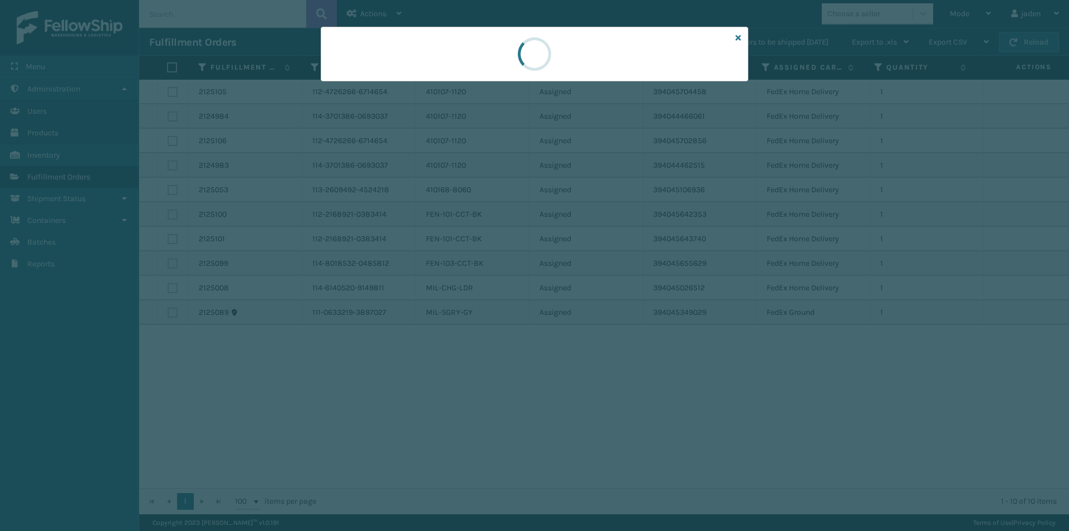
drag, startPoint x: 600, startPoint y: 49, endPoint x: 452, endPoint y: 49, distance: 148.1
click at [452, 49] on div at bounding box center [535, 54] width 428 height 55
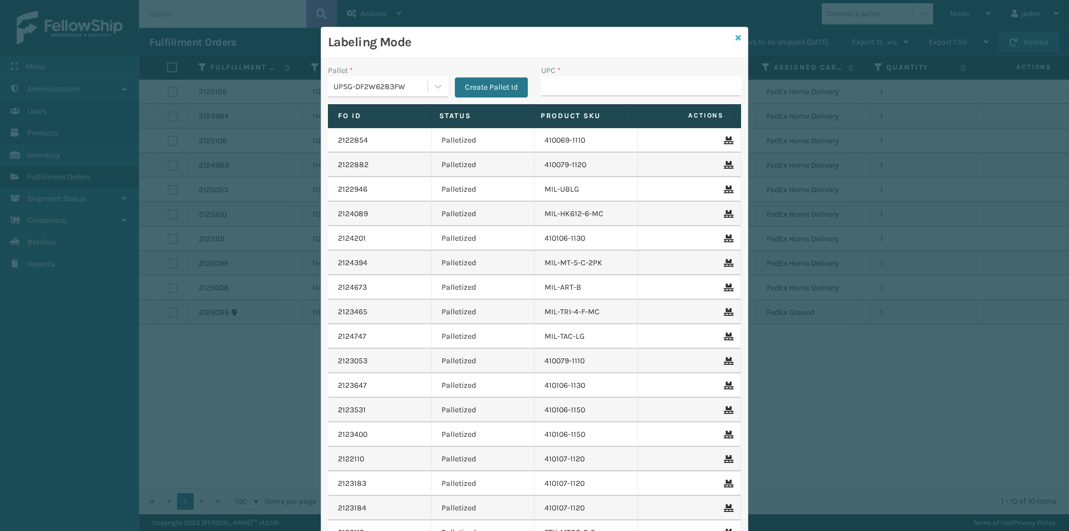
click at [736, 37] on icon at bounding box center [739, 38] width 6 height 8
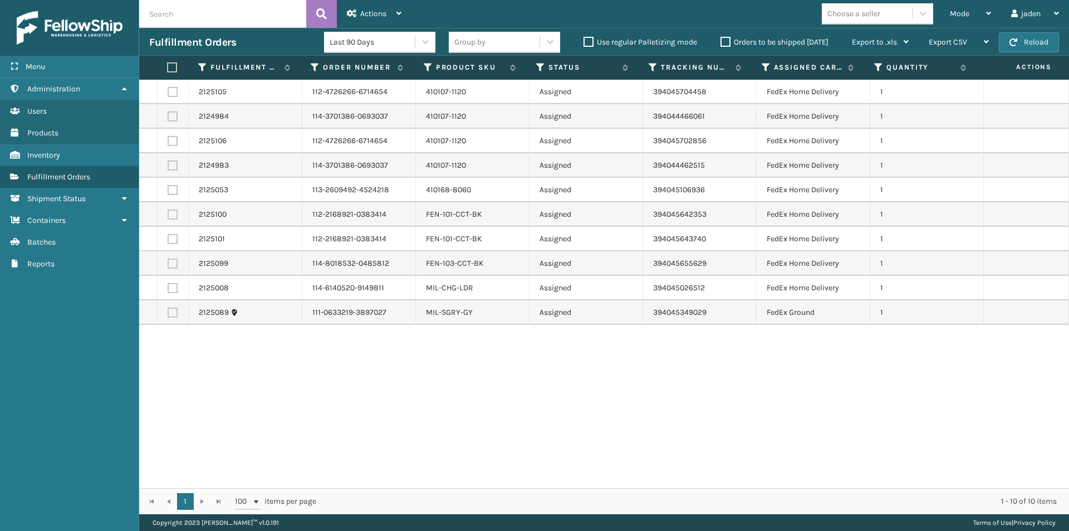
drag, startPoint x: 679, startPoint y: 384, endPoint x: 486, endPoint y: 319, distance: 203.9
click at [519, 433] on div "2125105 112-4726266-6714654 410107-1120 Assigned 394045704458 FedEx Home Delive…" at bounding box center [604, 284] width 930 height 408
click at [172, 66] on label at bounding box center [170, 67] width 7 height 10
click at [168, 66] on input "checkbox" at bounding box center [167, 67] width 1 height 7
checkbox input "true"
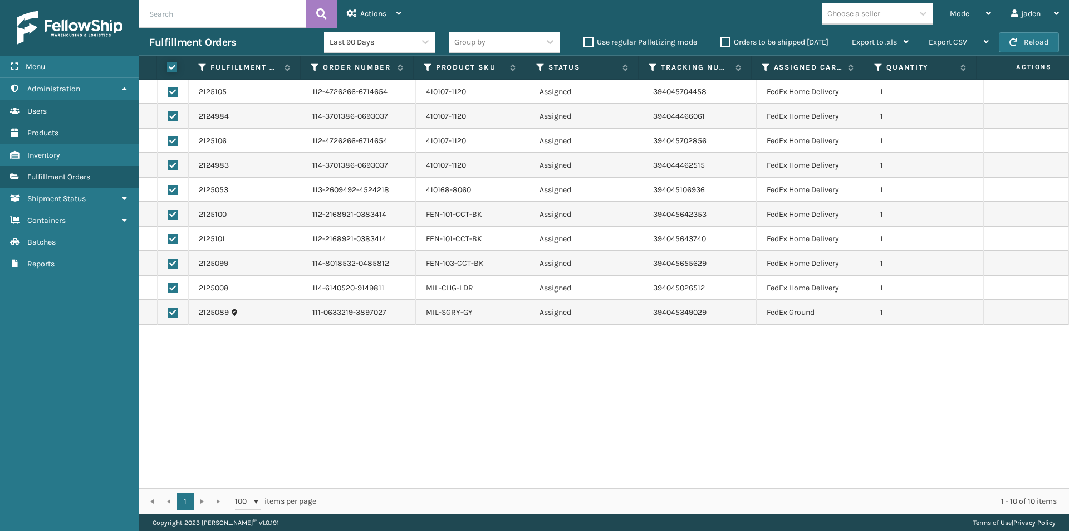
checkbox input "true"
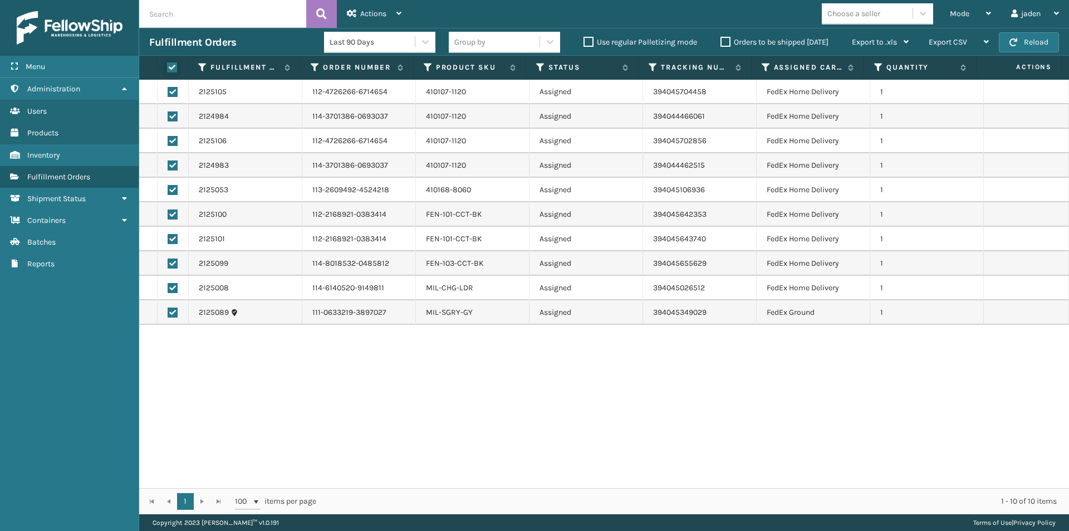
checkbox input "true"
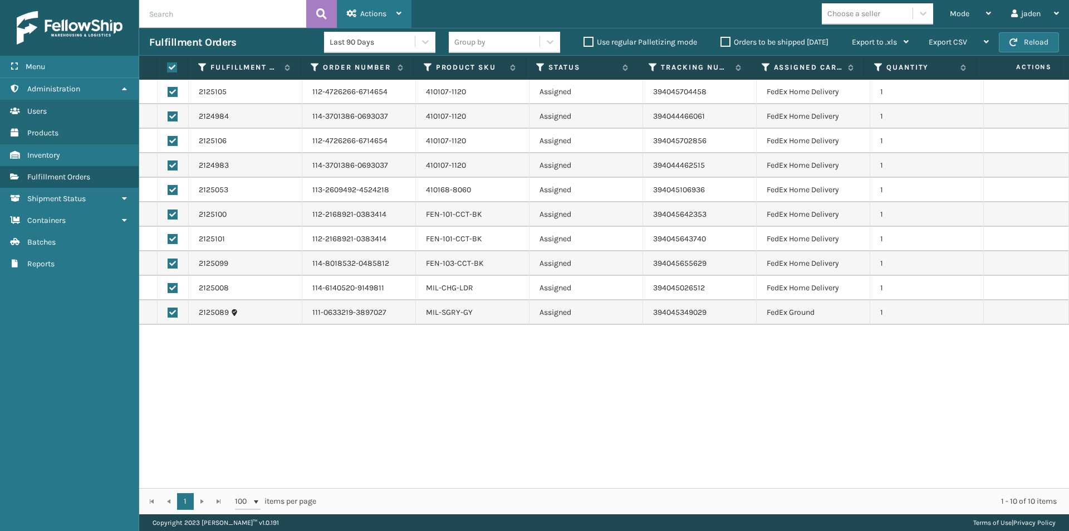
click at [364, 6] on div "Actions" at bounding box center [374, 14] width 55 height 28
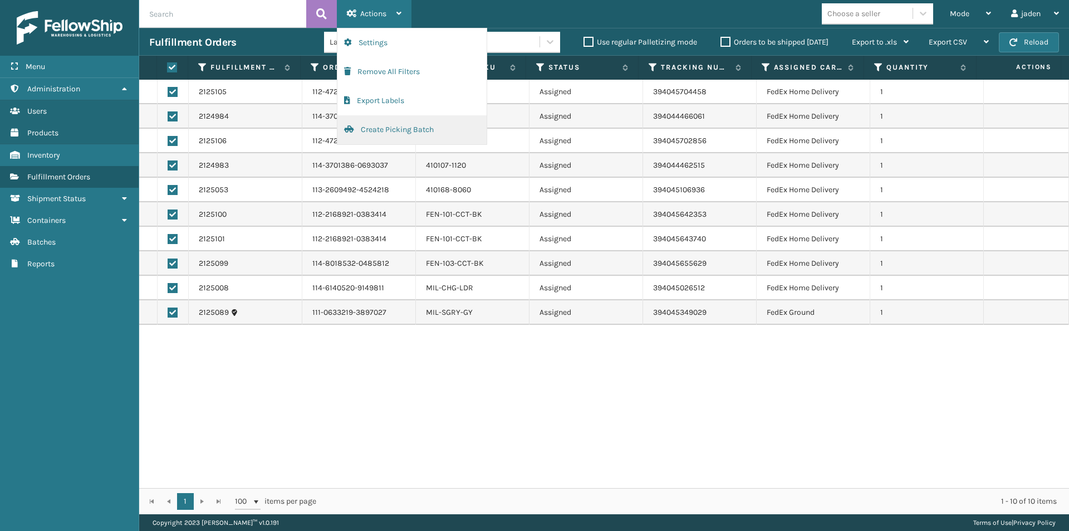
click at [378, 131] on button "Create Picking Batch" at bounding box center [411, 129] width 149 height 29
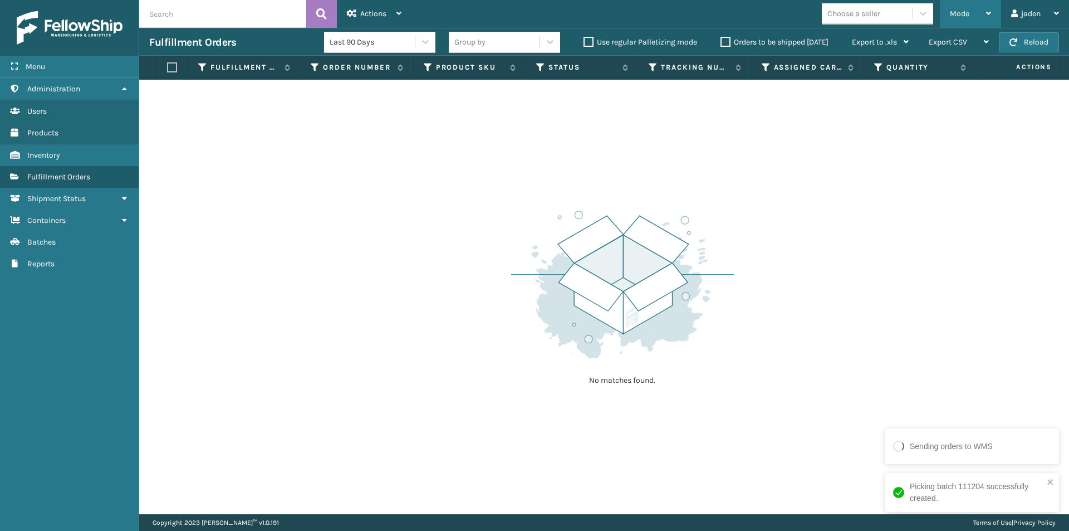
click at [963, 17] on span "Mode" at bounding box center [959, 13] width 19 height 9
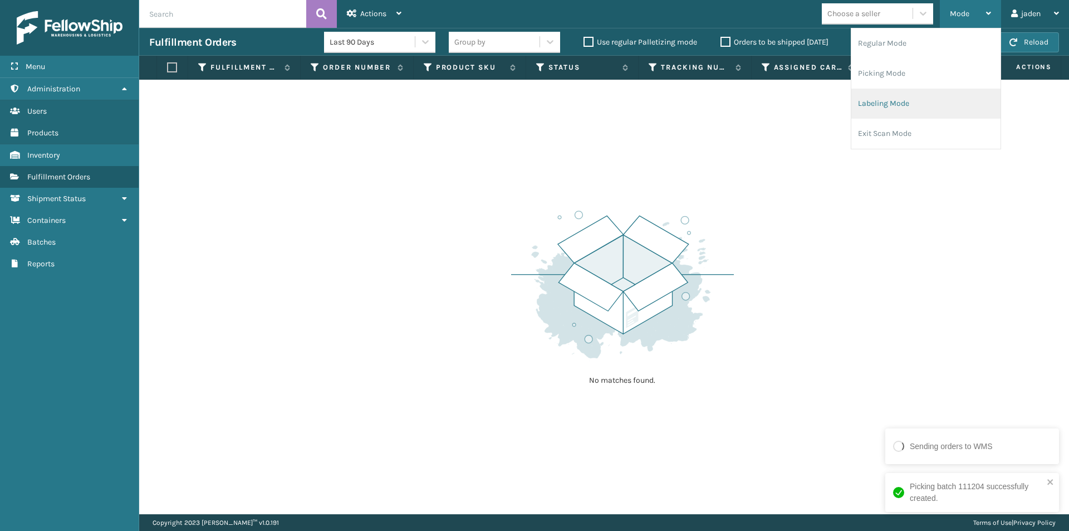
click at [912, 107] on li "Labeling Mode" at bounding box center [925, 104] width 149 height 30
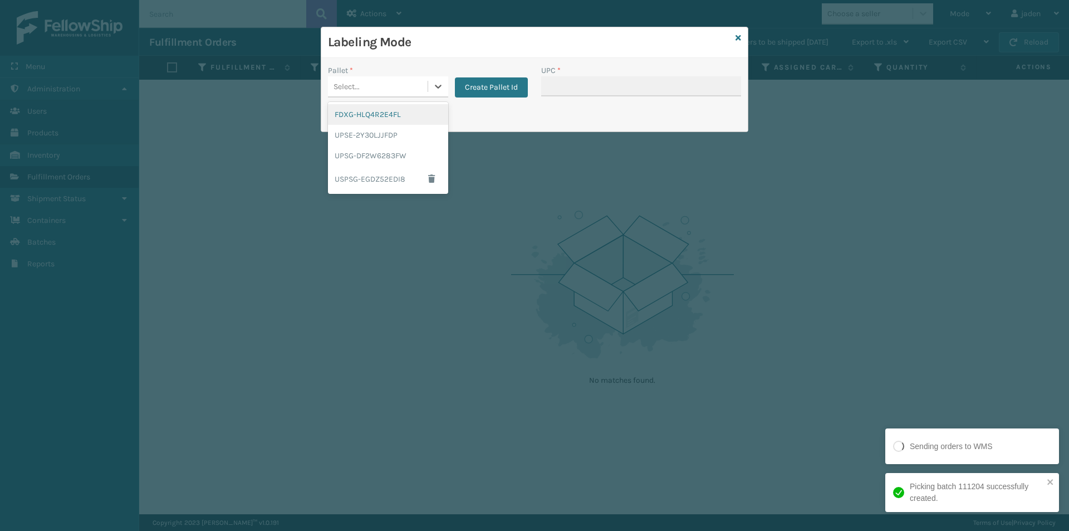
click at [427, 91] on div "Select..." at bounding box center [378, 86] width 100 height 18
click at [387, 117] on div "FDXG-HLQ4R2E4FL" at bounding box center [388, 114] width 120 height 21
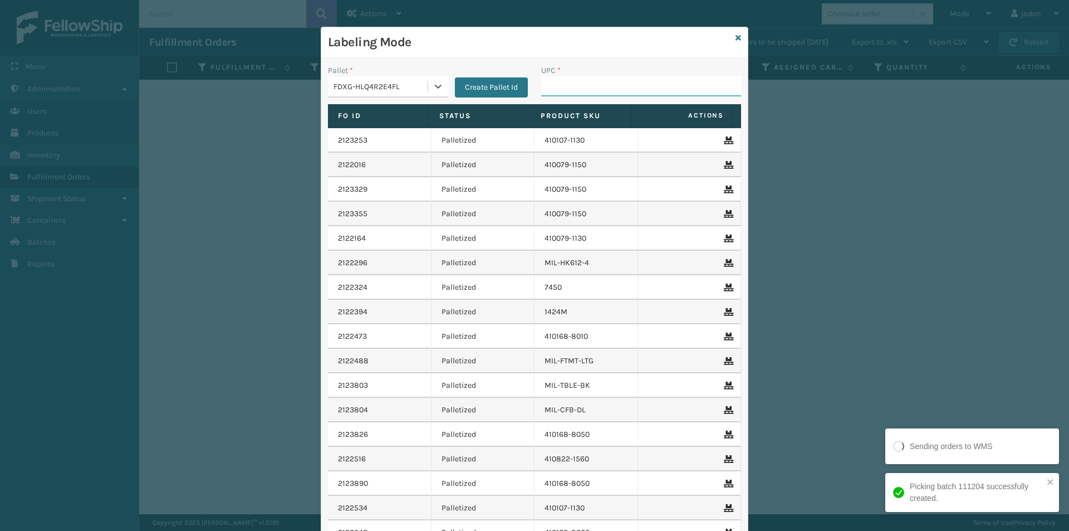
click at [572, 90] on input "UPC *" at bounding box center [641, 86] width 200 height 20
type input "410107-1120"
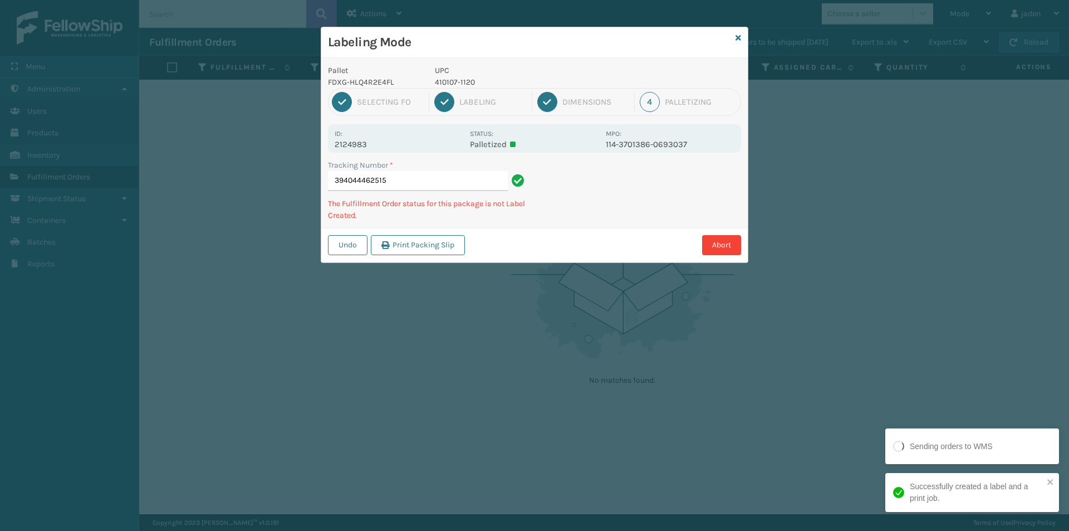
click at [467, 81] on p "410107-1120" at bounding box center [517, 82] width 164 height 12
copy p "410107-1120"
drag, startPoint x: 654, startPoint y: 185, endPoint x: 589, endPoint y: 233, distance: 80.9
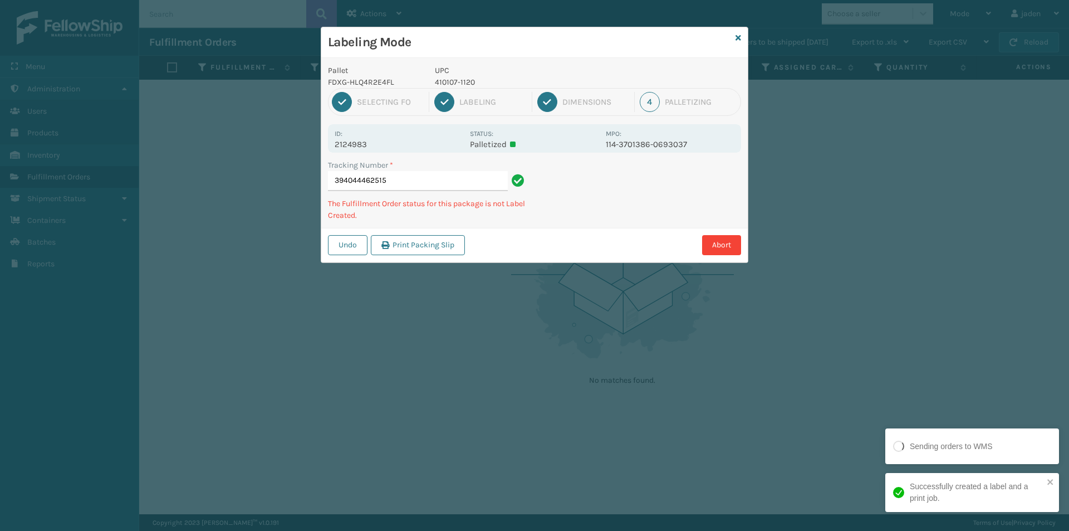
click at [577, 241] on div "Abort" at bounding box center [604, 245] width 273 height 20
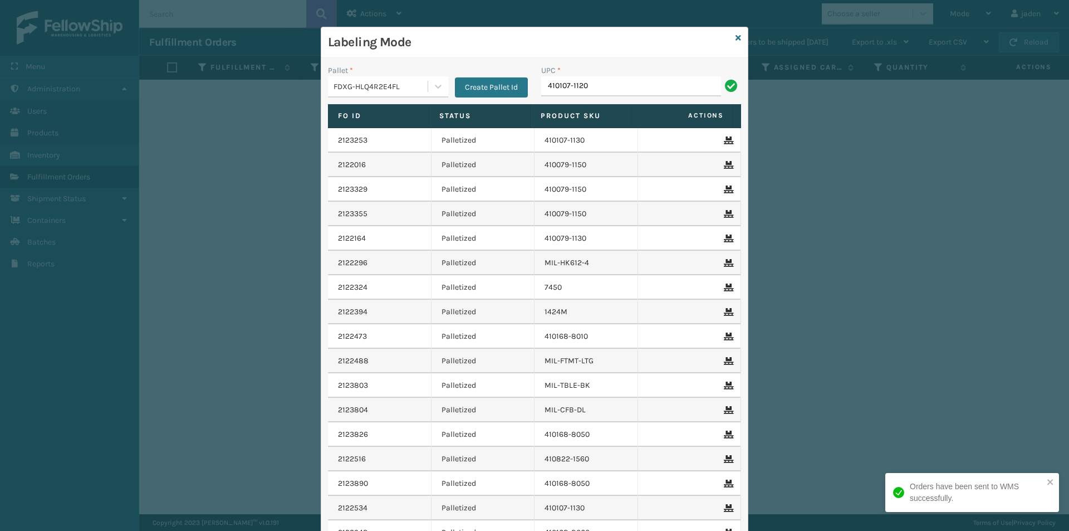
type input "410107-1120"
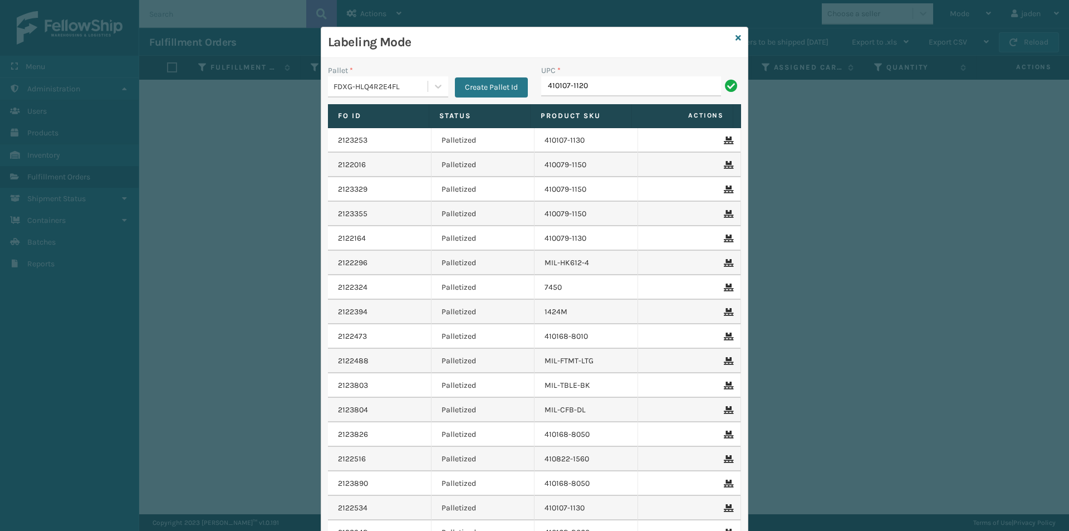
type input "410107-1120"
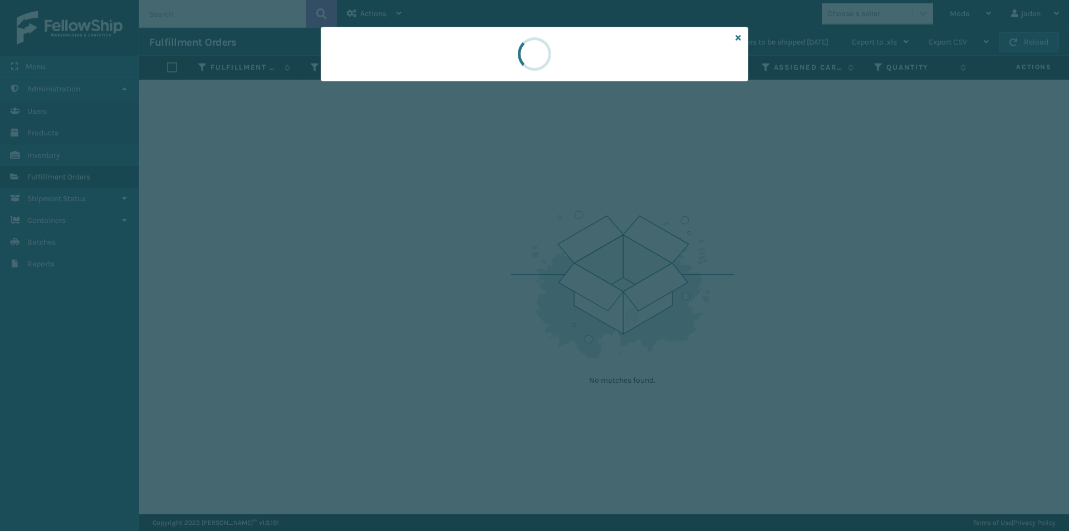
drag, startPoint x: 603, startPoint y: 56, endPoint x: 490, endPoint y: 61, distance: 113.1
click at [490, 61] on div at bounding box center [535, 54] width 428 height 55
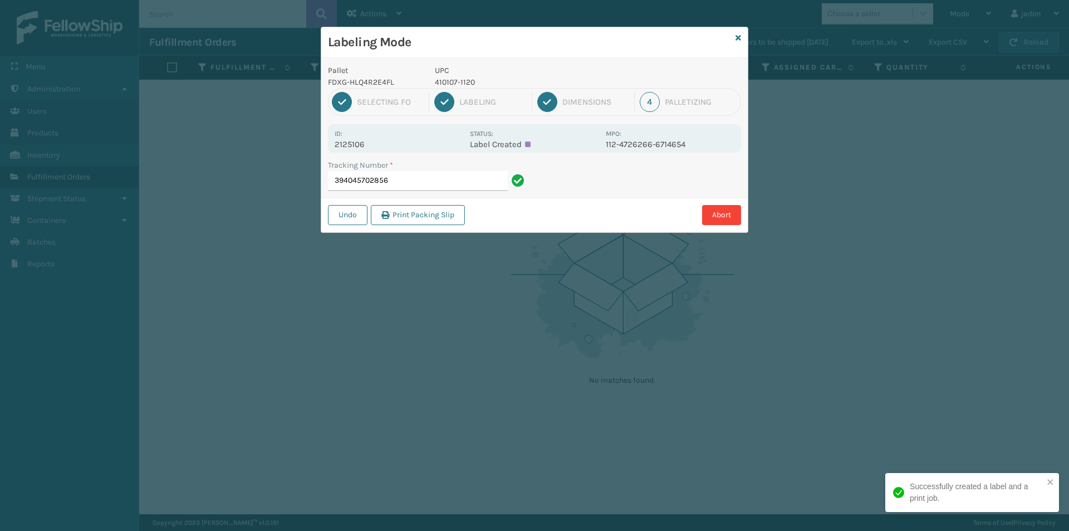
drag, startPoint x: 627, startPoint y: 38, endPoint x: 479, endPoint y: 36, distance: 148.1
click at [479, 36] on h3 "Labeling Mode" at bounding box center [529, 42] width 403 height 17
click at [438, 178] on input "394045702856" at bounding box center [418, 181] width 180 height 20
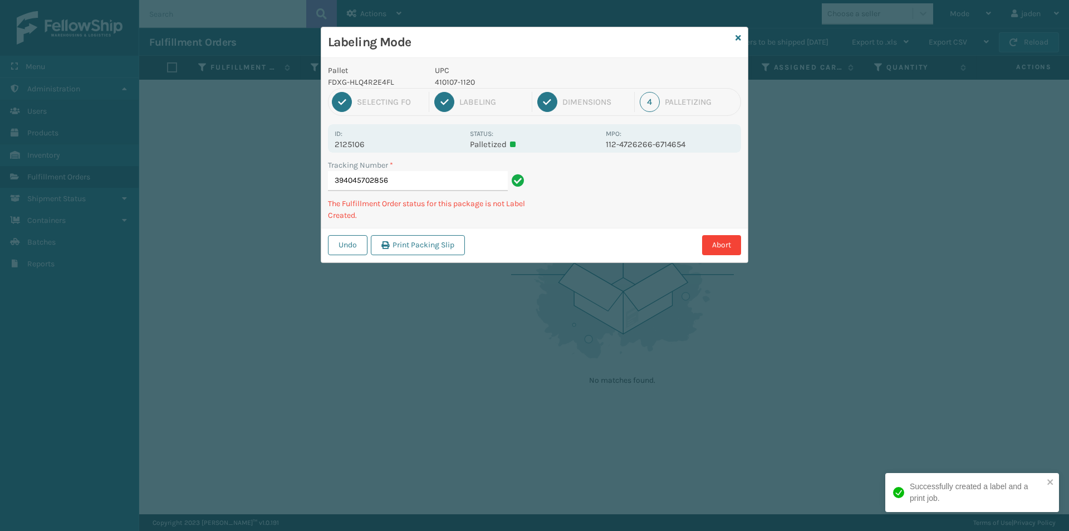
drag, startPoint x: 548, startPoint y: 208, endPoint x: 552, endPoint y: 179, distance: 29.2
click at [513, 243] on div "Abort" at bounding box center [604, 245] width 273 height 20
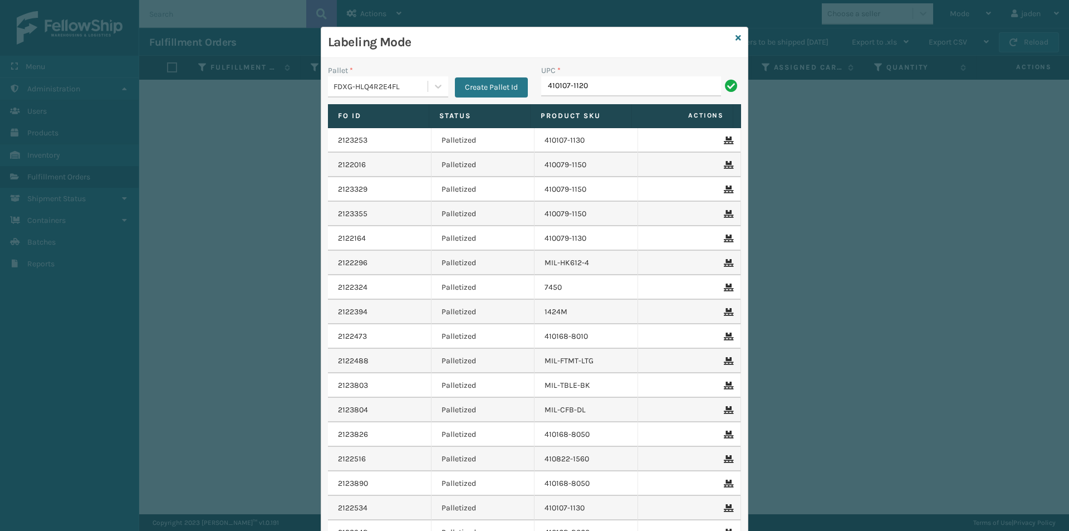
type input "410107-1120"
type input "410168-8060"
type input "8500460"
type input "8409851"
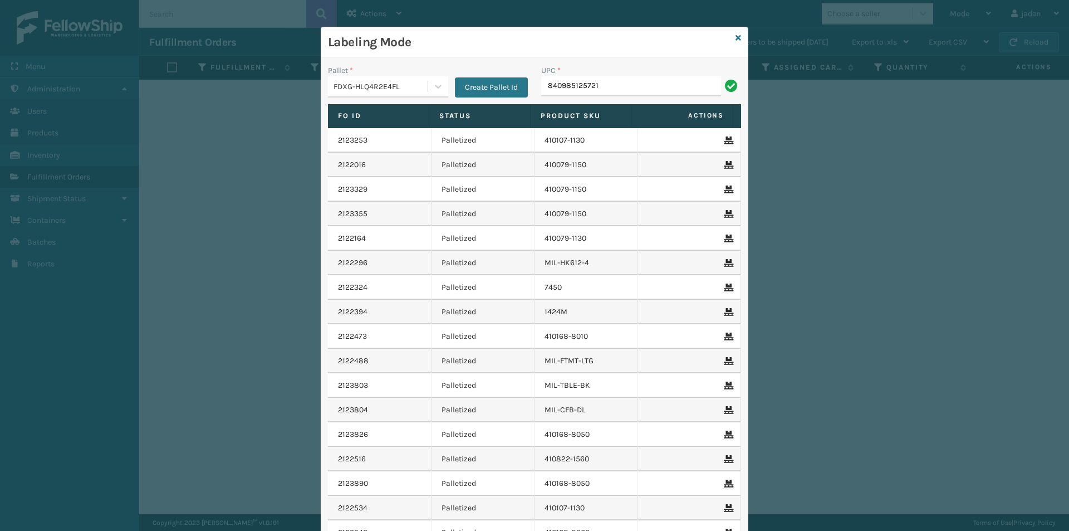
type input "840985125721"
click at [737, 38] on icon at bounding box center [739, 38] width 6 height 8
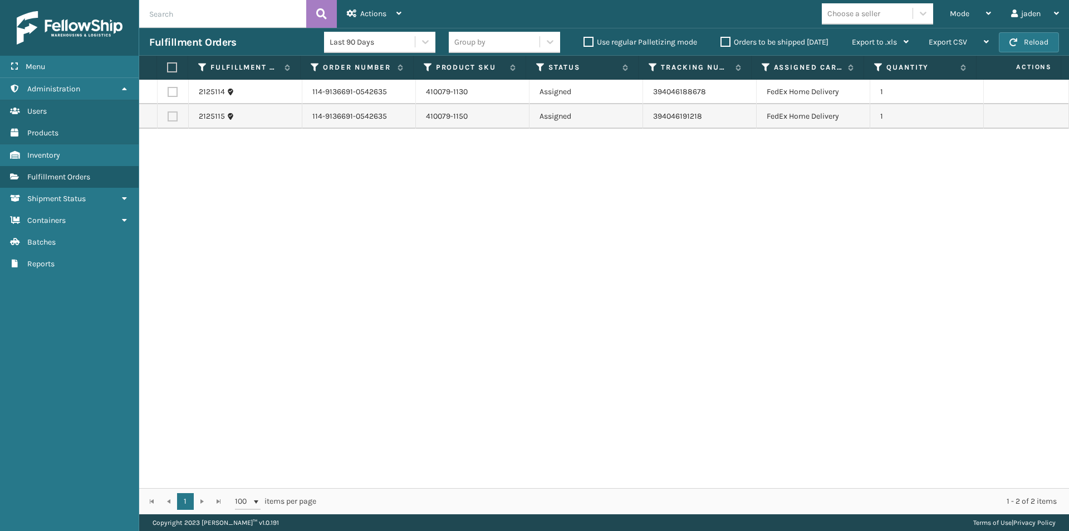
click at [172, 94] on label at bounding box center [173, 92] width 10 height 10
click at [168, 94] on input "checkbox" at bounding box center [168, 90] width 1 height 7
checkbox input "true"
click at [173, 120] on label at bounding box center [173, 116] width 10 height 10
click at [168, 119] on input "checkbox" at bounding box center [168, 114] width 1 height 7
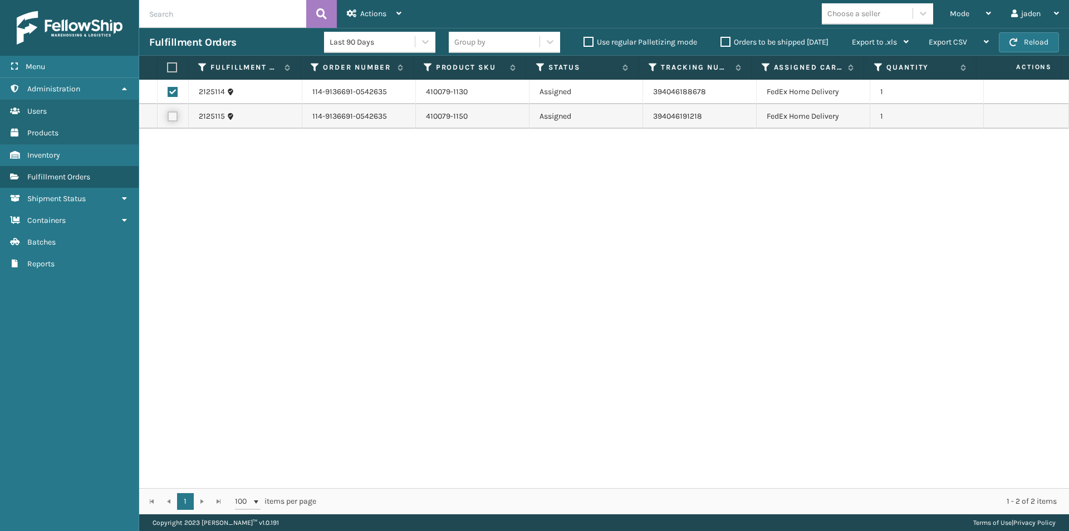
checkbox input "true"
click at [376, 4] on div "Actions" at bounding box center [374, 14] width 55 height 28
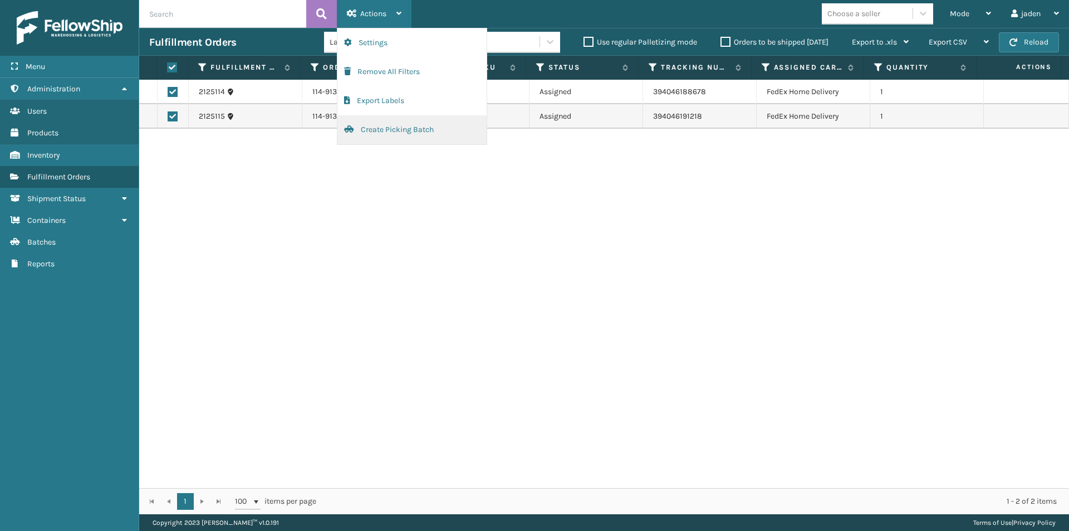
click at [382, 131] on button "Create Picking Batch" at bounding box center [411, 129] width 149 height 29
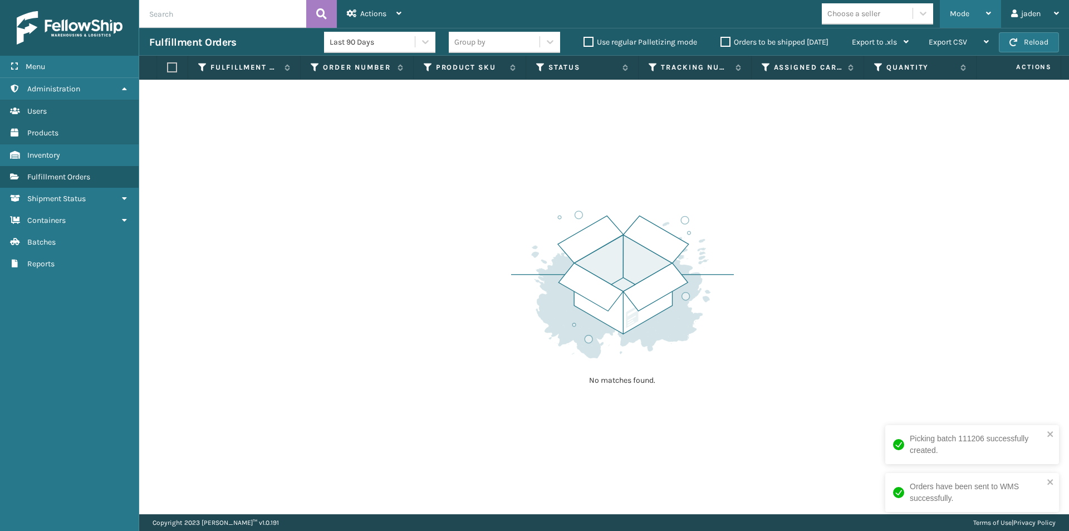
drag, startPoint x: 983, startPoint y: 16, endPoint x: 977, endPoint y: 20, distance: 7.1
click at [982, 16] on div "Mode" at bounding box center [970, 14] width 41 height 28
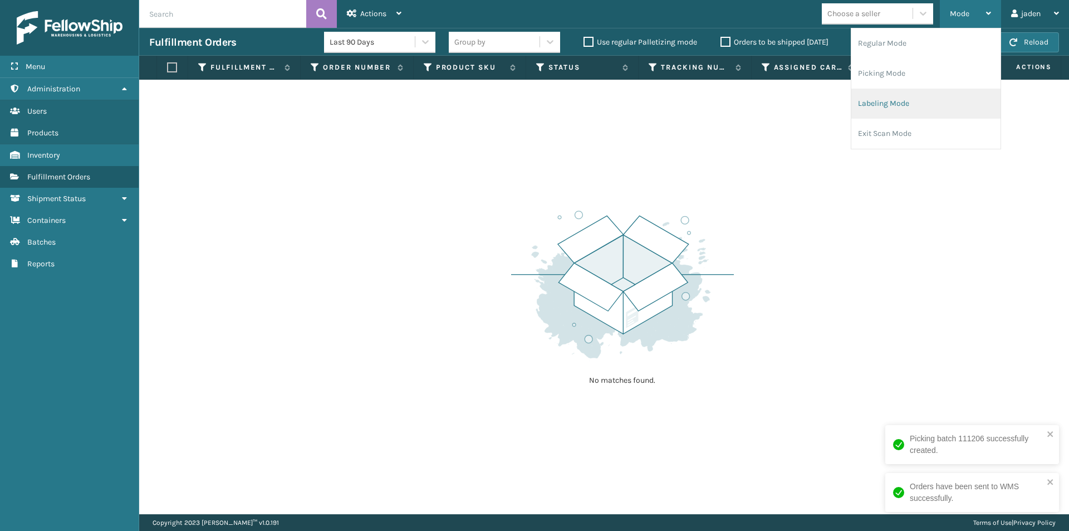
click at [936, 90] on li "Labeling Mode" at bounding box center [925, 104] width 149 height 30
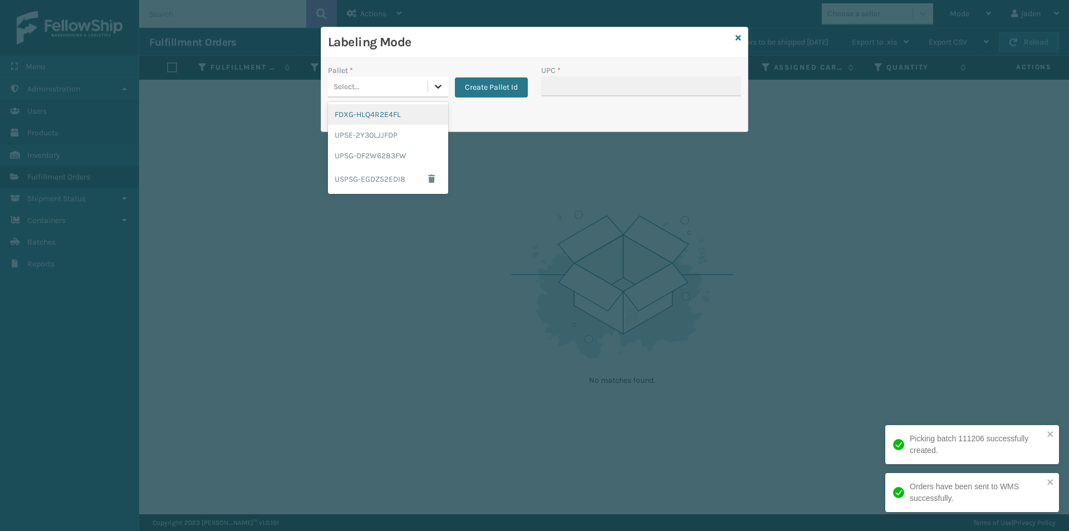
click at [430, 92] on div at bounding box center [438, 86] width 20 height 20
drag, startPoint x: 375, startPoint y: 115, endPoint x: 537, endPoint y: 88, distance: 164.3
click at [375, 116] on div "FDXG-HLQ4R2E4FL" at bounding box center [388, 114] width 120 height 21
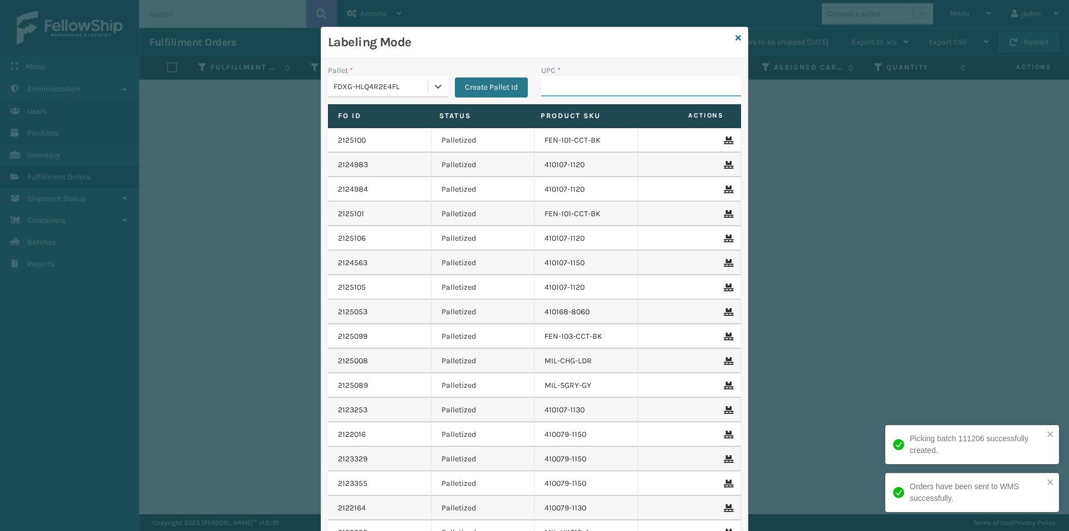
click at [547, 82] on input "UPC *" at bounding box center [641, 86] width 200 height 20
type input "410079-1130"
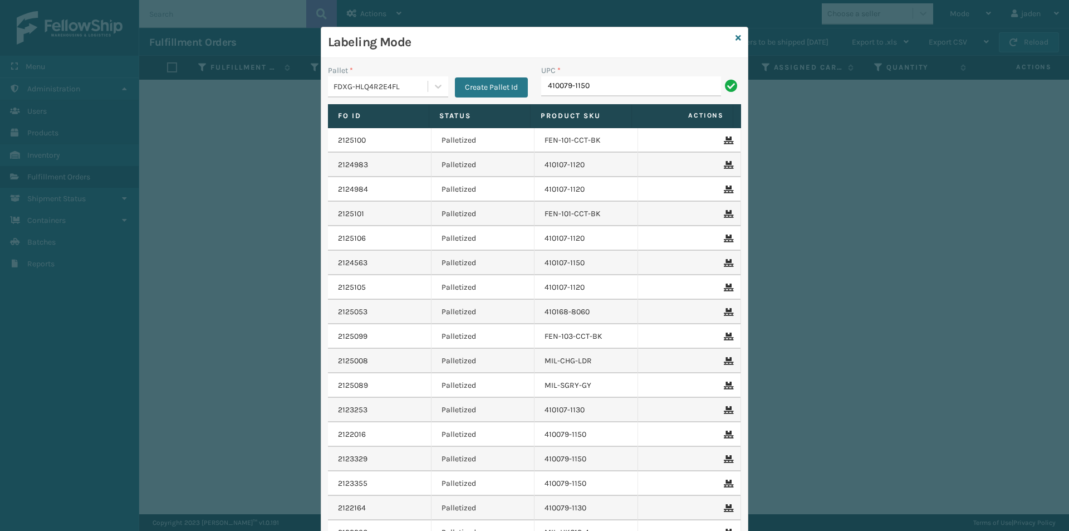
type input "410079-1150"
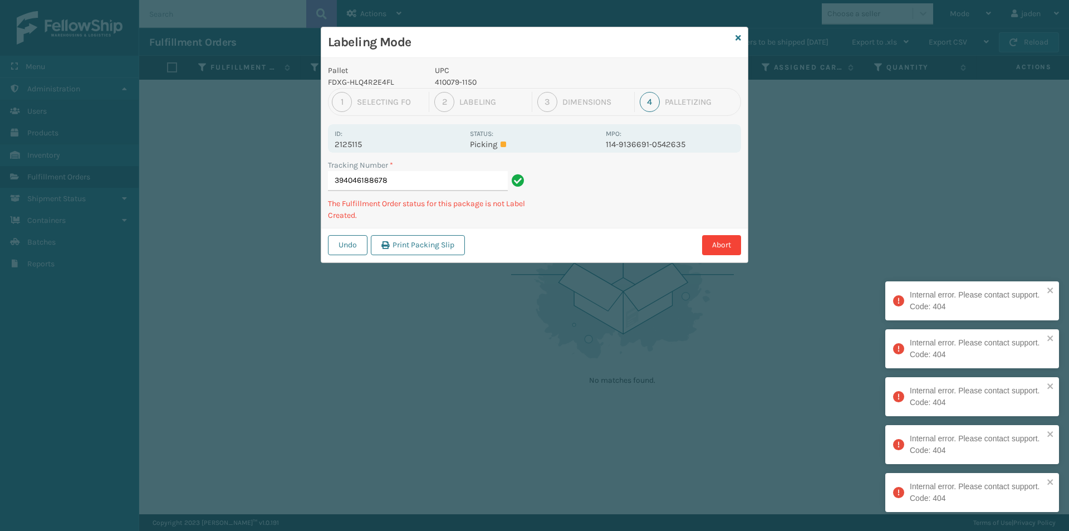
click at [427, 183] on input "394046188678" at bounding box center [418, 181] width 180 height 20
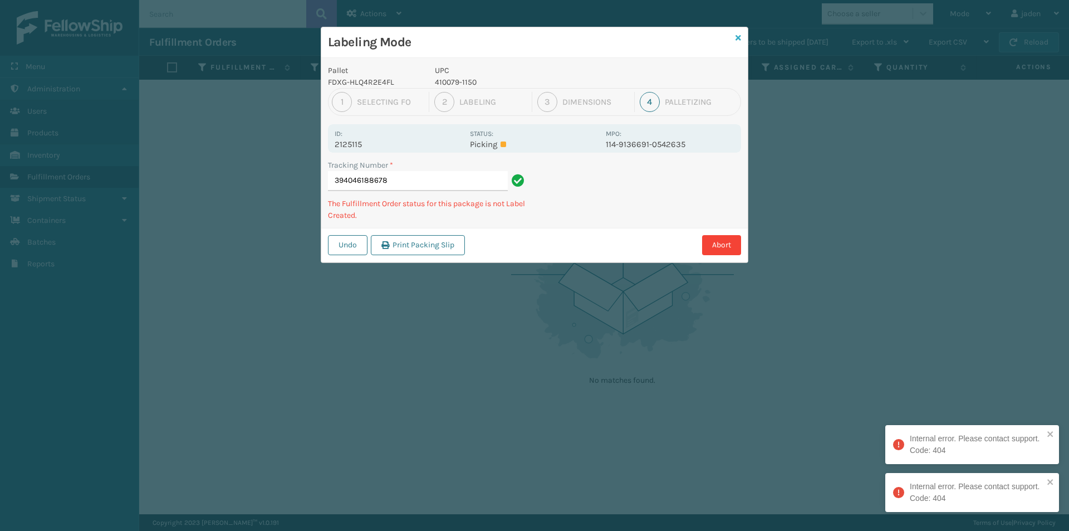
click at [738, 38] on icon at bounding box center [739, 38] width 6 height 8
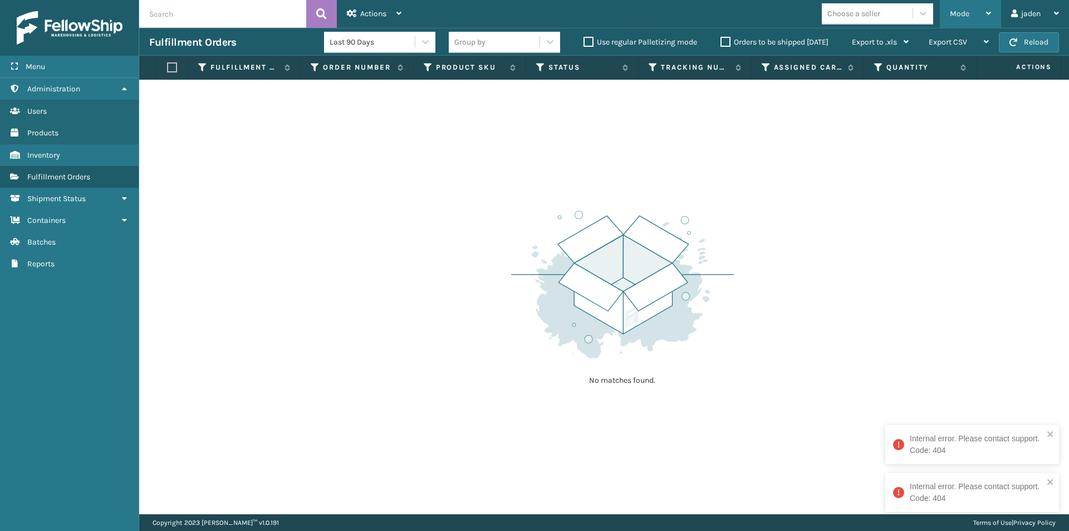
click at [954, 16] on span "Mode" at bounding box center [959, 13] width 19 height 9
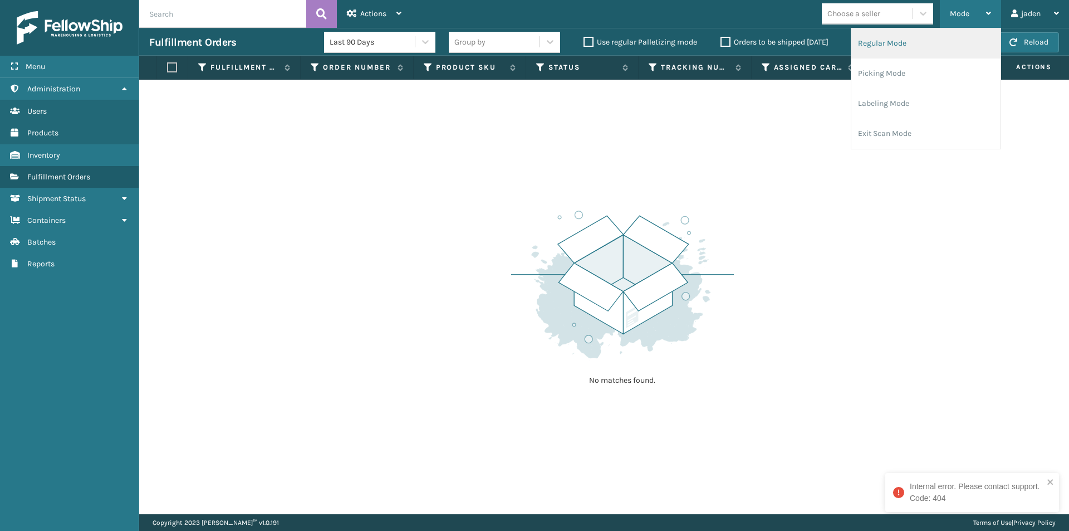
click at [911, 47] on li "Regular Mode" at bounding box center [925, 43] width 149 height 30
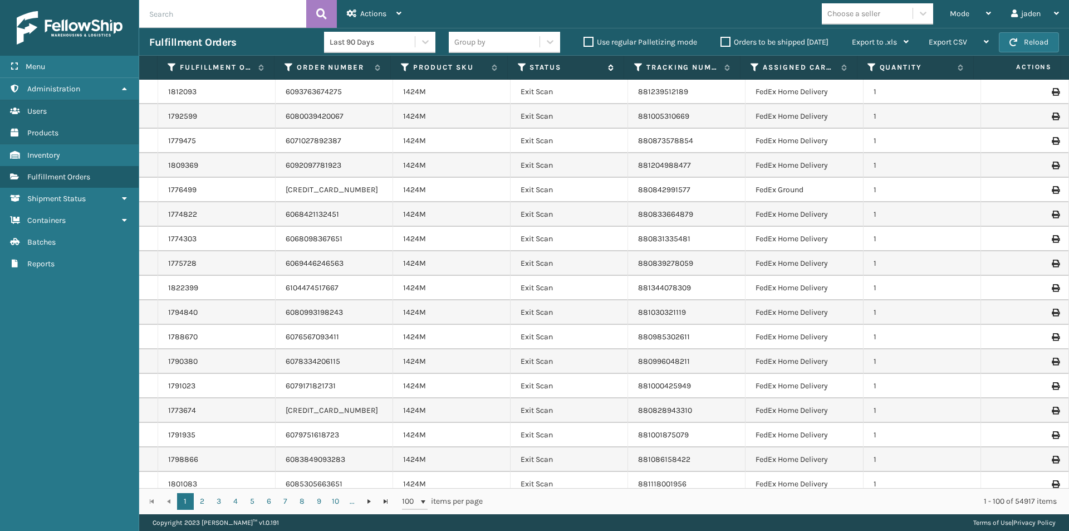
click at [523, 67] on icon at bounding box center [522, 67] width 9 height 10
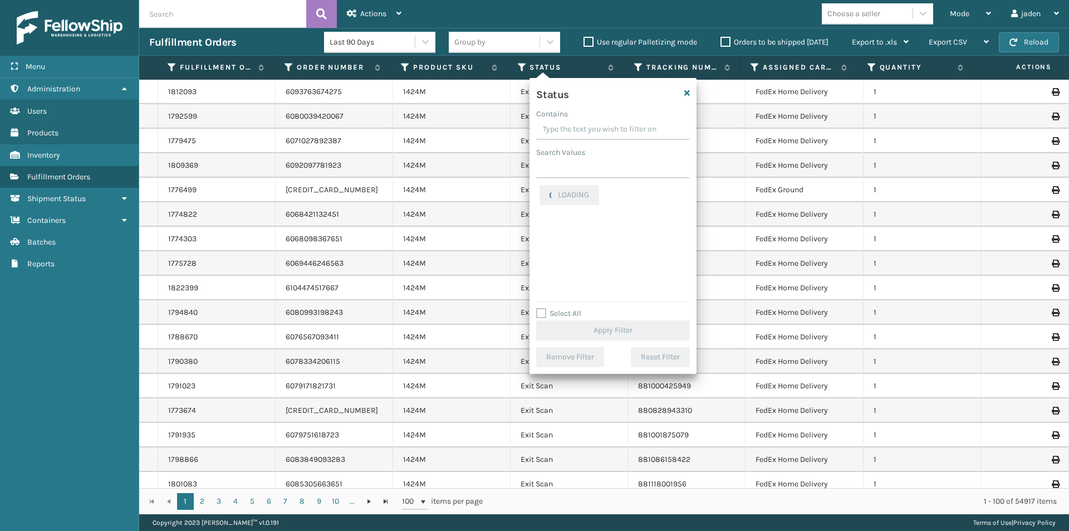
drag, startPoint x: 621, startPoint y: 130, endPoint x: 589, endPoint y: 126, distance: 33.0
click at [589, 126] on input "Contains" at bounding box center [613, 130] width 154 height 20
click at [543, 243] on label "Picking" at bounding box center [560, 242] width 40 height 9
click at [540, 243] on input "Picking" at bounding box center [540, 239] width 1 height 7
checkbox input "true"
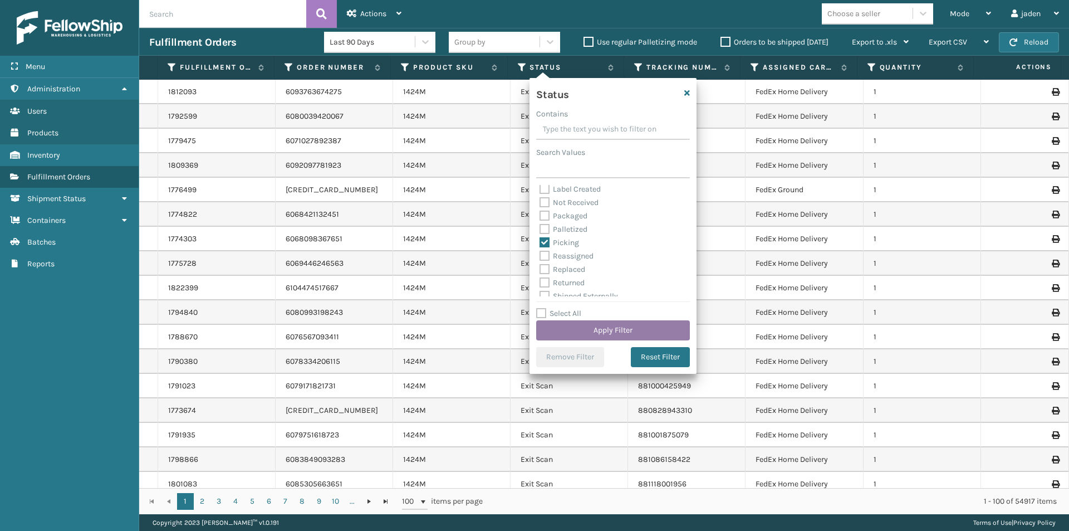
click at [580, 332] on button "Apply Filter" at bounding box center [613, 330] width 154 height 20
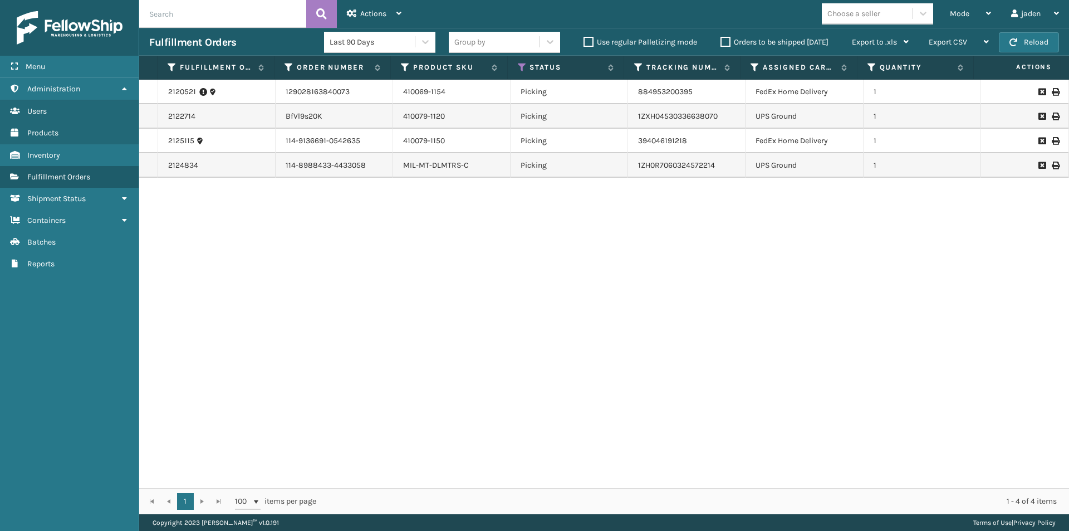
drag, startPoint x: 757, startPoint y: 257, endPoint x: 503, endPoint y: 256, distance: 253.9
click at [503, 256] on div "2120521 129028163840073 410069-1154 Picking 884953200395 FedEx Home Delivery 1 …" at bounding box center [604, 284] width 930 height 408
click at [962, 17] on span "Mode" at bounding box center [959, 13] width 19 height 9
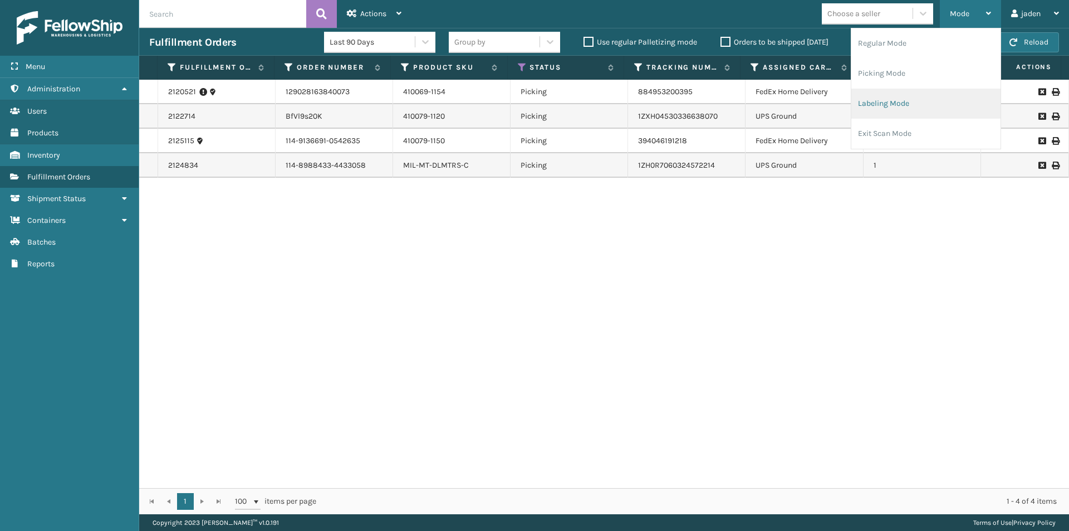
click at [919, 105] on li "Labeling Mode" at bounding box center [925, 104] width 149 height 30
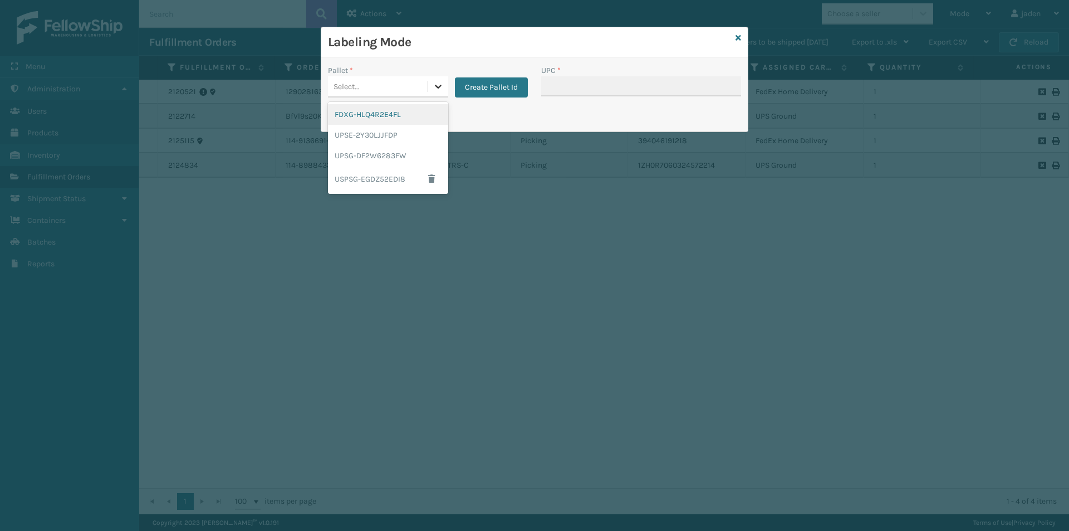
click at [437, 90] on icon at bounding box center [438, 86] width 11 height 11
click at [368, 121] on div "FDXG-HLQ4R2E4FL" at bounding box center [388, 114] width 120 height 21
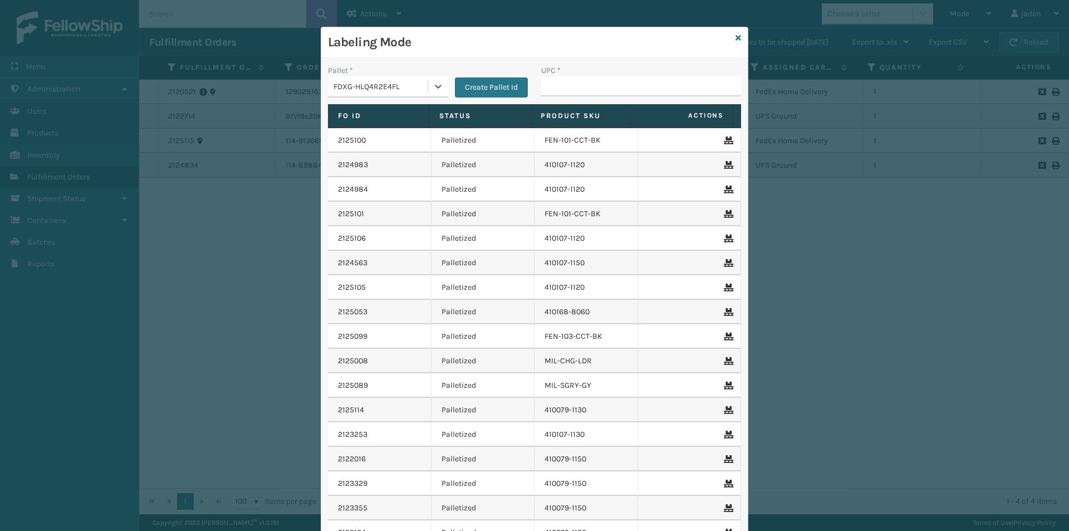
click at [640, 57] on div "Labeling Mode" at bounding box center [534, 42] width 427 height 31
click at [617, 86] on input "UPC *" at bounding box center [641, 86] width 200 height 20
type input "410079-1150"
click at [433, 87] on icon at bounding box center [438, 86] width 11 height 11
click at [371, 158] on div "UPSG-DF2W6283FW" at bounding box center [388, 155] width 120 height 21
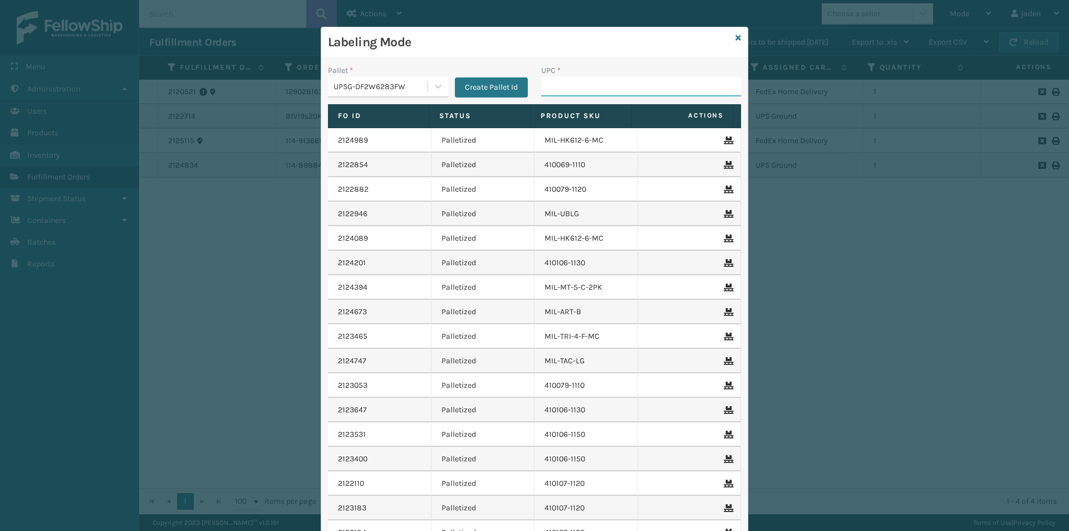
click at [586, 89] on input "UPC *" at bounding box center [641, 86] width 200 height 20
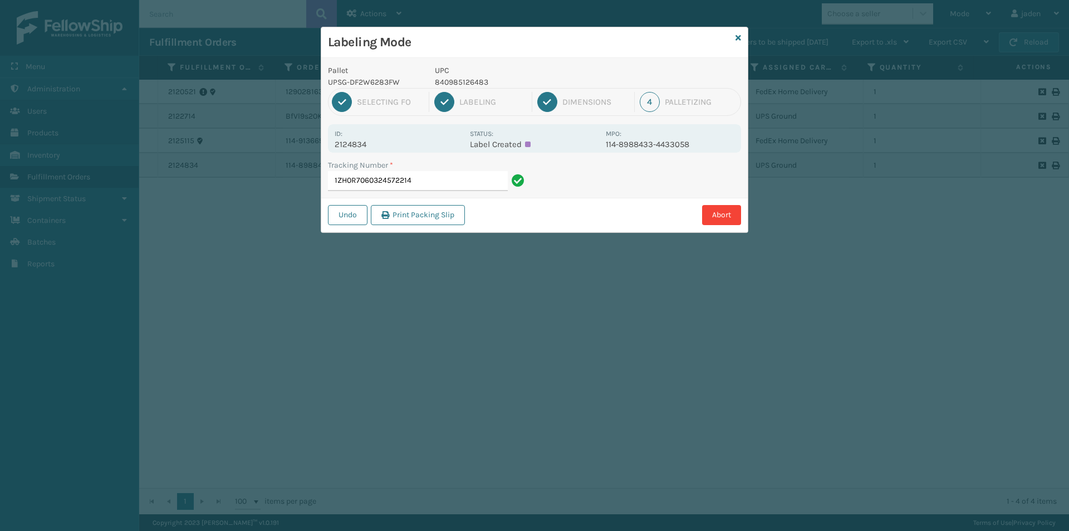
click at [586, 87] on p "840985126483" at bounding box center [517, 82] width 164 height 12
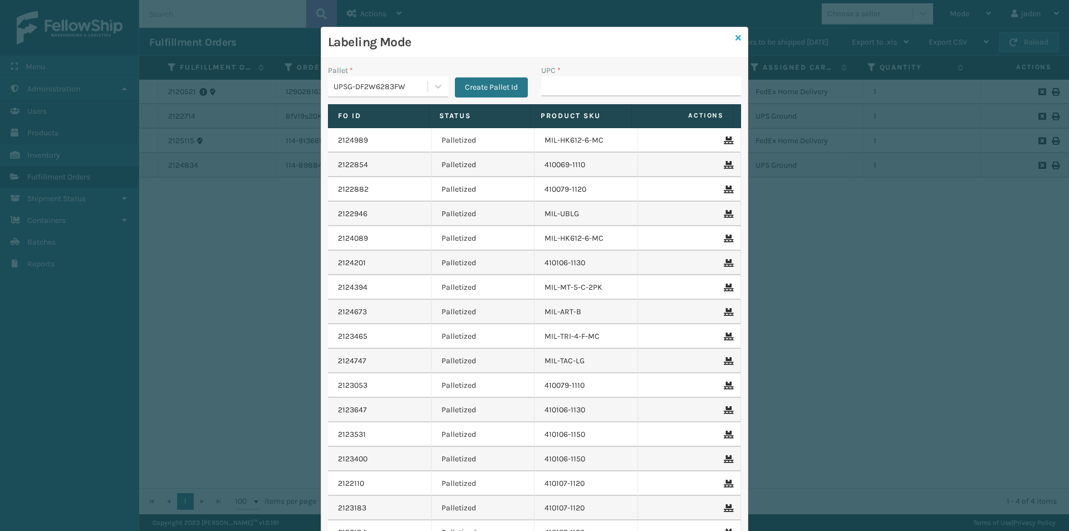
click at [736, 42] on link at bounding box center [739, 38] width 6 height 12
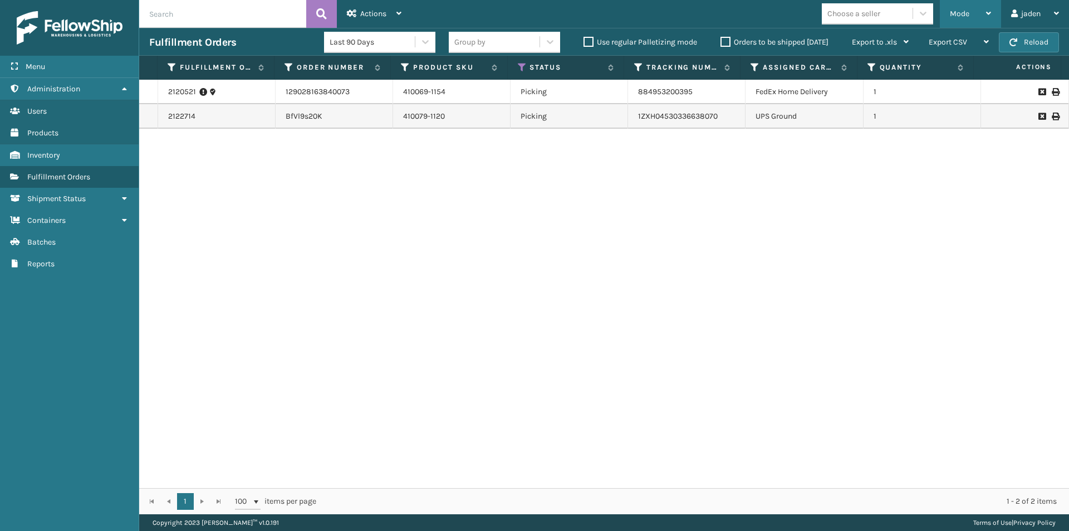
click at [977, 18] on div "Mode" at bounding box center [970, 14] width 41 height 28
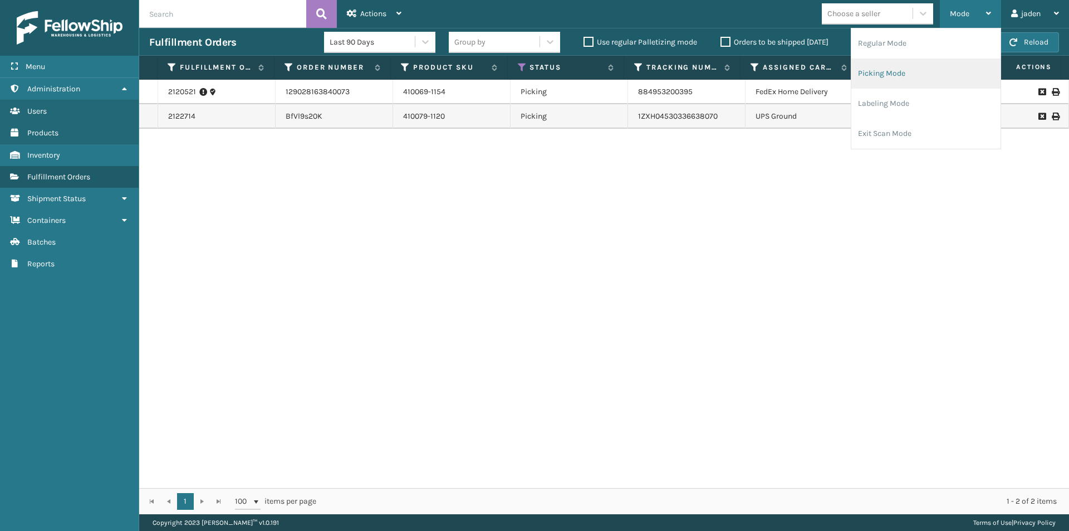
click at [898, 74] on li "Picking Mode" at bounding box center [925, 73] width 149 height 30
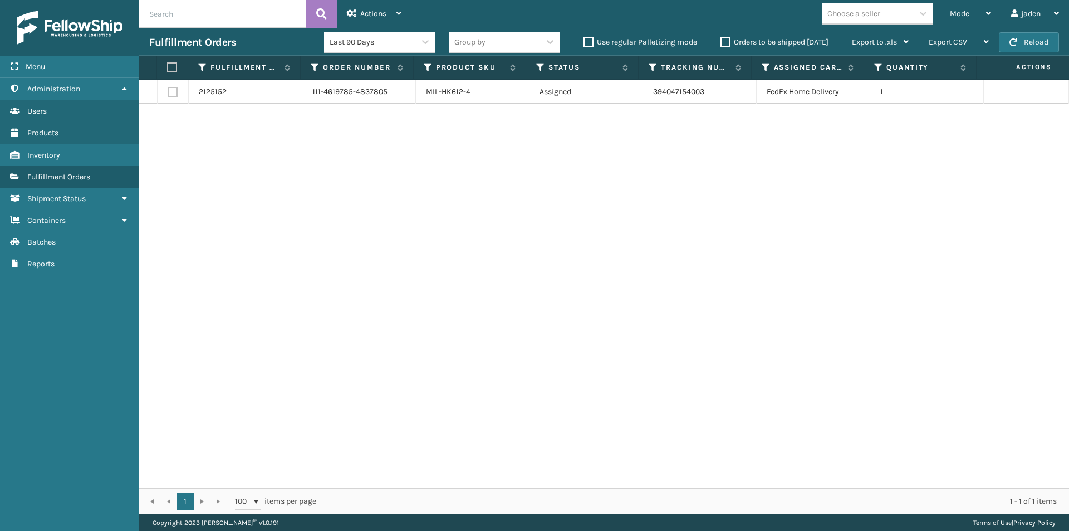
drag, startPoint x: 594, startPoint y: 204, endPoint x: 588, endPoint y: 202, distance: 6.3
drag, startPoint x: 588, startPoint y: 202, endPoint x: 350, endPoint y: 186, distance: 238.3
click at [369, 193] on div "2125152 111-4619785-4837805 MIL-HK612-4 Assigned 394047154003 FedEx Home Delive…" at bounding box center [604, 284] width 930 height 408
click at [170, 67] on label at bounding box center [170, 67] width 7 height 10
click at [168, 67] on input "checkbox" at bounding box center [167, 67] width 1 height 7
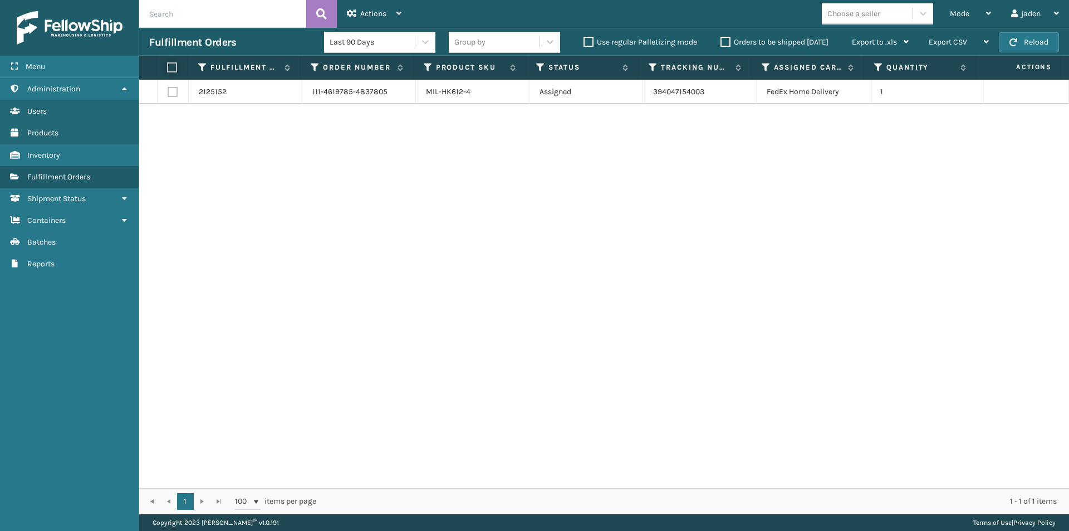
checkbox input "true"
click at [408, 18] on div "Actions Settings Remove All Filters Export Labels Create Picking Batch" at bounding box center [374, 14] width 75 height 28
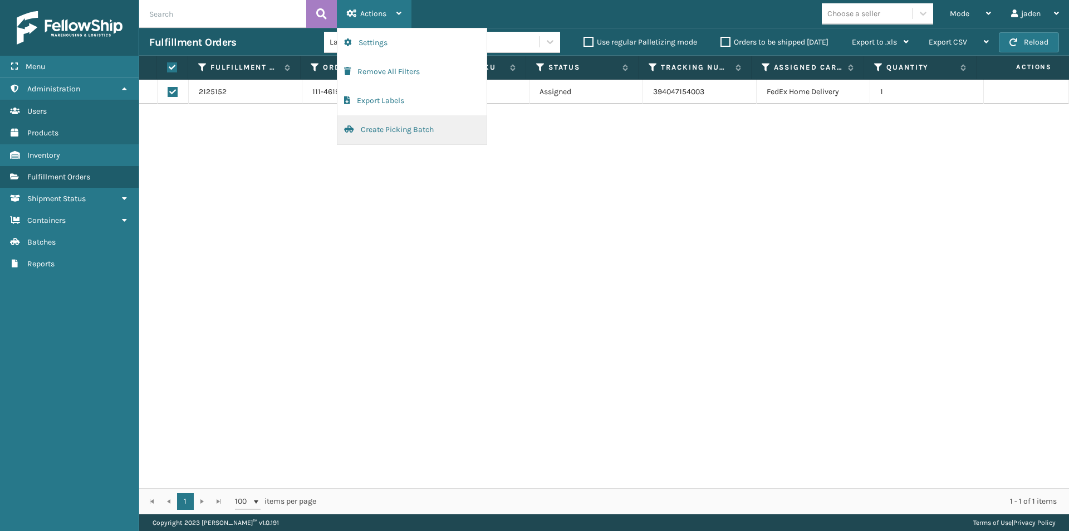
click at [362, 134] on button "Create Picking Batch" at bounding box center [411, 129] width 149 height 29
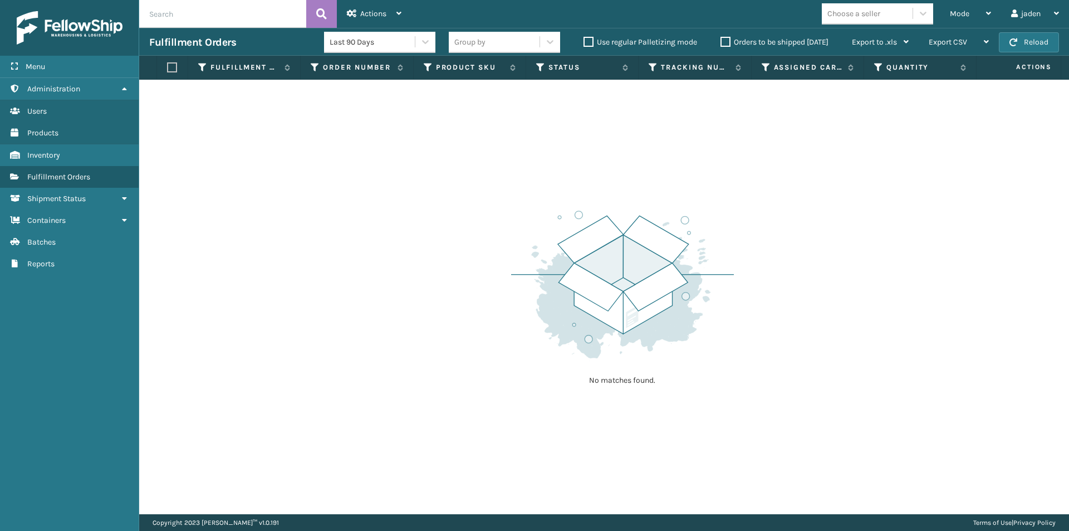
click at [1022, 58] on th "Actions" at bounding box center [1019, 68] width 85 height 24
click at [1024, 48] on button "Reload" at bounding box center [1029, 42] width 60 height 20
click at [966, 18] on span "Mode" at bounding box center [959, 13] width 19 height 9
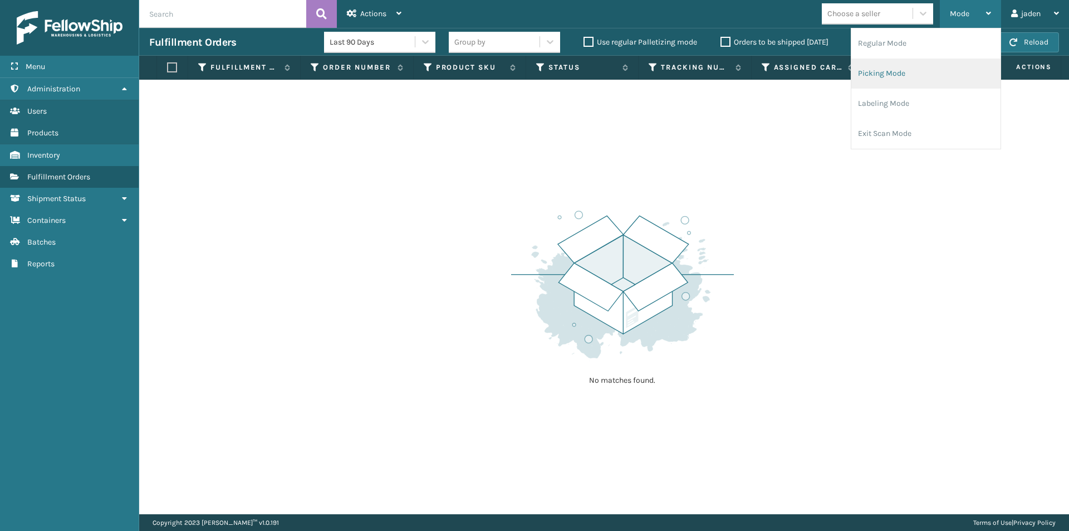
click at [898, 73] on li "Picking Mode" at bounding box center [925, 73] width 149 height 30
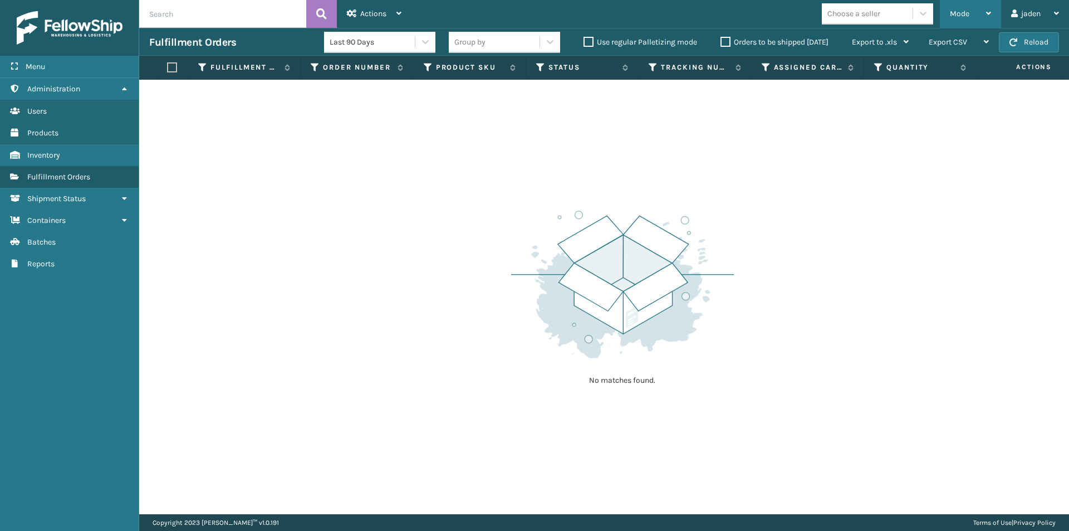
click at [952, 6] on div "Mode" at bounding box center [970, 14] width 41 height 28
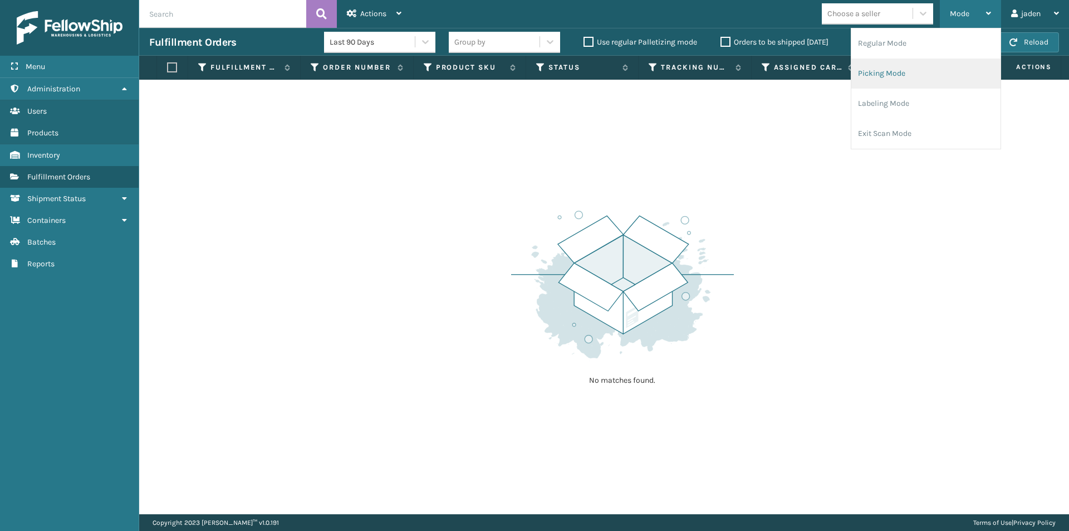
click at [926, 70] on li "Picking Mode" at bounding box center [925, 73] width 149 height 30
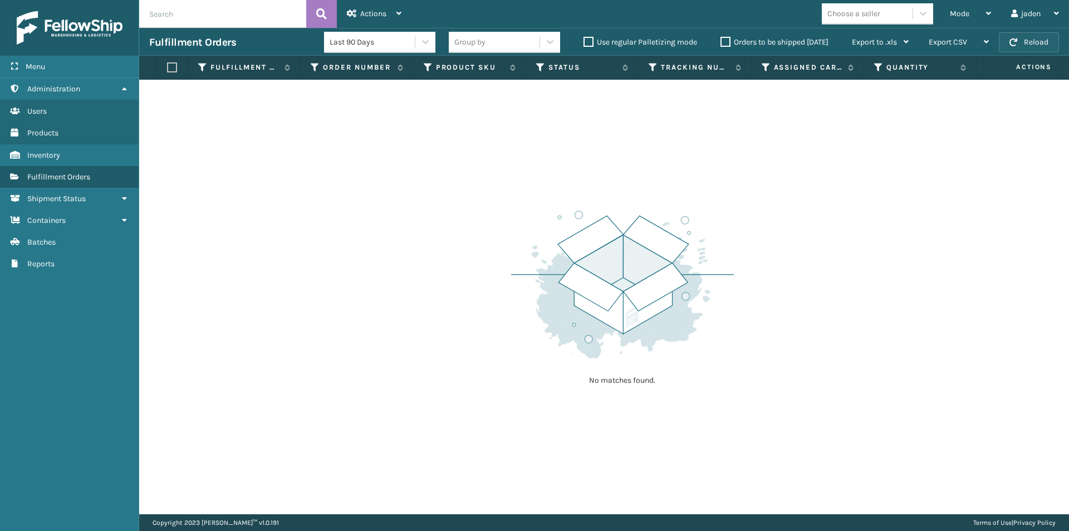
click at [1023, 42] on button "Reload" at bounding box center [1029, 42] width 60 height 20
click at [969, 24] on div "Mode" at bounding box center [970, 14] width 41 height 28
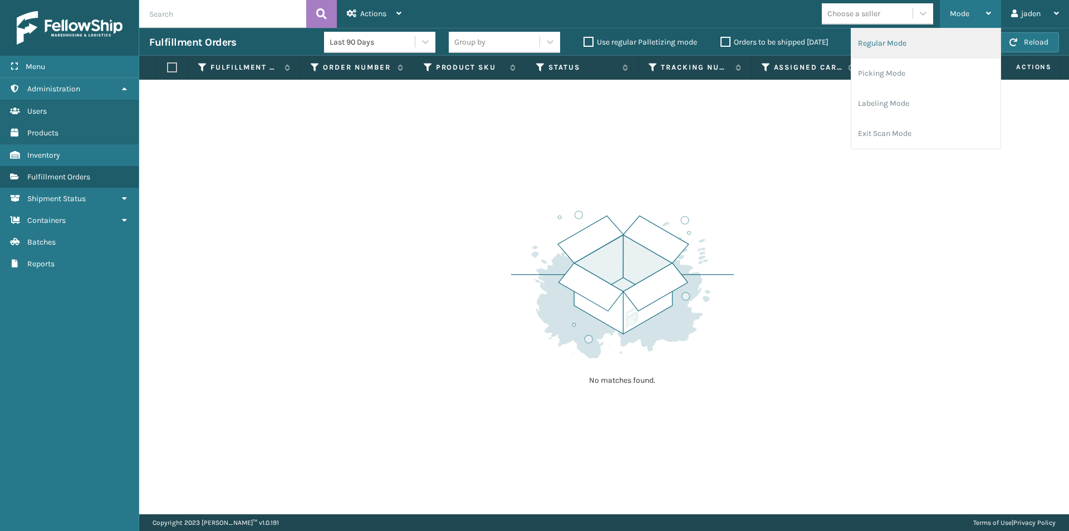
click at [924, 47] on li "Regular Mode" at bounding box center [925, 43] width 149 height 30
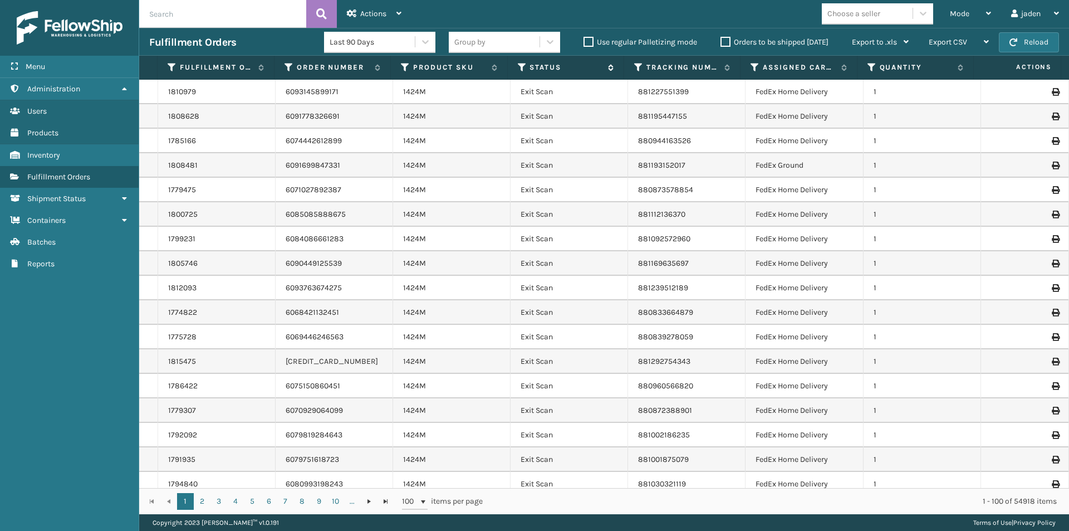
click at [523, 64] on icon at bounding box center [522, 67] width 9 height 10
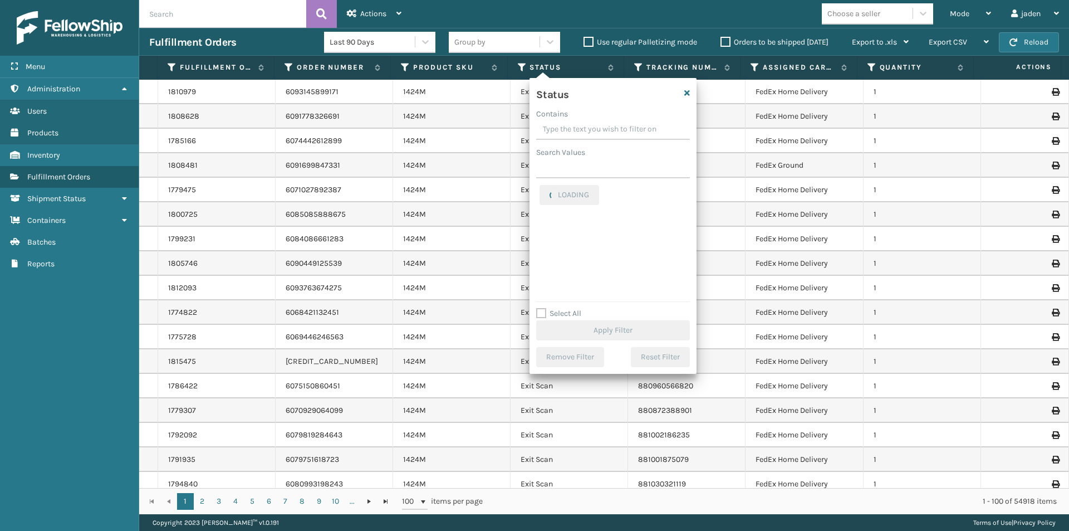
drag, startPoint x: 632, startPoint y: 120, endPoint x: 586, endPoint y: 120, distance: 46.2
click at [586, 120] on input "Contains" at bounding box center [613, 130] width 154 height 20
drag, startPoint x: 623, startPoint y: 131, endPoint x: 574, endPoint y: 127, distance: 49.2
click at [574, 127] on input "Contains" at bounding box center [613, 130] width 154 height 20
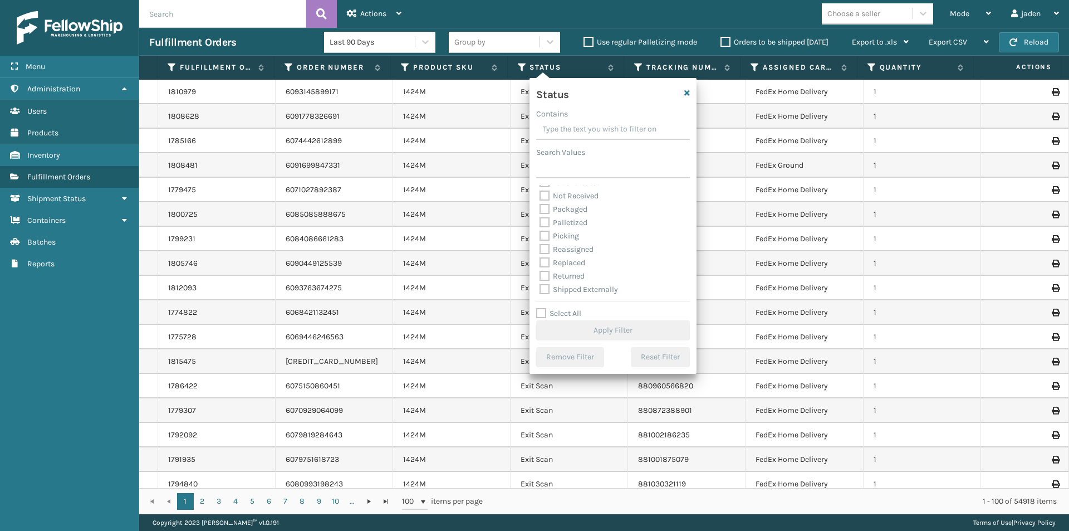
click at [548, 237] on label "Picking" at bounding box center [560, 235] width 40 height 9
click at [540, 237] on input "Picking" at bounding box center [540, 232] width 1 height 7
checkbox input "true"
click at [594, 329] on button "Apply Filter" at bounding box center [613, 330] width 154 height 20
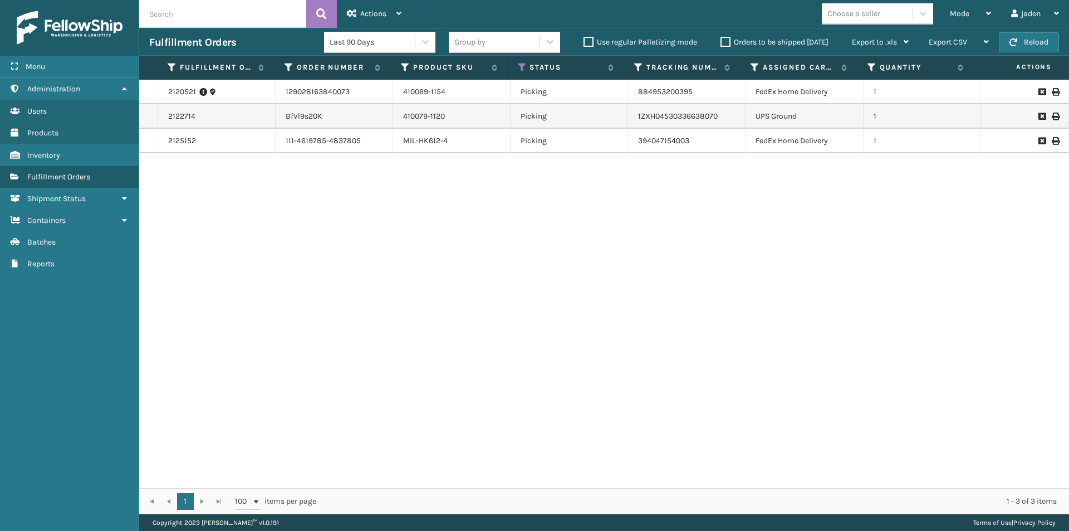
drag, startPoint x: 710, startPoint y: 247, endPoint x: 590, endPoint y: 92, distance: 195.7
click at [410, 274] on div "2120521 129028163840073 410069-1154 Picking 884953200395 FedEx Home Delivery 1 …" at bounding box center [604, 284] width 930 height 408
click at [966, 14] on span "Mode" at bounding box center [959, 13] width 19 height 9
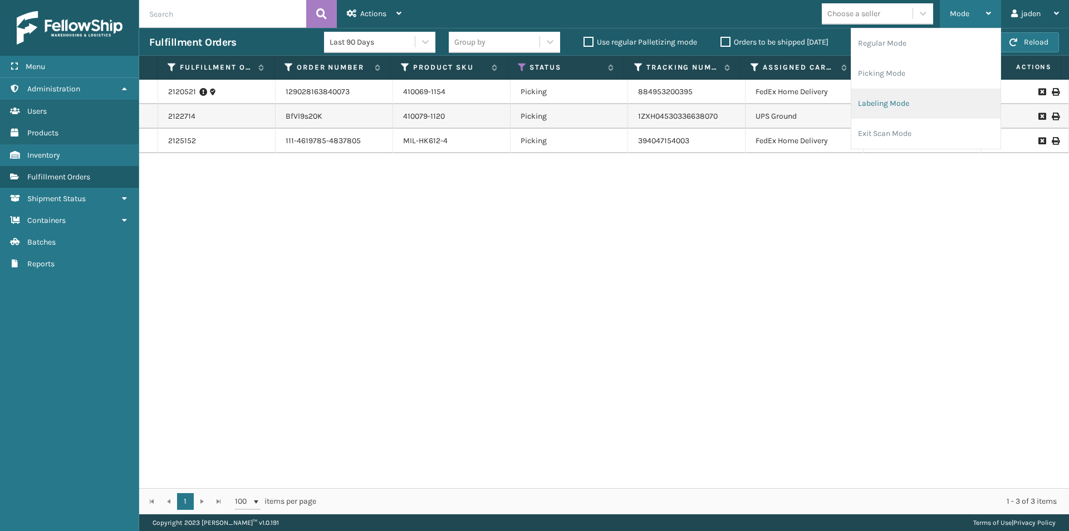
click at [903, 107] on li "Labeling Mode" at bounding box center [925, 104] width 149 height 30
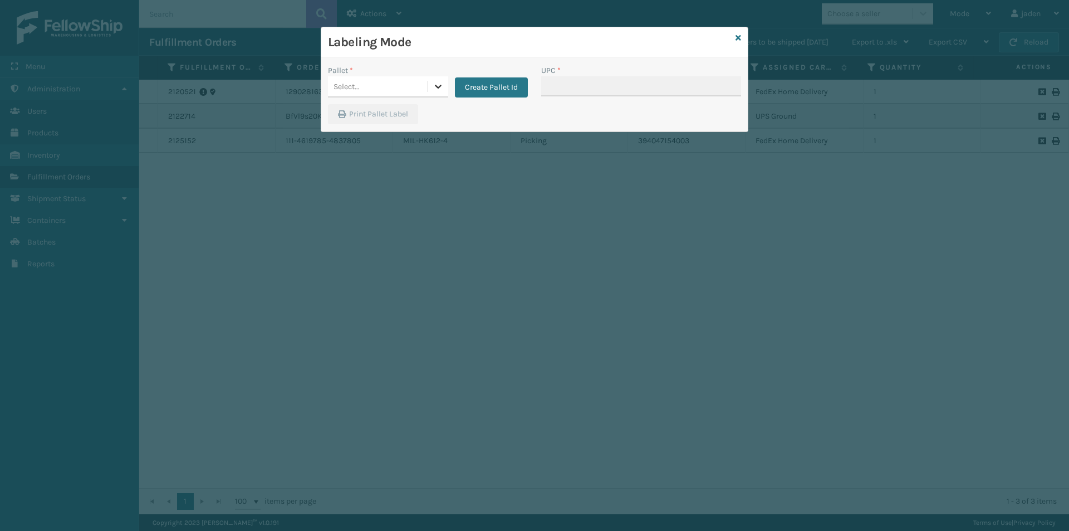
click at [442, 91] on icon at bounding box center [438, 86] width 11 height 11
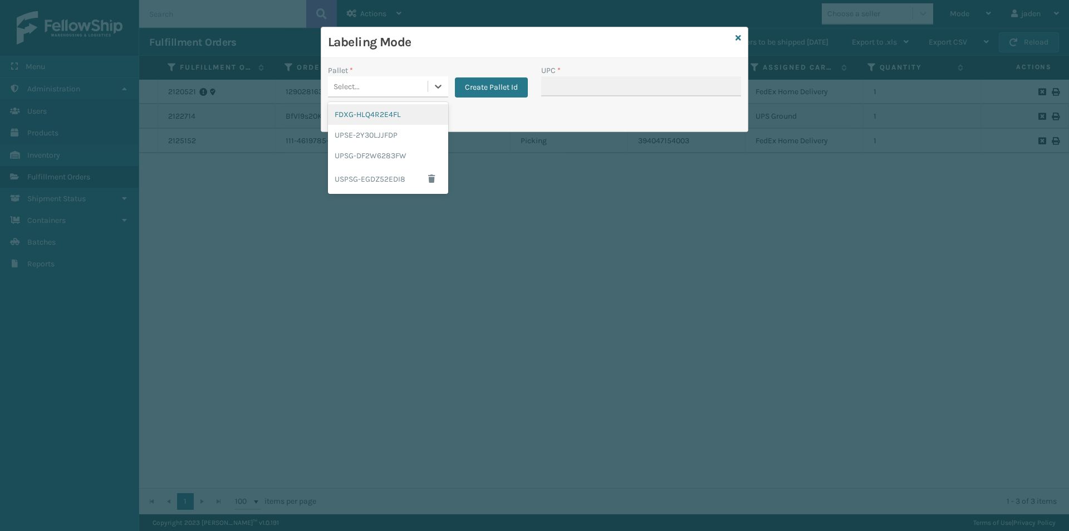
click at [378, 111] on div "FDXG-HLQ4R2E4FL" at bounding box center [388, 114] width 120 height 21
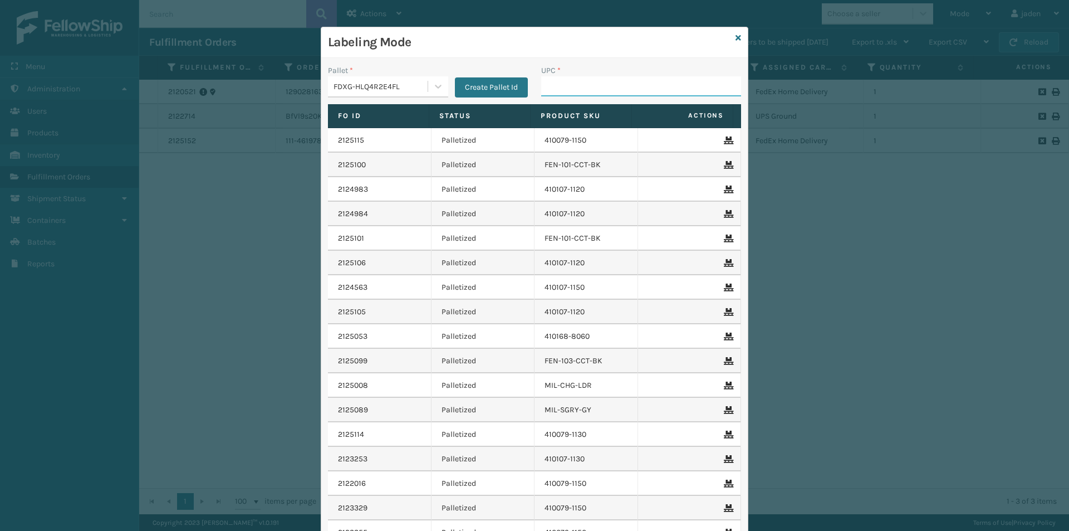
click at [580, 83] on input "UPC *" at bounding box center [641, 86] width 200 height 20
click at [738, 42] on div "Labeling Mode" at bounding box center [534, 42] width 427 height 31
click at [736, 37] on icon at bounding box center [739, 38] width 6 height 8
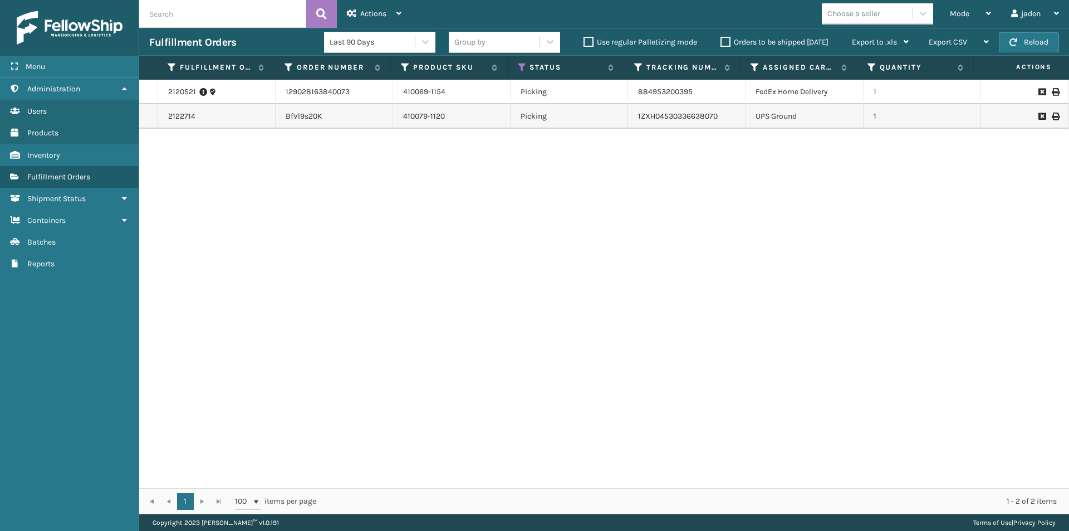
drag, startPoint x: 756, startPoint y: 204, endPoint x: 743, endPoint y: 202, distance: 13.5
drag, startPoint x: 743, startPoint y: 202, endPoint x: 415, endPoint y: 217, distance: 327.7
click at [415, 217] on div "2120521 129028163840073 410069-1154 Picking 884953200395 FedEx Home Delivery 1 …" at bounding box center [604, 284] width 930 height 408
click at [1021, 45] on button "Reload" at bounding box center [1029, 42] width 60 height 20
click at [959, 1] on div "Mode" at bounding box center [970, 14] width 41 height 28
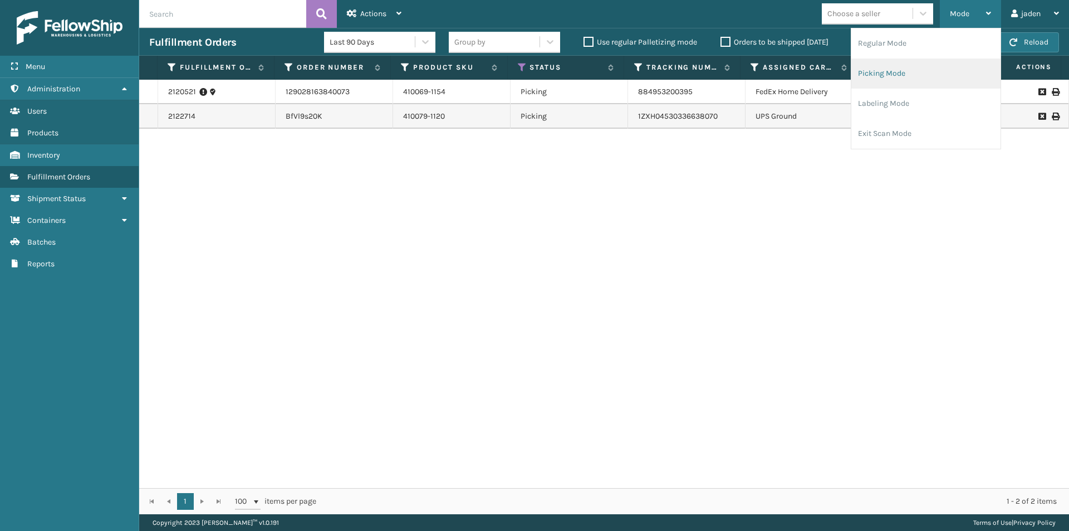
click at [908, 77] on li "Picking Mode" at bounding box center [925, 73] width 149 height 30
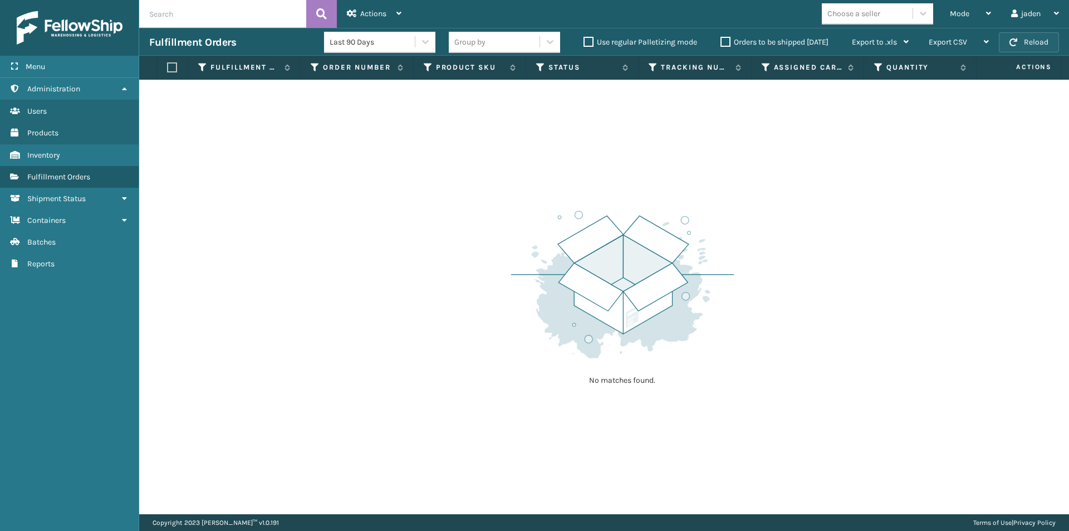
click at [1036, 40] on button "Reload" at bounding box center [1029, 42] width 60 height 20
drag, startPoint x: 634, startPoint y: 155, endPoint x: 218, endPoint y: 13, distance: 438.8
click at [278, 195] on div "No matches found." at bounding box center [604, 297] width 930 height 434
click at [1036, 42] on button "Reload" at bounding box center [1029, 42] width 60 height 20
click at [969, 14] on div "Mode" at bounding box center [970, 14] width 41 height 28
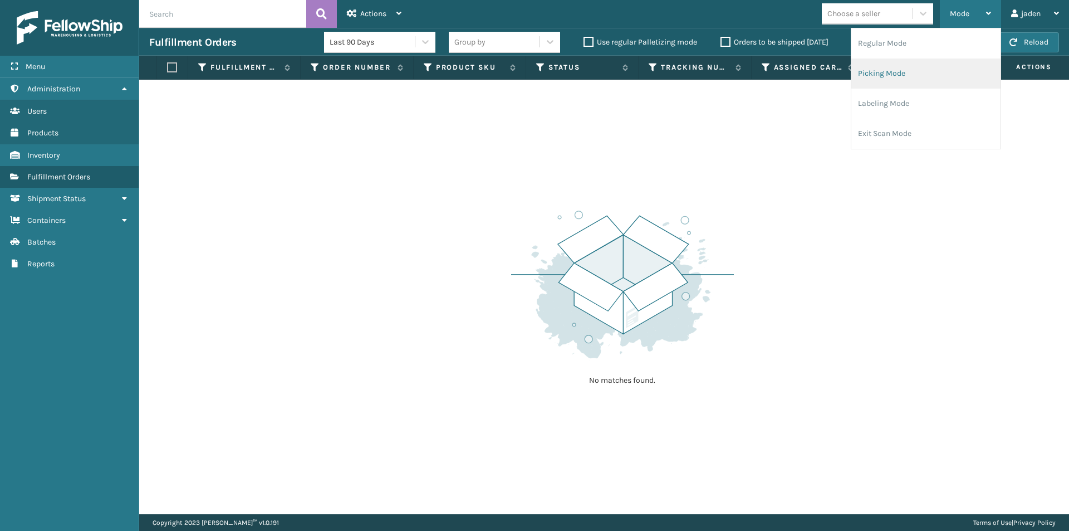
click at [921, 76] on li "Picking Mode" at bounding box center [925, 73] width 149 height 30
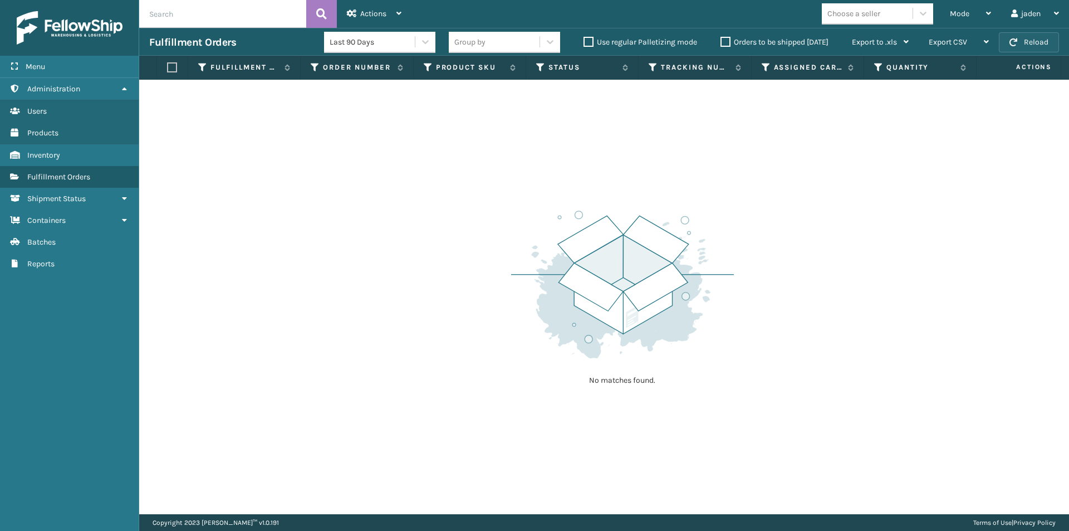
click at [1020, 42] on button "Reload" at bounding box center [1029, 42] width 60 height 20
click at [968, 9] on span "Mode" at bounding box center [959, 13] width 19 height 9
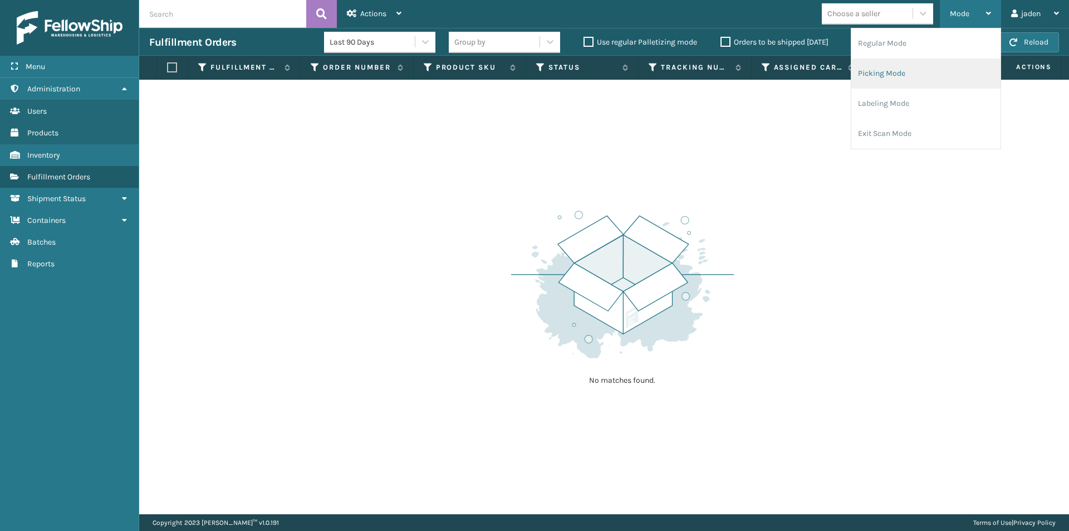
click at [939, 79] on li "Picking Mode" at bounding box center [925, 73] width 149 height 30
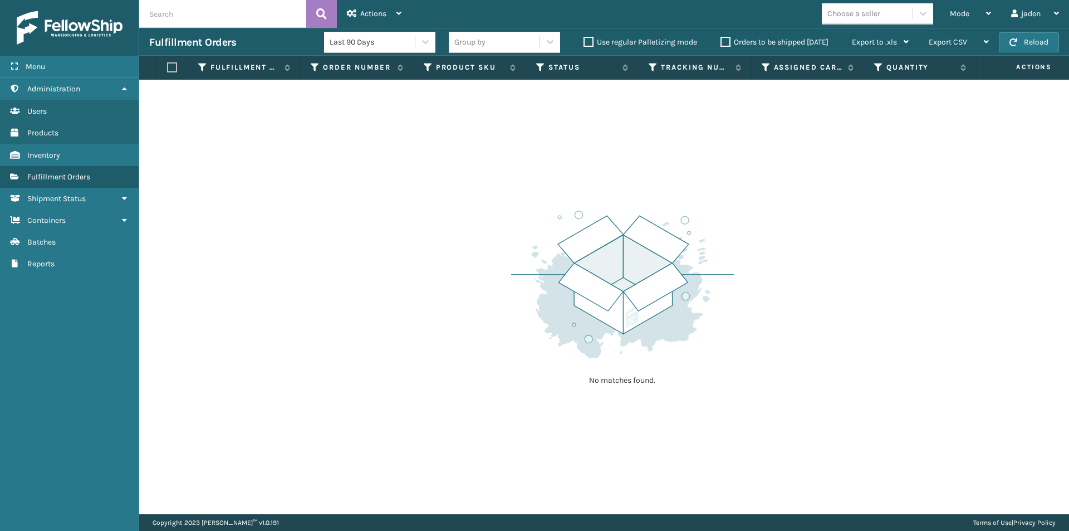
drag, startPoint x: 638, startPoint y: 195, endPoint x: 666, endPoint y: 96, distance: 103.1
click at [458, 194] on div "No matches found." at bounding box center [604, 297] width 930 height 434
click at [1027, 46] on button "Reload" at bounding box center [1029, 42] width 60 height 20
drag, startPoint x: 657, startPoint y: 137, endPoint x: 476, endPoint y: 57, distance: 198.2
click at [528, 134] on div "No matches found." at bounding box center [604, 297] width 930 height 434
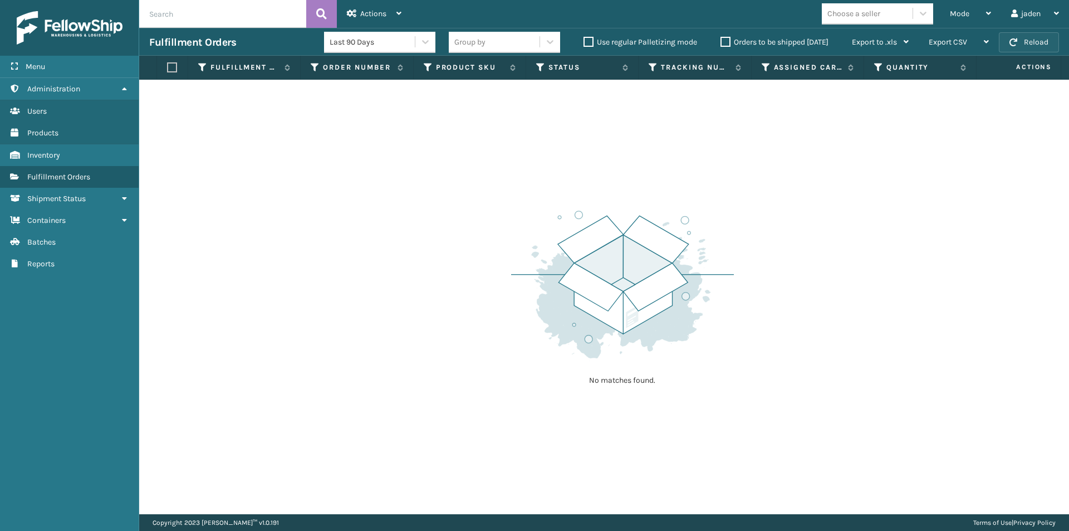
click at [1022, 42] on button "Reload" at bounding box center [1029, 42] width 60 height 20
click at [976, 15] on div "Mode" at bounding box center [970, 14] width 41 height 28
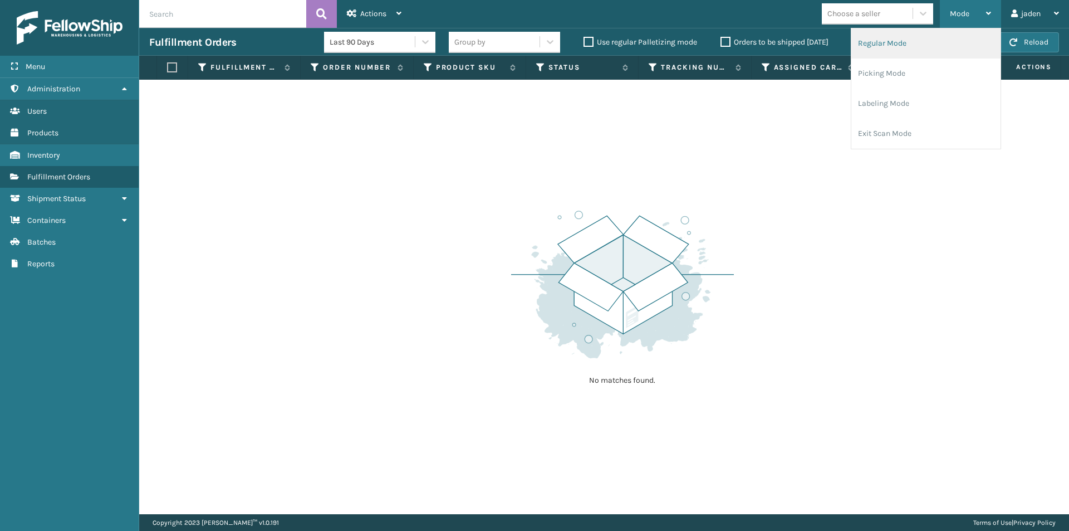
click at [920, 47] on li "Regular Mode" at bounding box center [925, 43] width 149 height 30
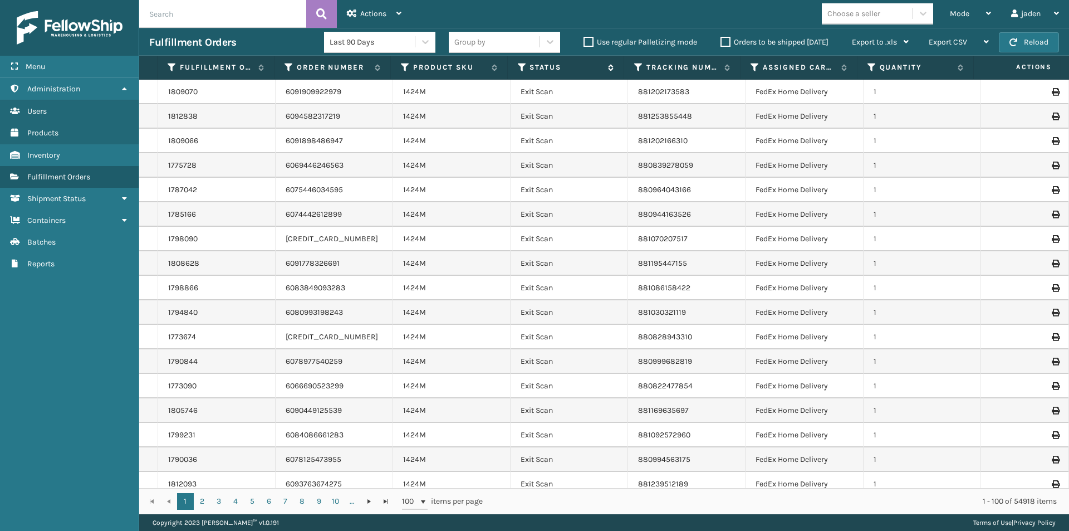
click at [523, 67] on icon at bounding box center [522, 67] width 9 height 10
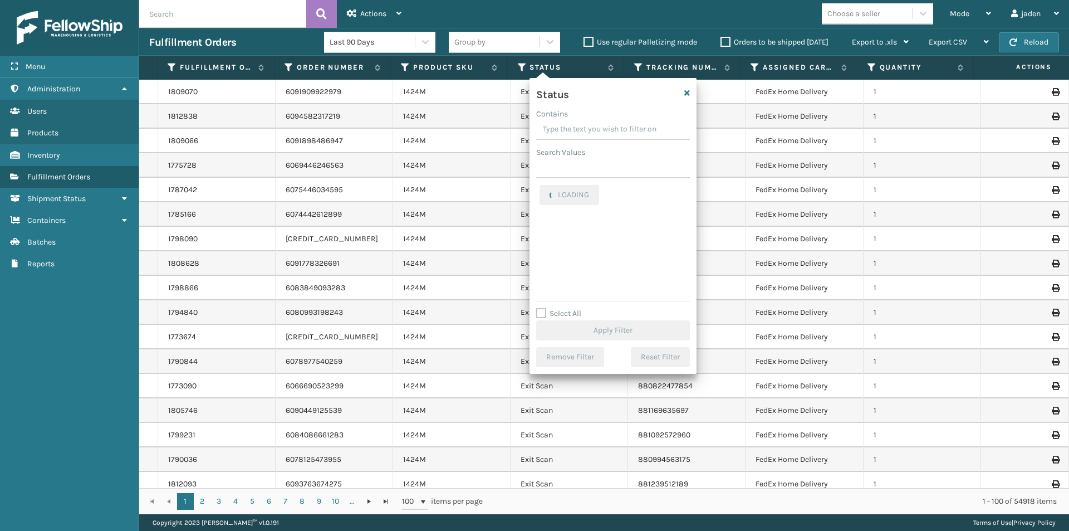
drag, startPoint x: 641, startPoint y: 130, endPoint x: 604, endPoint y: 128, distance: 37.4
click at [604, 128] on input "Contains" at bounding box center [613, 130] width 154 height 20
click at [545, 236] on label "Picking" at bounding box center [560, 235] width 40 height 9
click at [540, 236] on input "Picking" at bounding box center [540, 232] width 1 height 7
checkbox input "true"
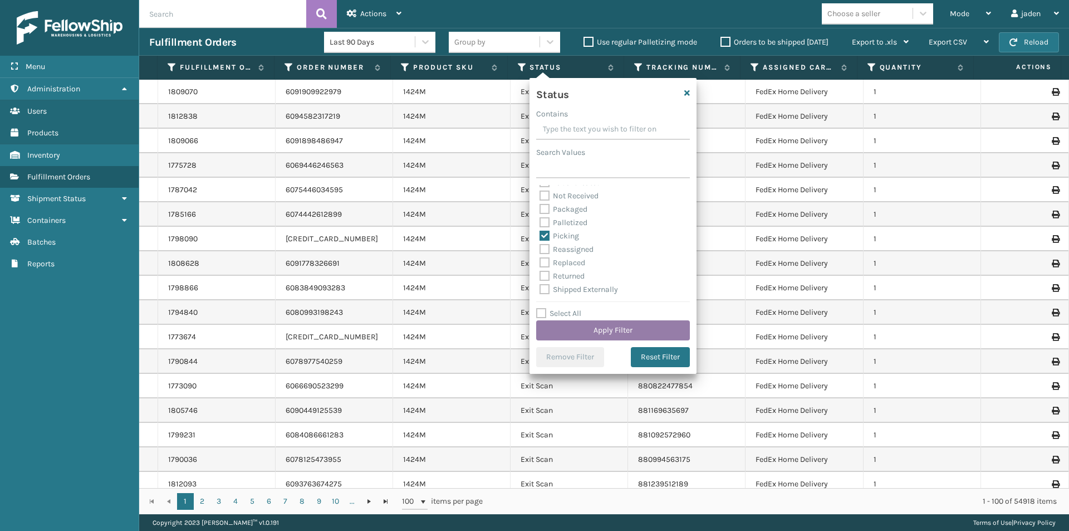
click at [586, 329] on button "Apply Filter" at bounding box center [613, 330] width 154 height 20
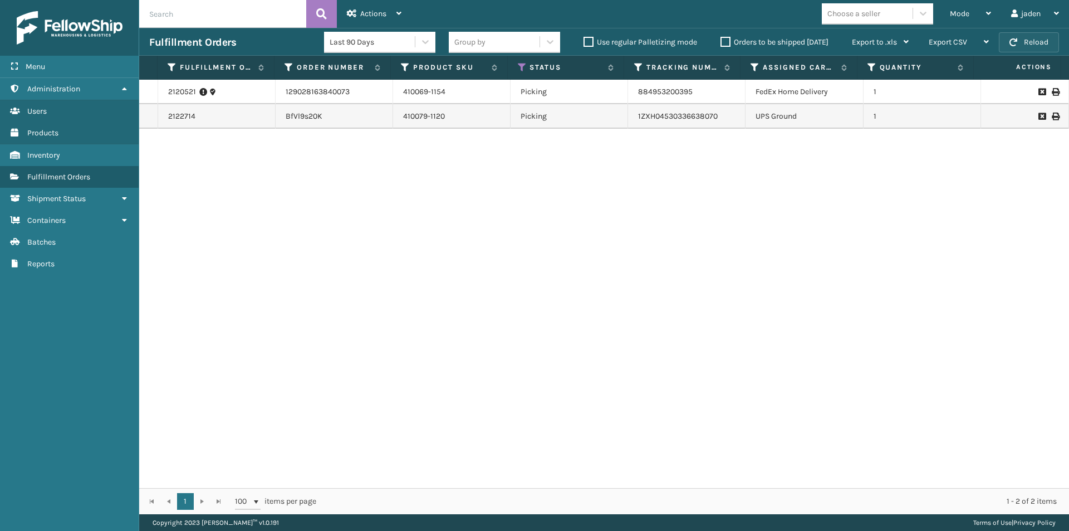
click at [1027, 48] on button "Reload" at bounding box center [1029, 42] width 60 height 20
click at [971, 17] on div "Mode" at bounding box center [970, 14] width 41 height 28
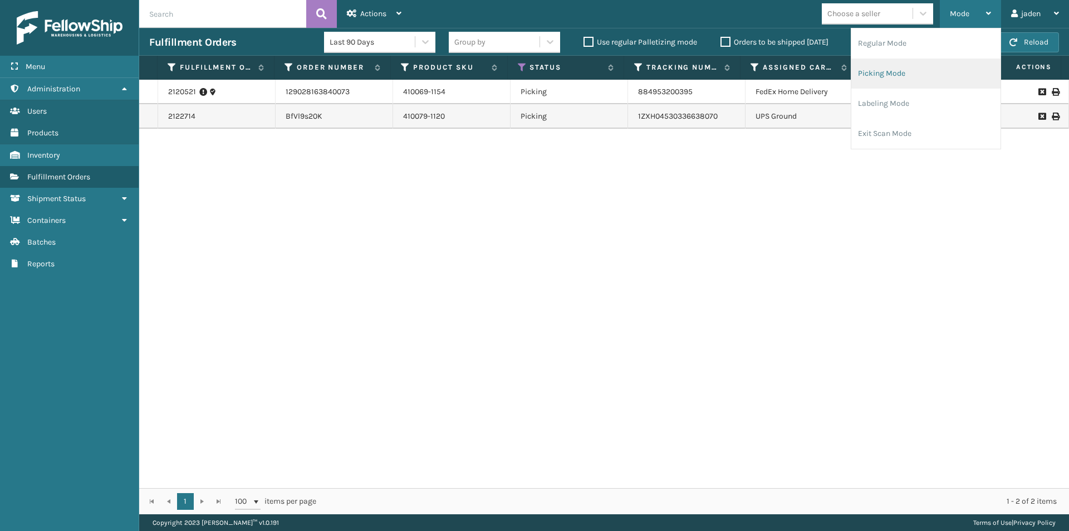
click at [930, 70] on li "Picking Mode" at bounding box center [925, 73] width 149 height 30
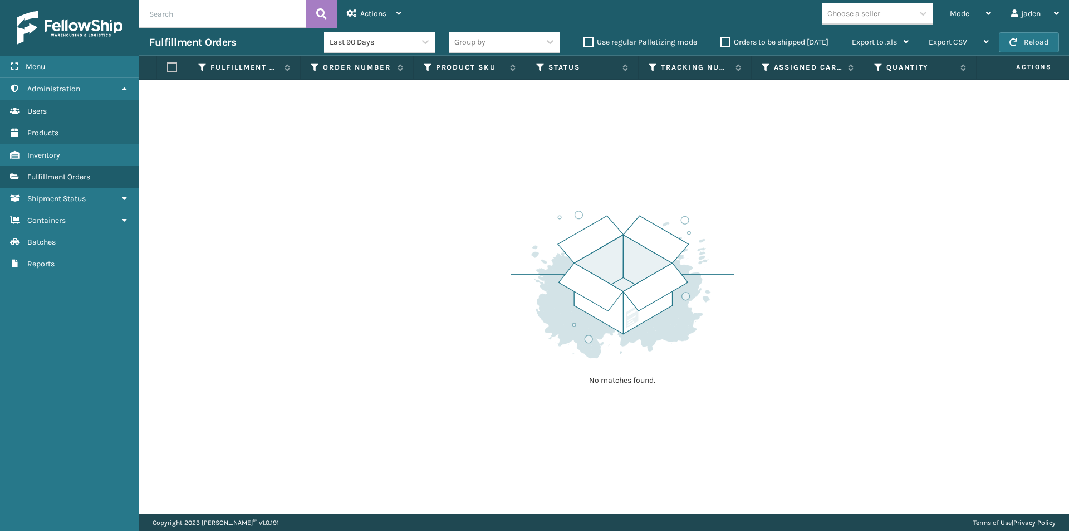
drag, startPoint x: 772, startPoint y: 233, endPoint x: 616, endPoint y: 197, distance: 159.5
click at [616, 197] on div "No matches found." at bounding box center [622, 296] width 223 height 205
click at [1034, 39] on button "Reload" at bounding box center [1029, 42] width 60 height 20
click at [1031, 39] on button "Reload" at bounding box center [1029, 42] width 60 height 20
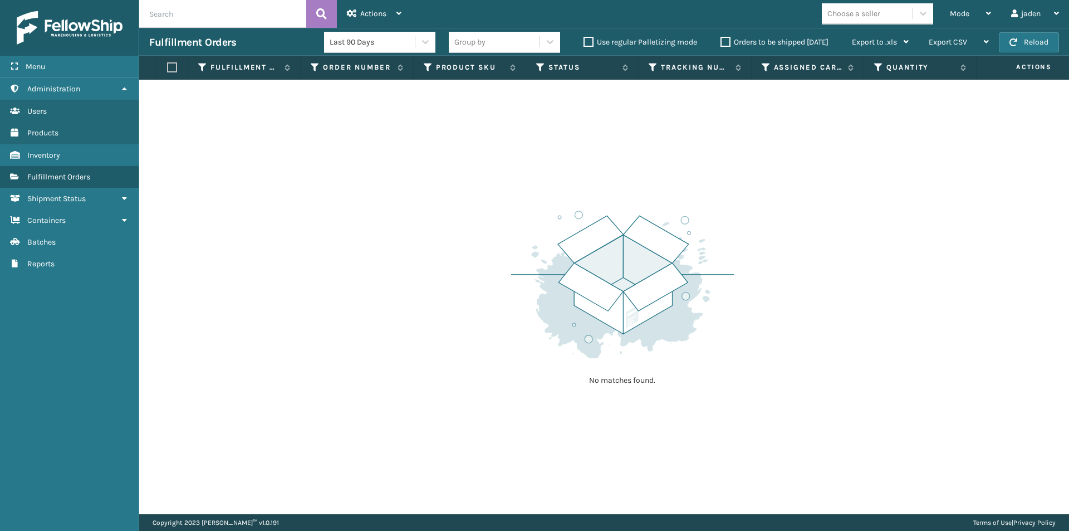
click at [1031, 39] on button "Reload" at bounding box center [1029, 42] width 60 height 20
drag, startPoint x: 846, startPoint y: 146, endPoint x: 830, endPoint y: 152, distance: 16.8
drag, startPoint x: 830, startPoint y: 152, endPoint x: 811, endPoint y: 51, distance: 102.7
click at [599, 146] on div "No matches found." at bounding box center [604, 297] width 930 height 434
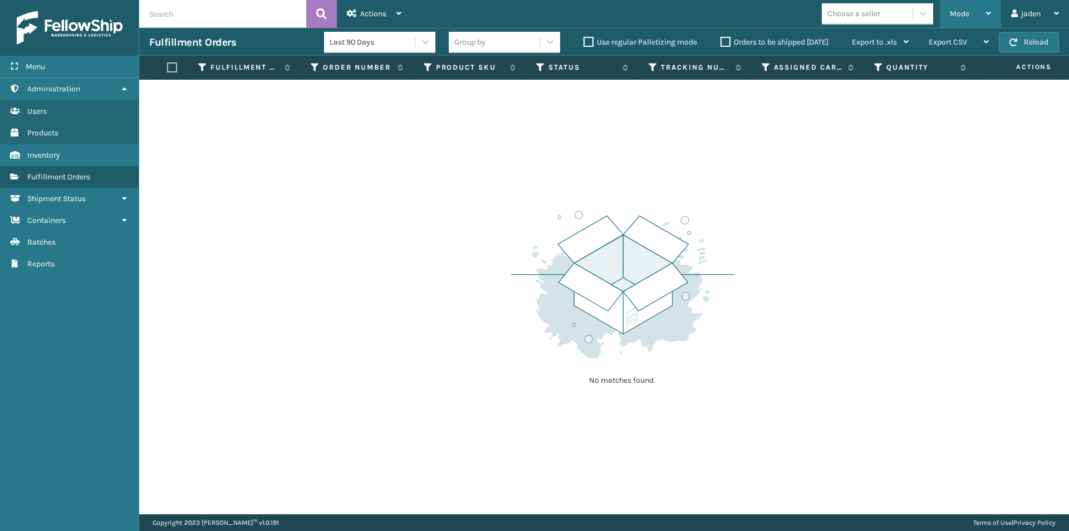
click at [961, 3] on div "Mode" at bounding box center [970, 14] width 41 height 28
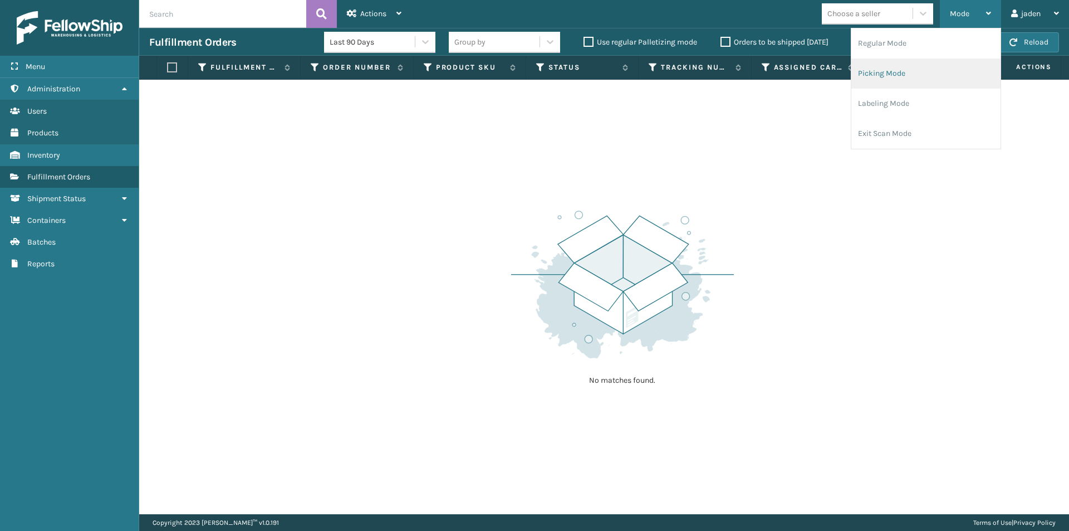
click at [872, 80] on li "Picking Mode" at bounding box center [925, 73] width 149 height 30
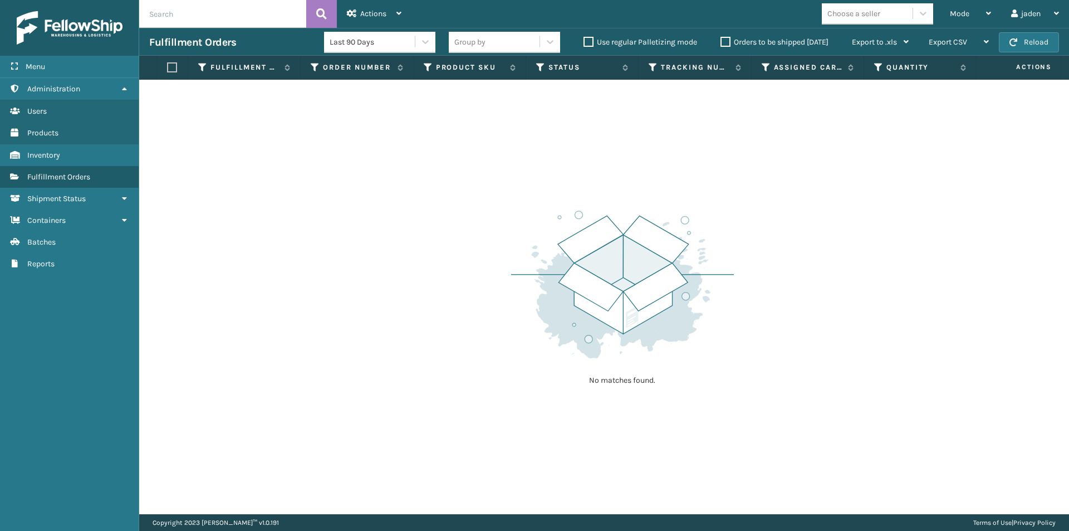
click at [729, 38] on label "Orders to be shipped [DATE]" at bounding box center [775, 41] width 108 height 9
click at [721, 38] on input "Orders to be shipped [DATE]" at bounding box center [721, 39] width 1 height 7
click at [1036, 41] on button "Reload" at bounding box center [1029, 42] width 60 height 20
click at [1025, 41] on button "Reload" at bounding box center [1029, 42] width 60 height 20
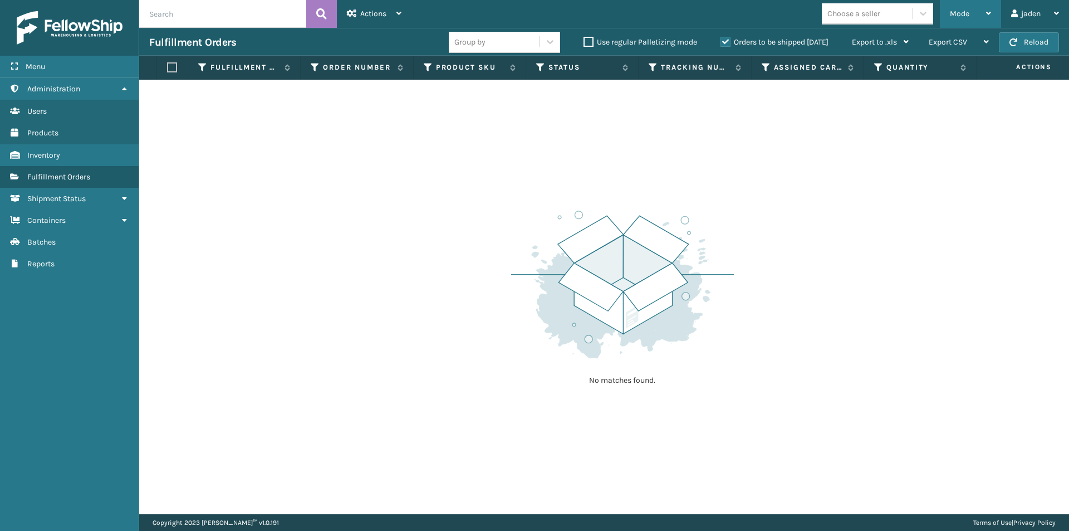
click at [977, 23] on div "Mode" at bounding box center [970, 14] width 41 height 28
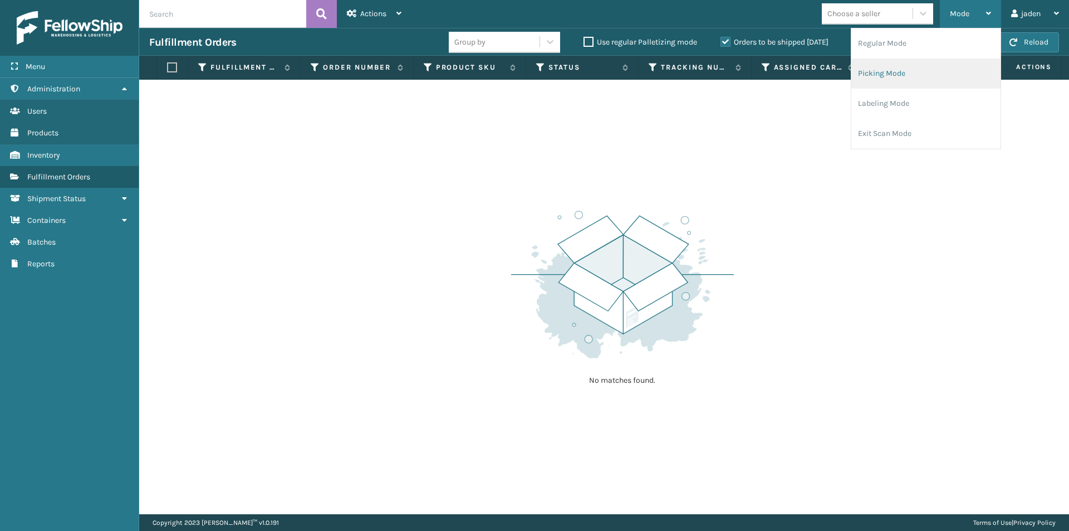
click at [936, 77] on li "Picking Mode" at bounding box center [925, 73] width 149 height 30
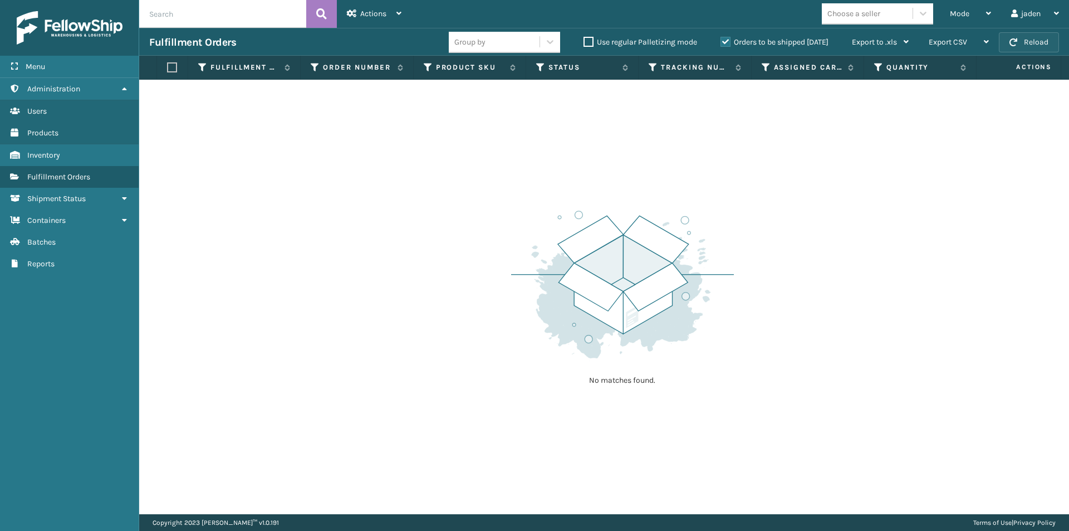
click at [1035, 44] on button "Reload" at bounding box center [1029, 42] width 60 height 20
click at [964, 12] on span "Mode" at bounding box center [959, 13] width 19 height 9
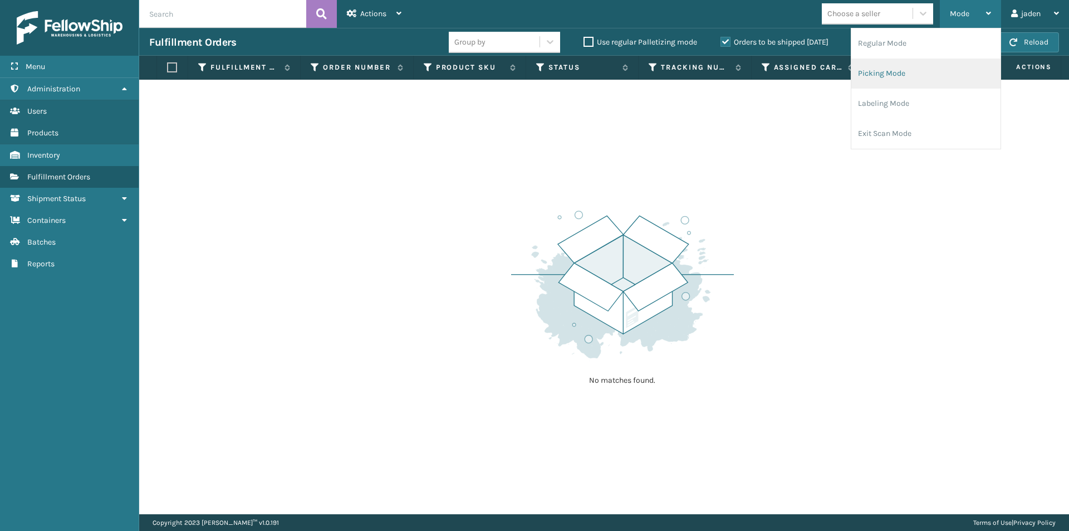
click at [925, 75] on li "Picking Mode" at bounding box center [925, 73] width 149 height 30
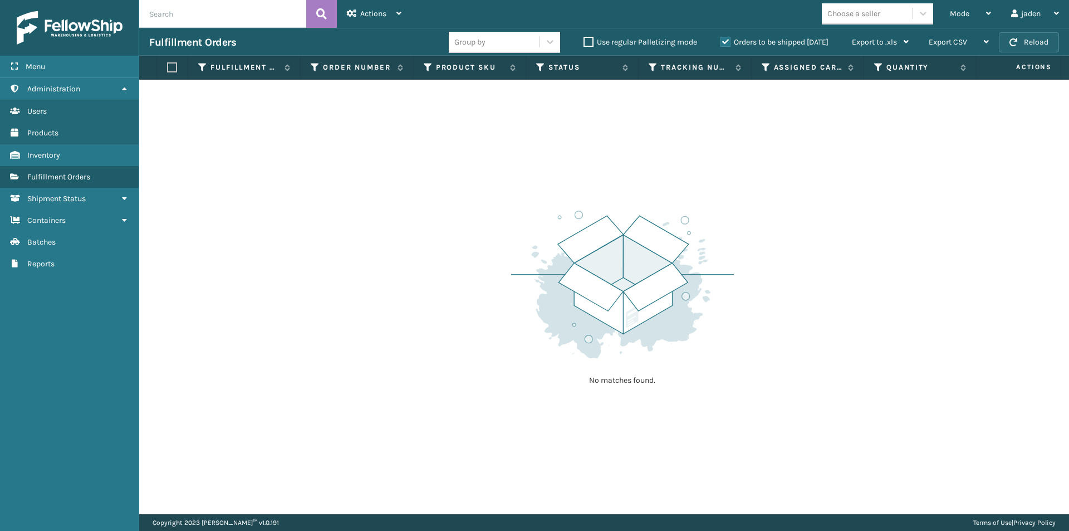
click at [1035, 43] on button "Reload" at bounding box center [1029, 42] width 60 height 20
